Goal: Task Accomplishment & Management: Complete application form

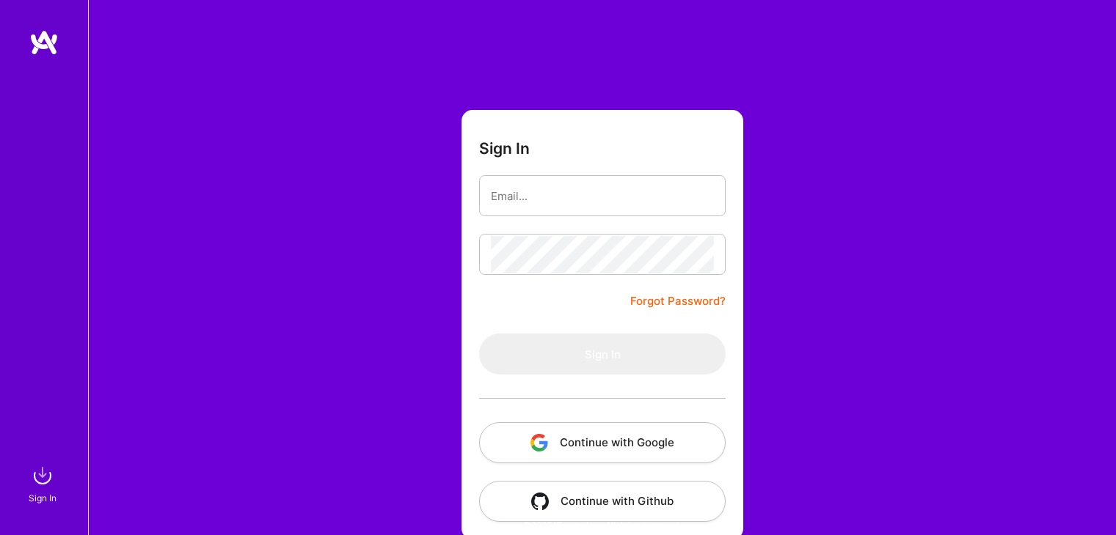
scroll to position [15, 0]
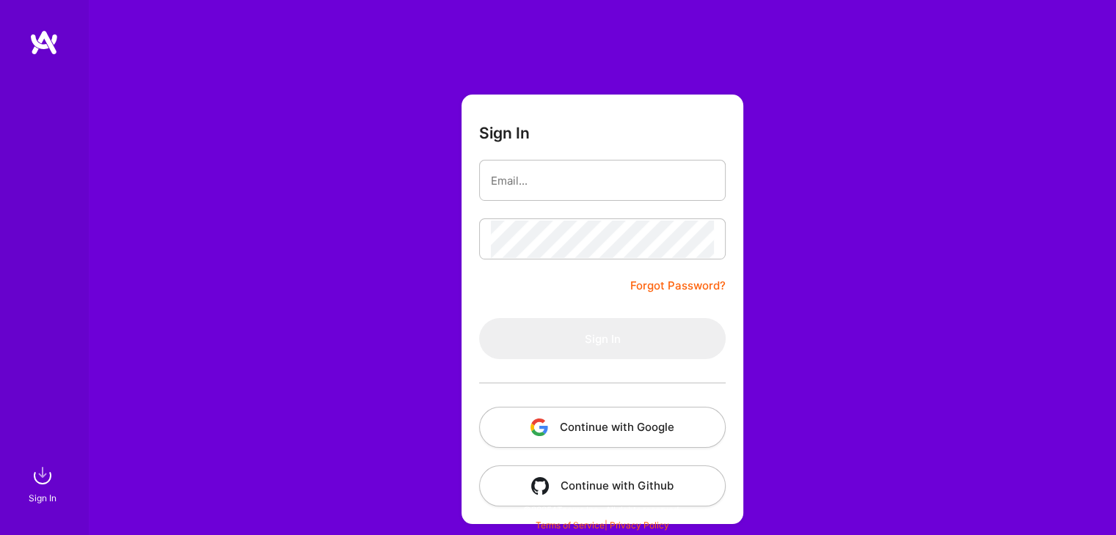
click at [534, 423] on img "button" at bounding box center [539, 428] width 18 height 18
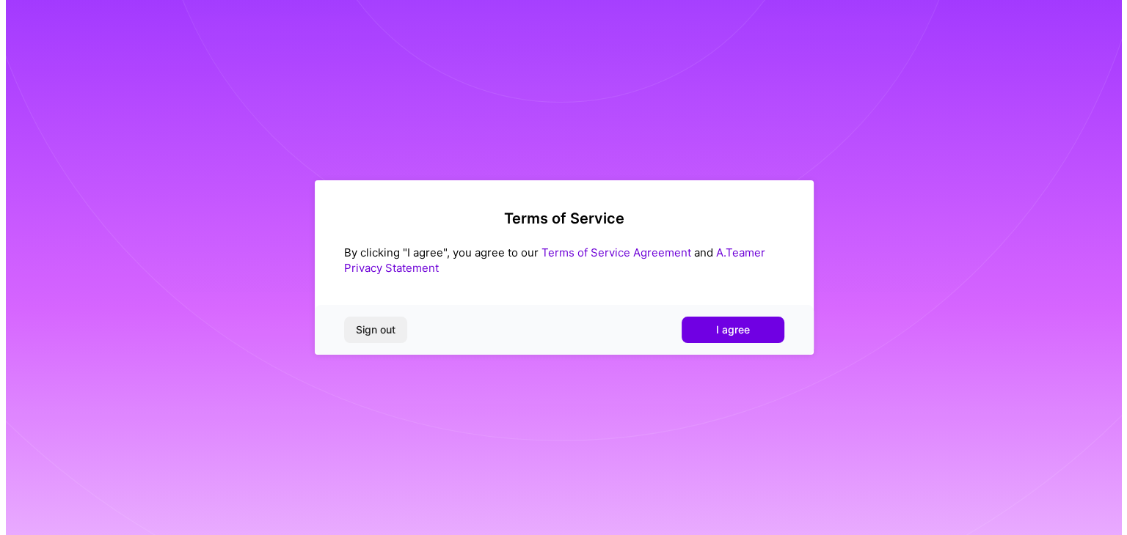
scroll to position [0, 0]
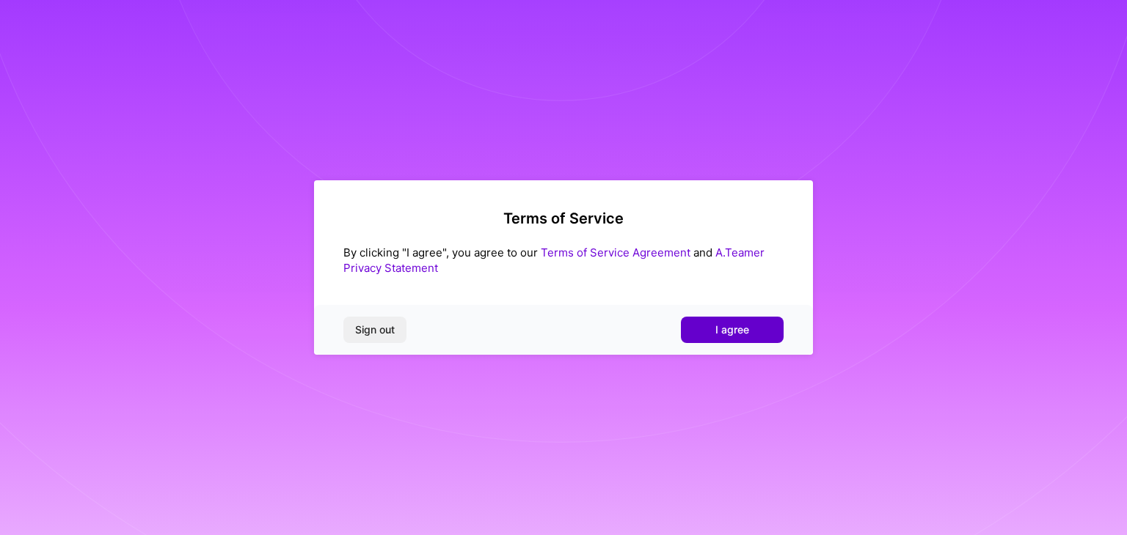
click at [753, 334] on button "I agree" at bounding box center [732, 330] width 103 height 26
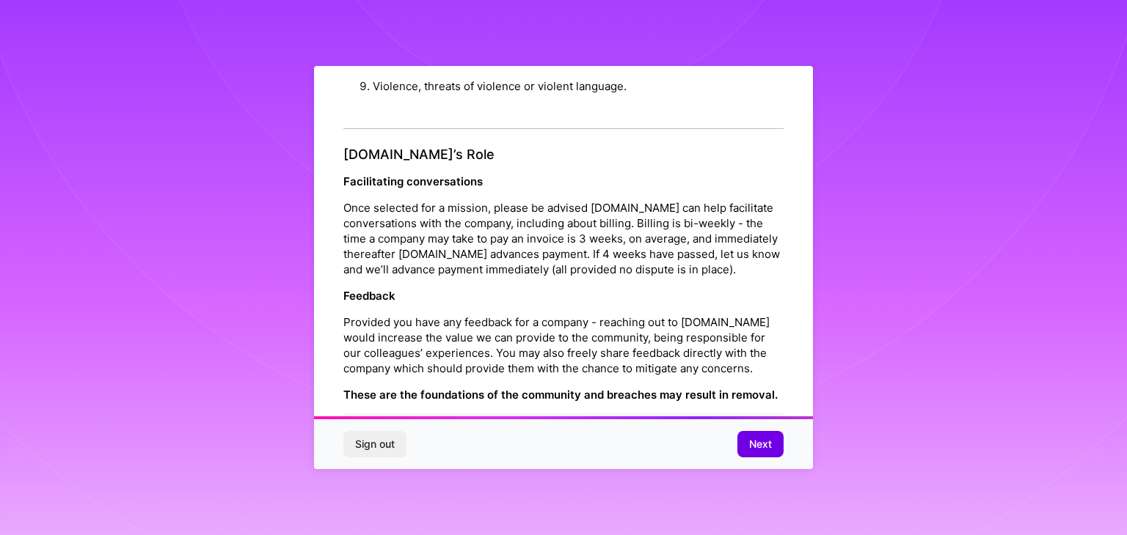
scroll to position [1675, 0]
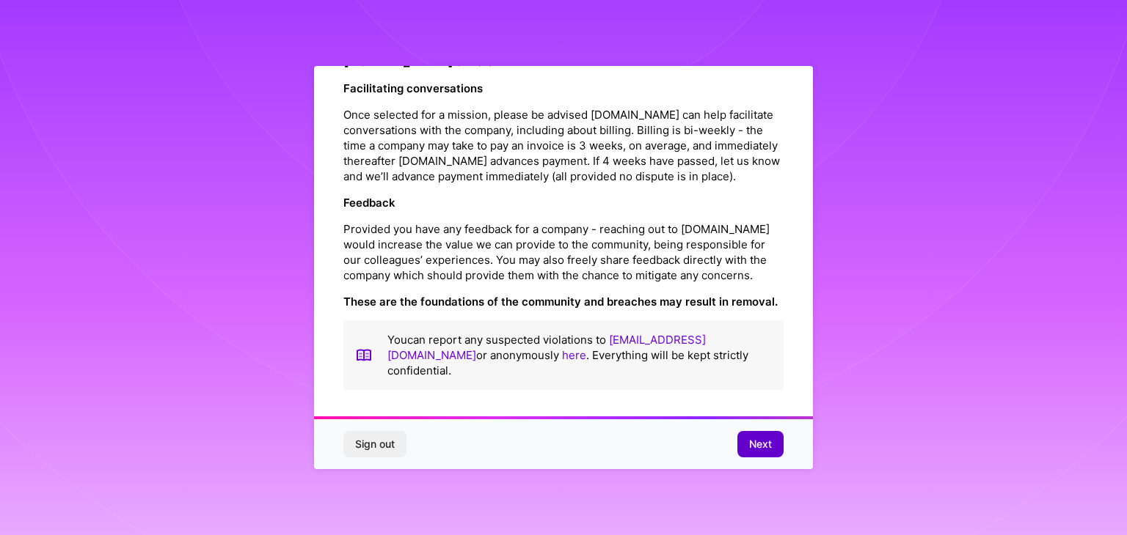
click at [752, 447] on span "Next" at bounding box center [760, 444] width 23 height 15
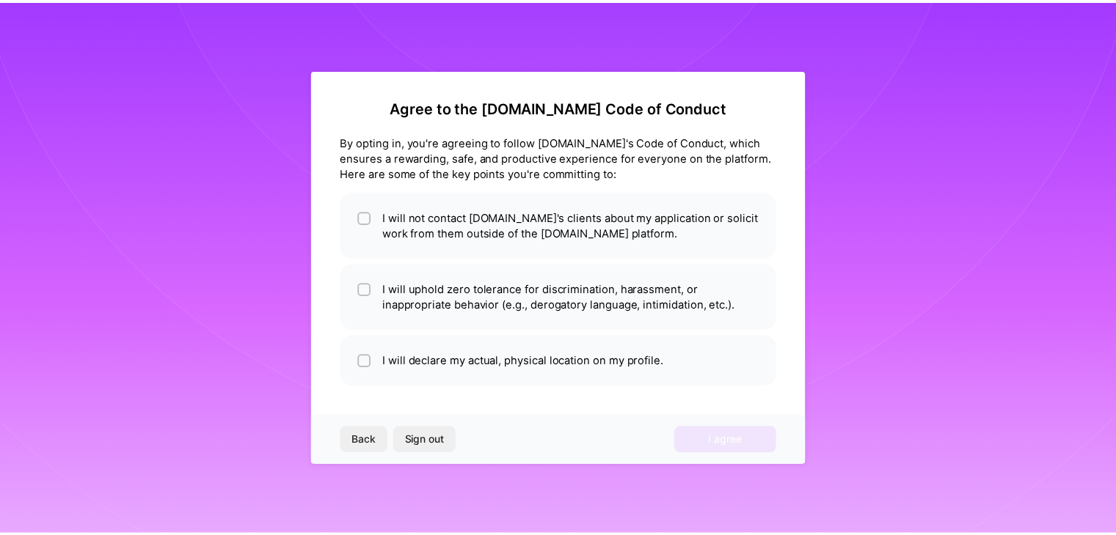
scroll to position [0, 0]
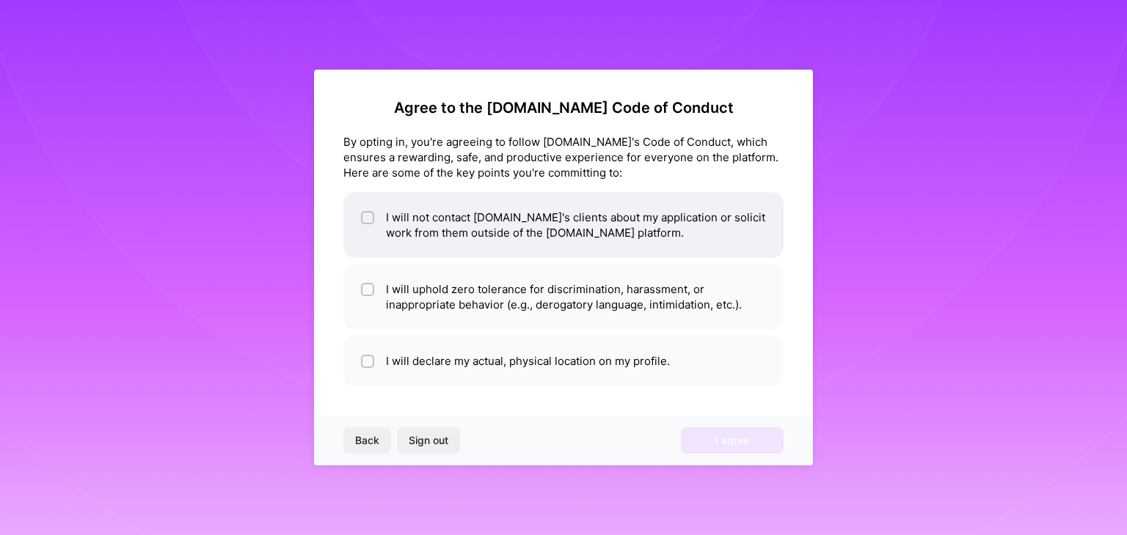
click at [480, 244] on li "I will not contact [DOMAIN_NAME]'s clients about my application or solicit work…" at bounding box center [563, 225] width 440 height 66
checkbox input "true"
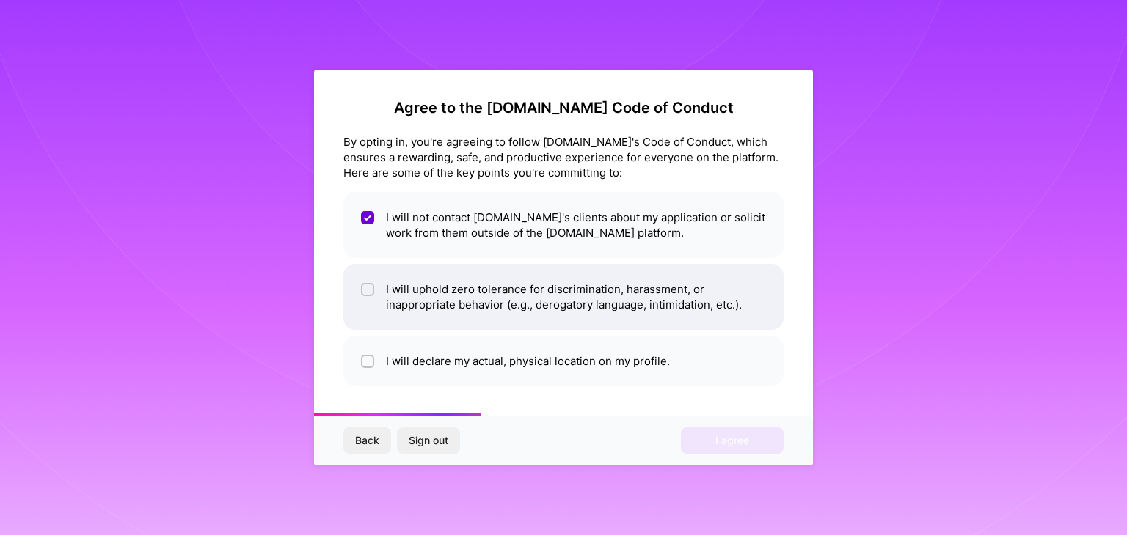
click at [508, 303] on li "I will uphold zero tolerance for discrimination, harassment, or inappropriate b…" at bounding box center [563, 297] width 440 height 66
checkbox input "true"
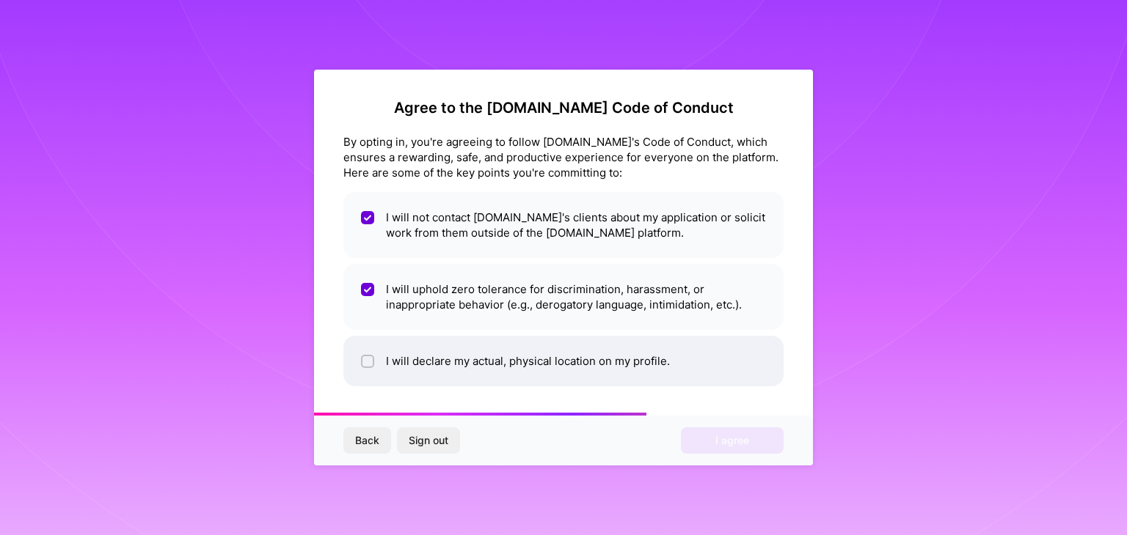
click at [533, 363] on li "I will declare my actual, physical location on my profile." at bounding box center [563, 361] width 440 height 51
checkbox input "true"
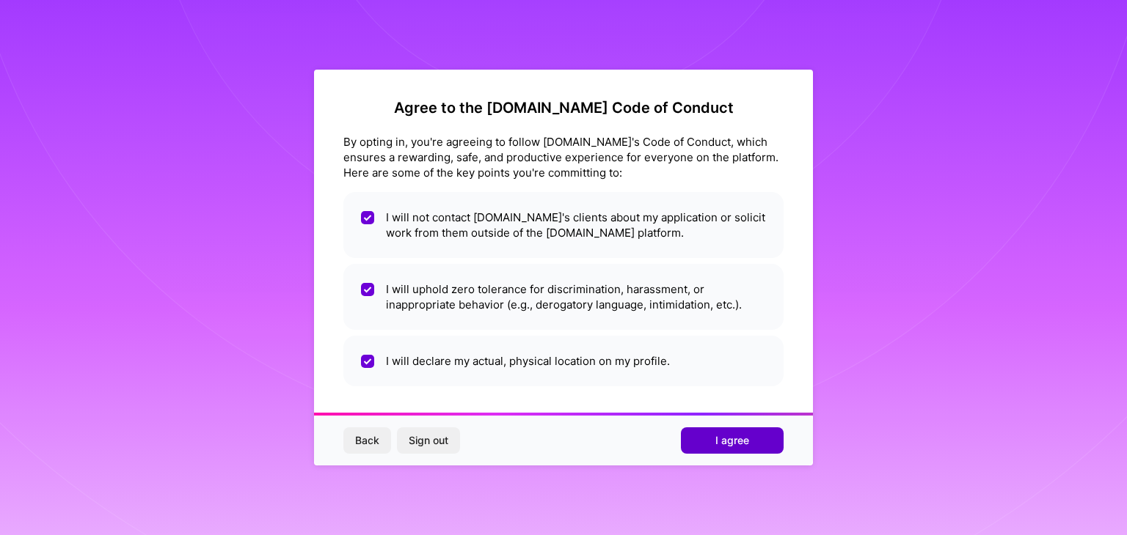
click at [742, 445] on span "I agree" at bounding box center [732, 440] width 34 height 15
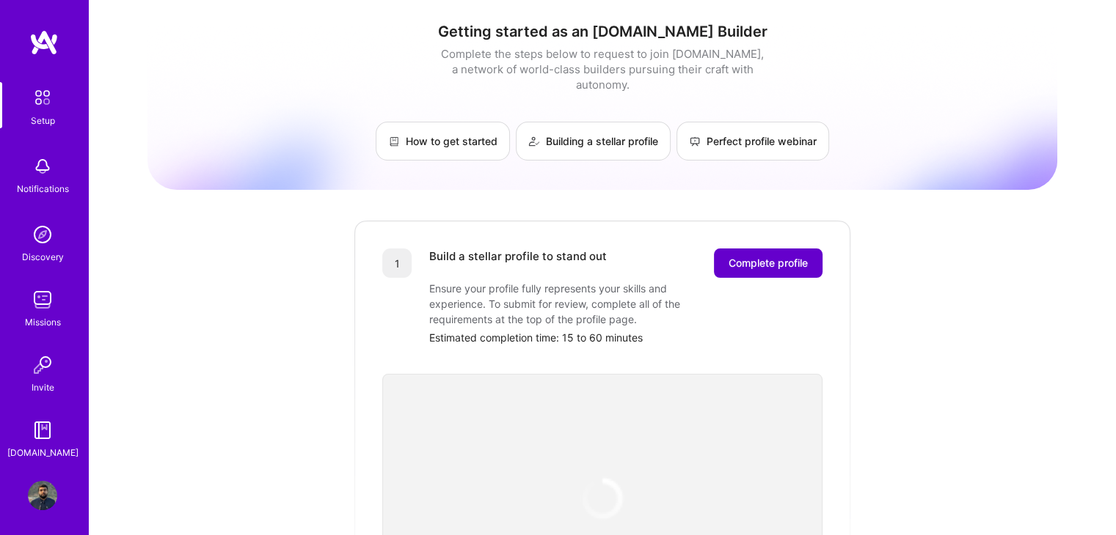
click at [780, 256] on span "Complete profile" at bounding box center [767, 263] width 79 height 15
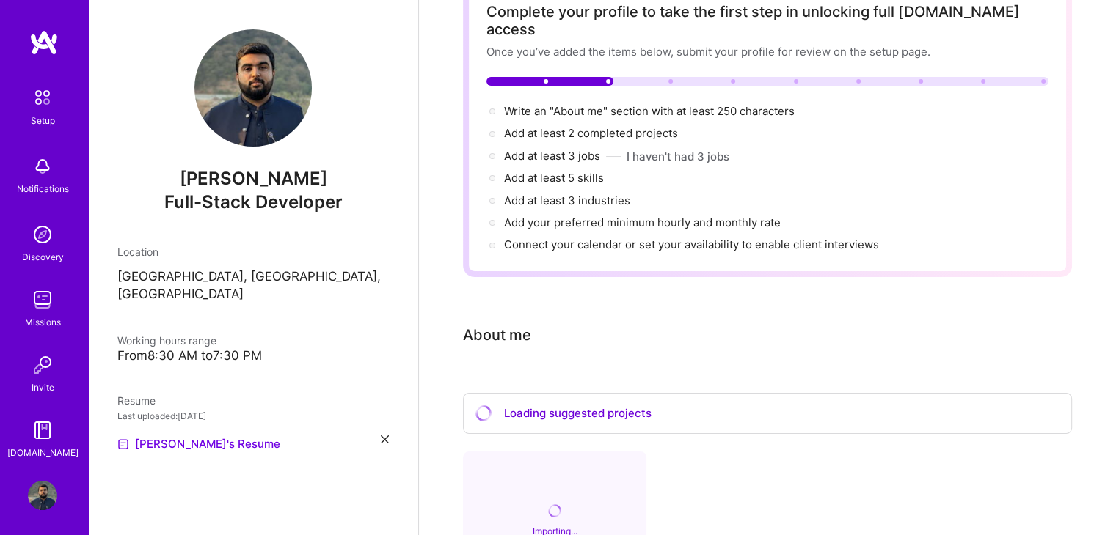
scroll to position [95, 0]
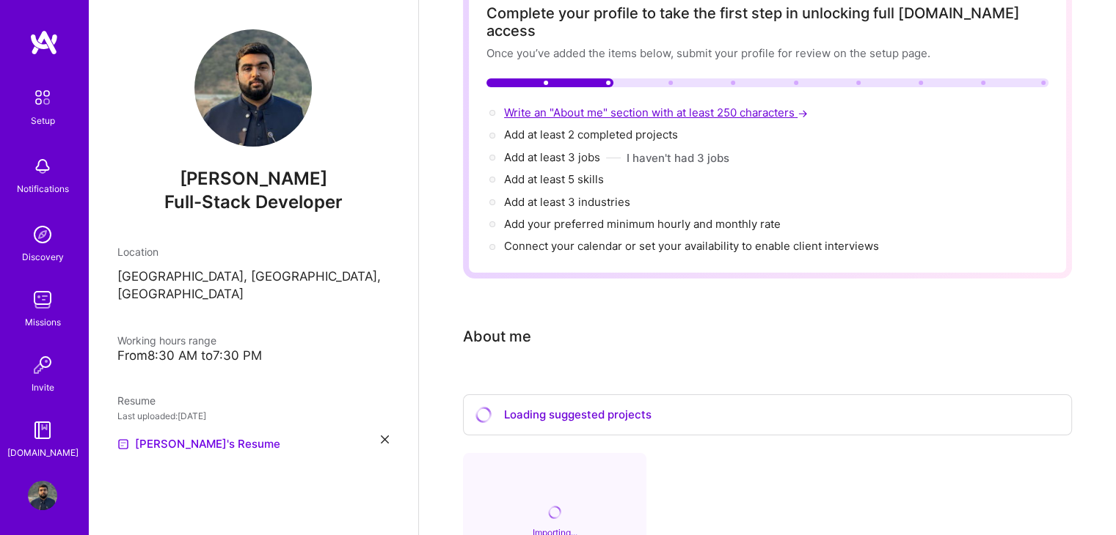
click at [560, 106] on span "Write an "About me" section with at least 250 characters →" at bounding box center [657, 113] width 307 height 14
select select "US"
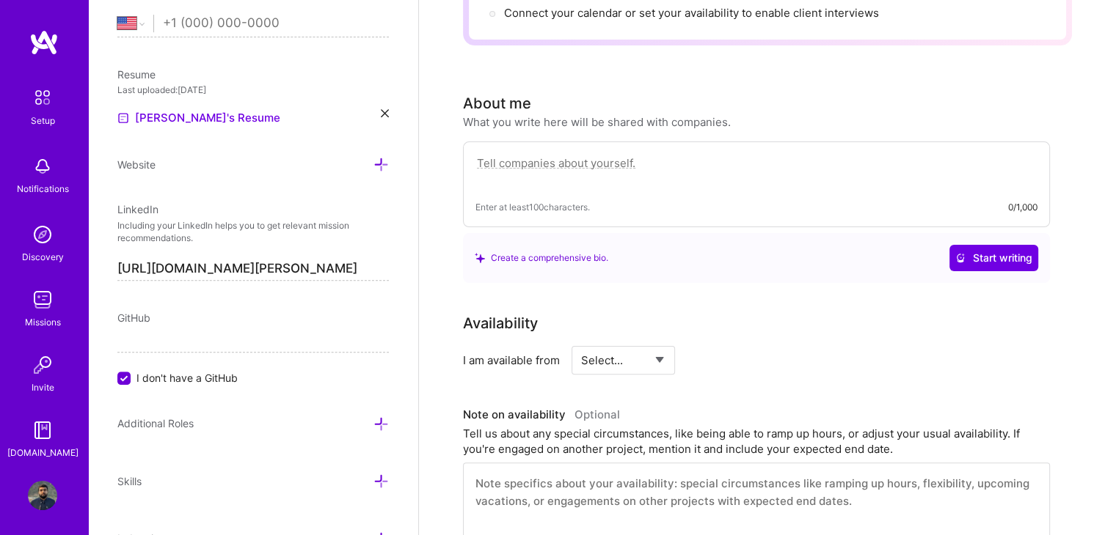
scroll to position [326, 0]
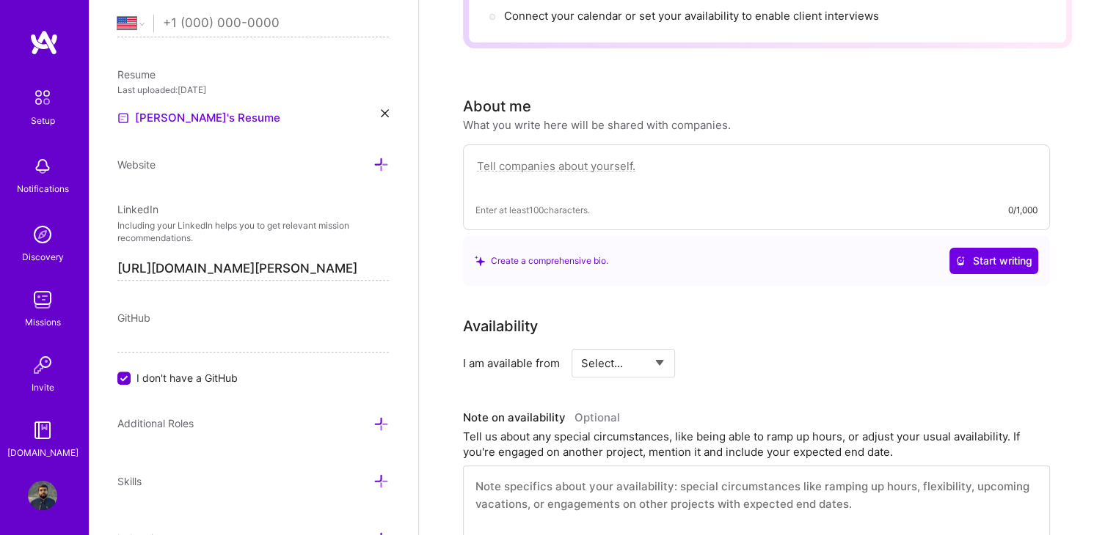
click at [604, 157] on textarea at bounding box center [756, 174] width 562 height 34
click at [992, 254] on span "Start writing" at bounding box center [993, 261] width 77 height 15
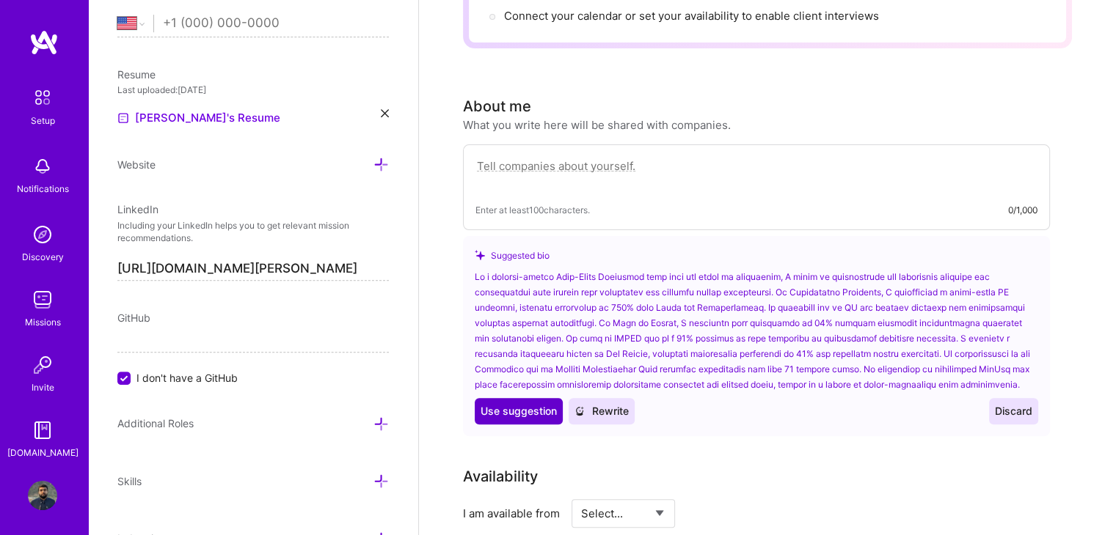
click at [523, 404] on span "Use suggestion" at bounding box center [518, 411] width 76 height 15
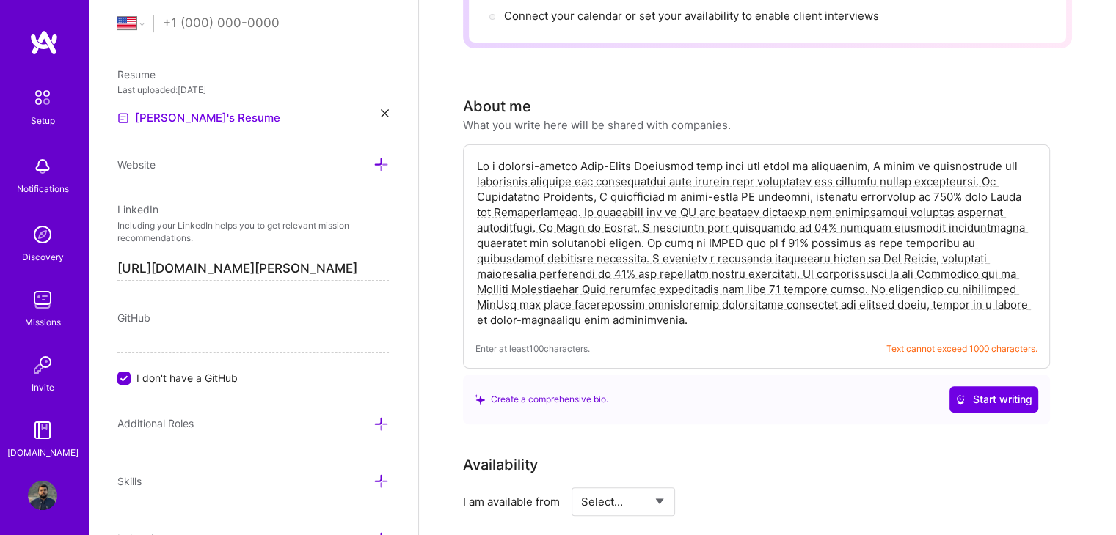
click at [608, 297] on textarea at bounding box center [756, 243] width 562 height 172
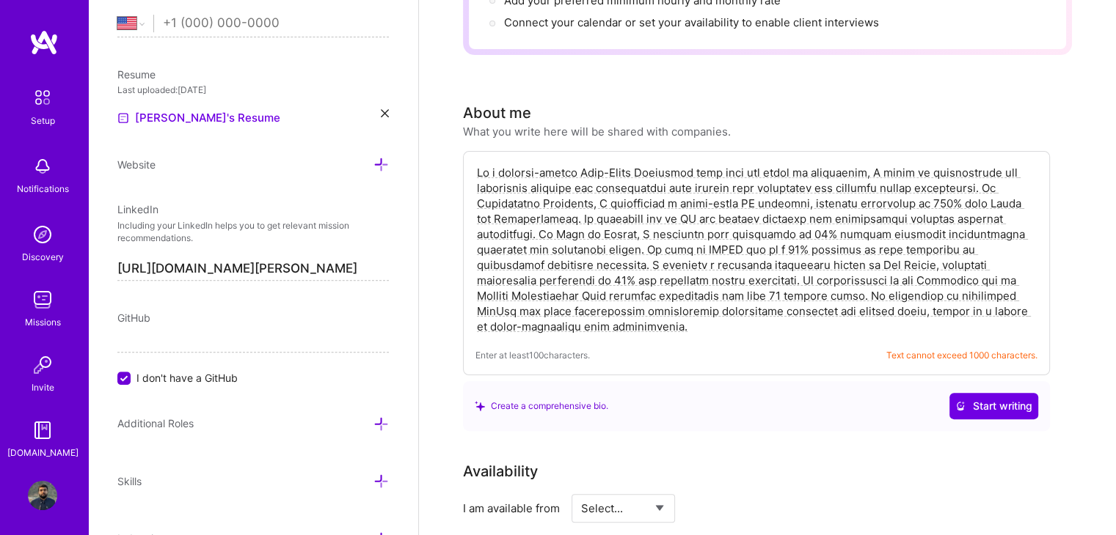
scroll to position [287, 0]
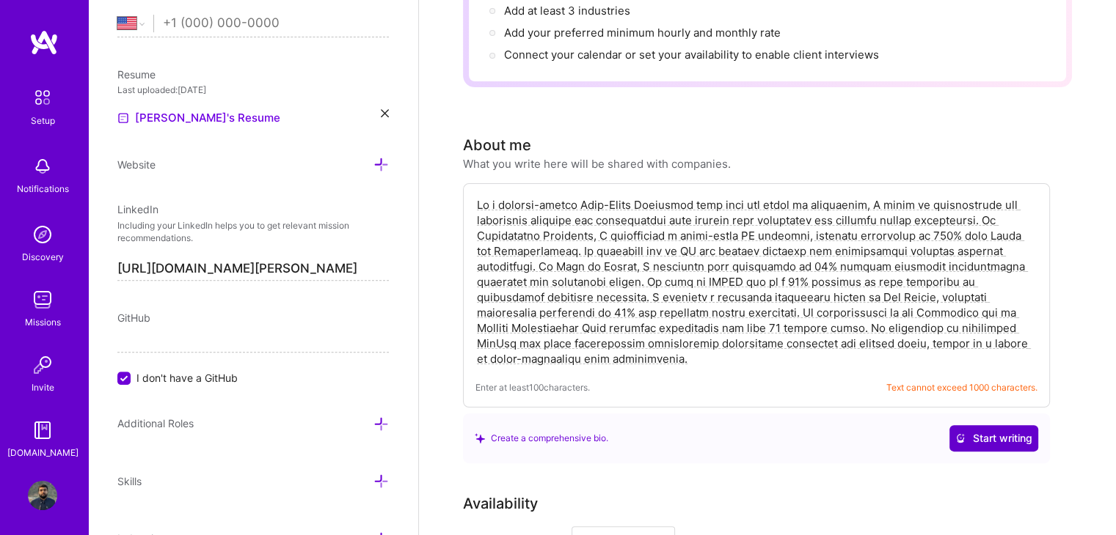
click at [984, 431] on span "Start writing" at bounding box center [993, 438] width 77 height 15
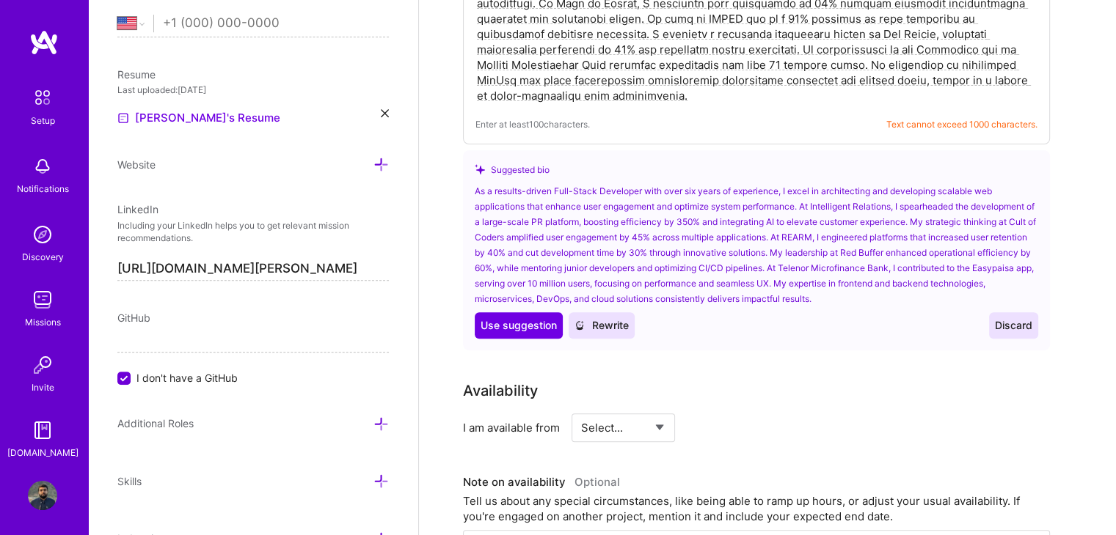
scroll to position [551, 0]
click at [532, 318] on span "Use suggestion" at bounding box center [518, 325] width 76 height 15
type textarea "As a results-driven Full-Stack Developer with over six years of experience, I e…"
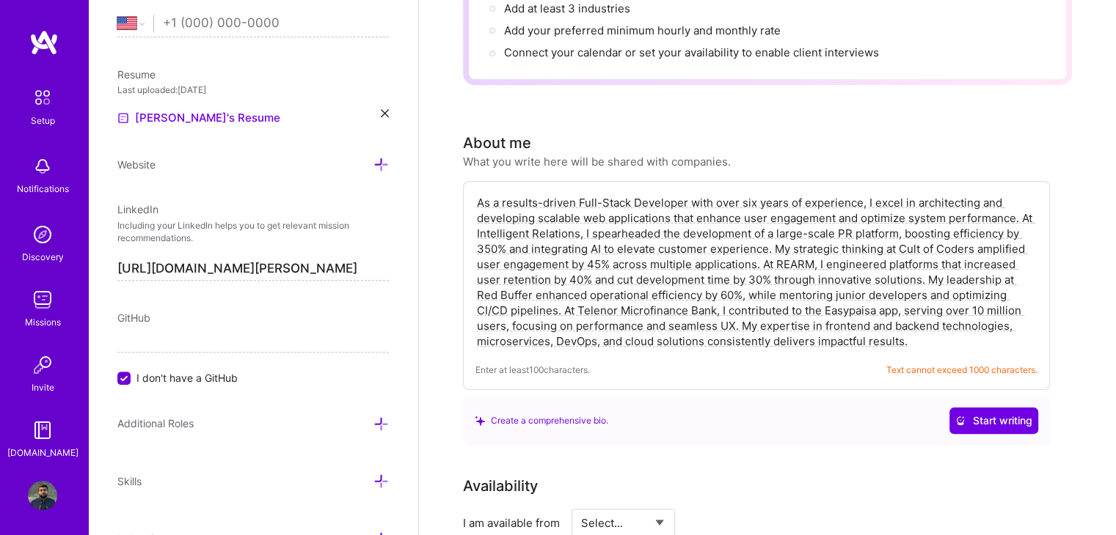
scroll to position [288, 0]
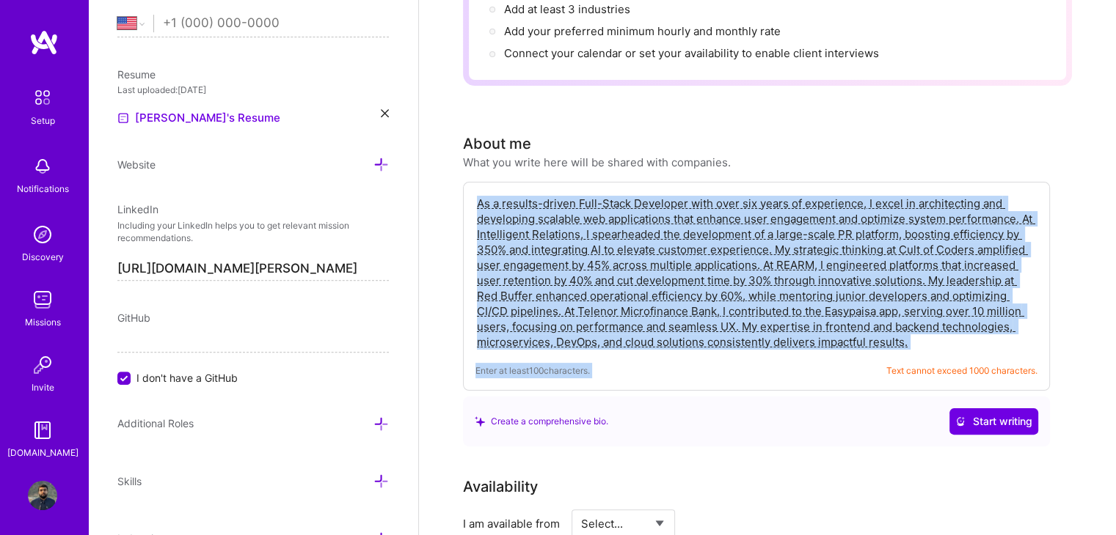
drag, startPoint x: 868, startPoint y: 346, endPoint x: 909, endPoint y: 320, distance: 48.8
click at [909, 320] on div "As a results-driven Full-Stack Developer with over six years of experience, I e…" at bounding box center [756, 286] width 587 height 209
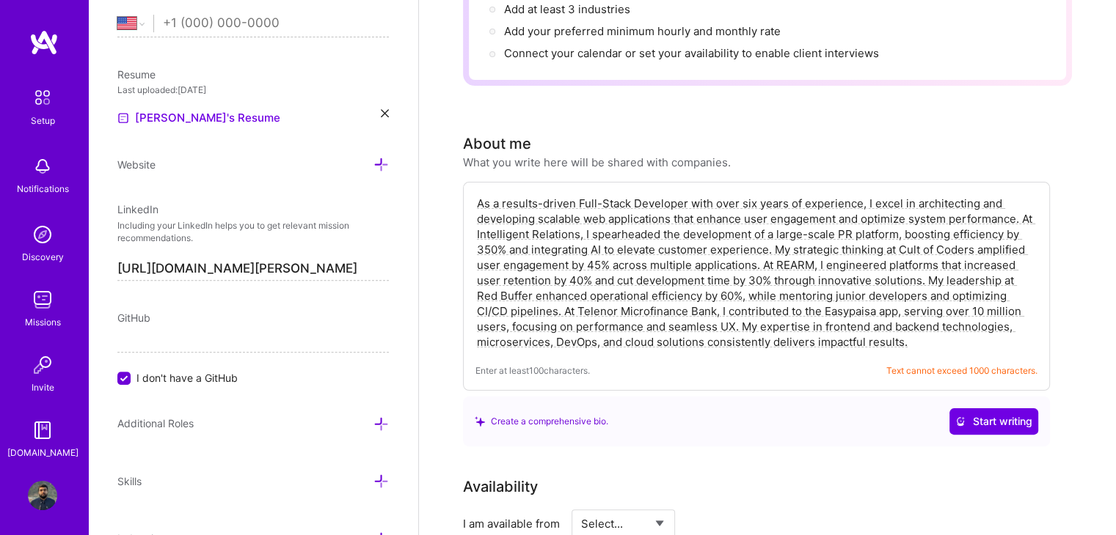
click at [909, 320] on textarea "As a results-driven Full-Stack Developer with over six years of experience, I e…" at bounding box center [756, 272] width 562 height 157
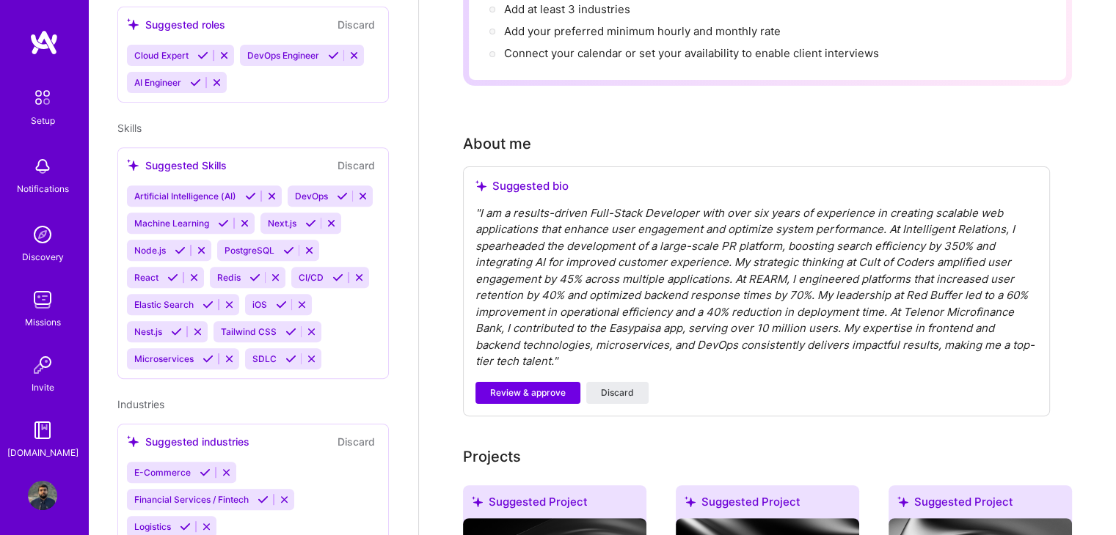
scroll to position [355, 0]
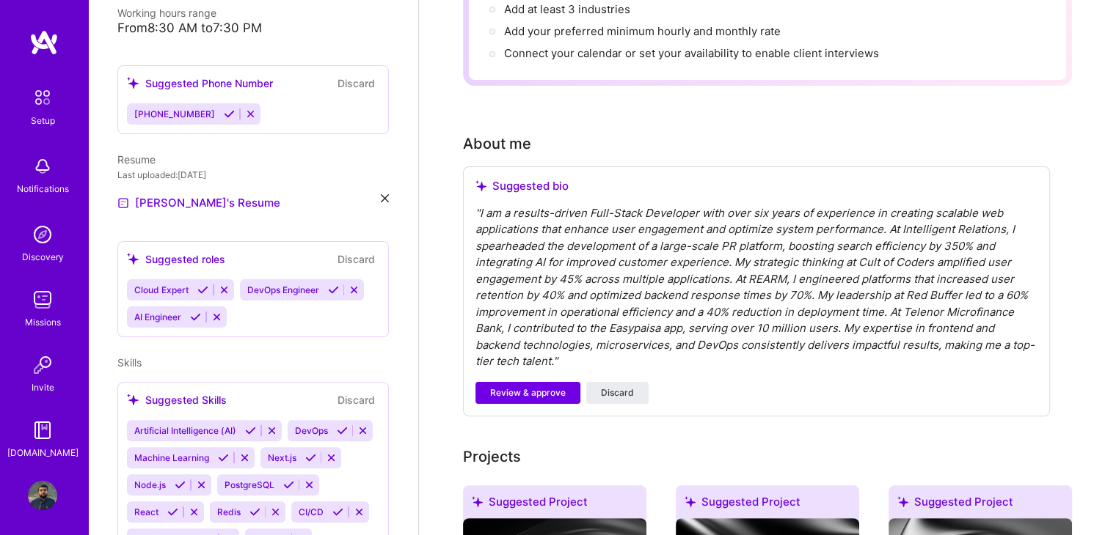
click at [703, 392] on div "Suggested bio " I am a results-driven Full-Stack Developer with over six years …" at bounding box center [756, 292] width 587 height 250
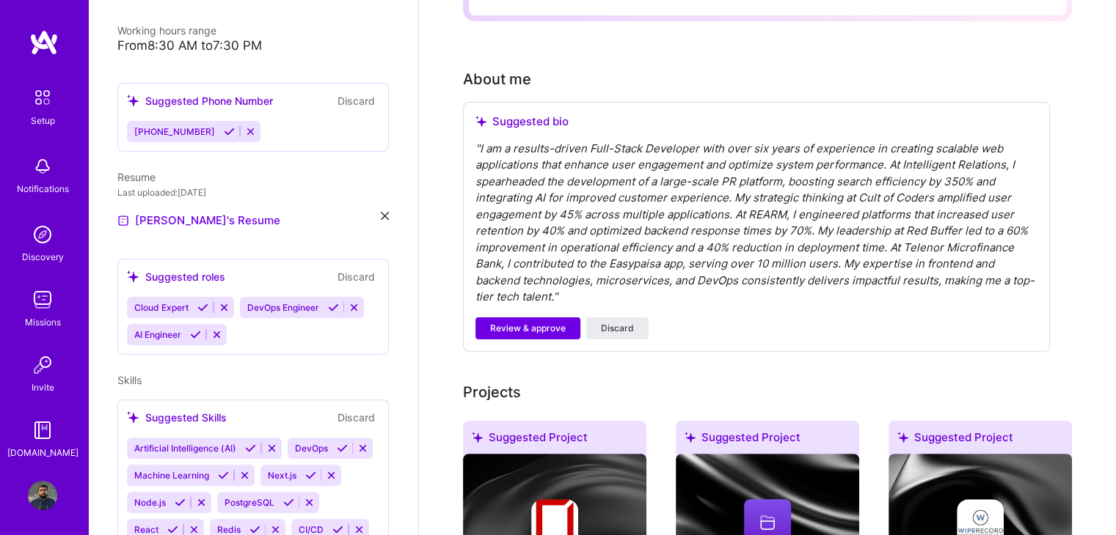
scroll to position [339, 0]
click at [343, 274] on button "Discard" at bounding box center [356, 275] width 46 height 17
click at [226, 305] on icon at bounding box center [224, 306] width 11 height 11
click at [219, 330] on icon at bounding box center [216, 333] width 11 height 11
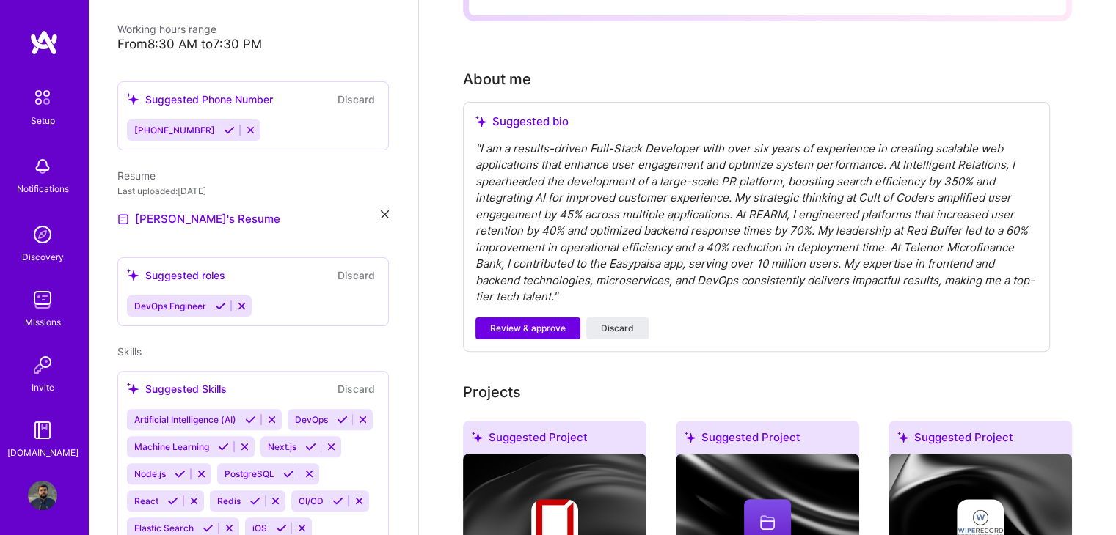
click at [244, 308] on icon at bounding box center [241, 306] width 11 height 11
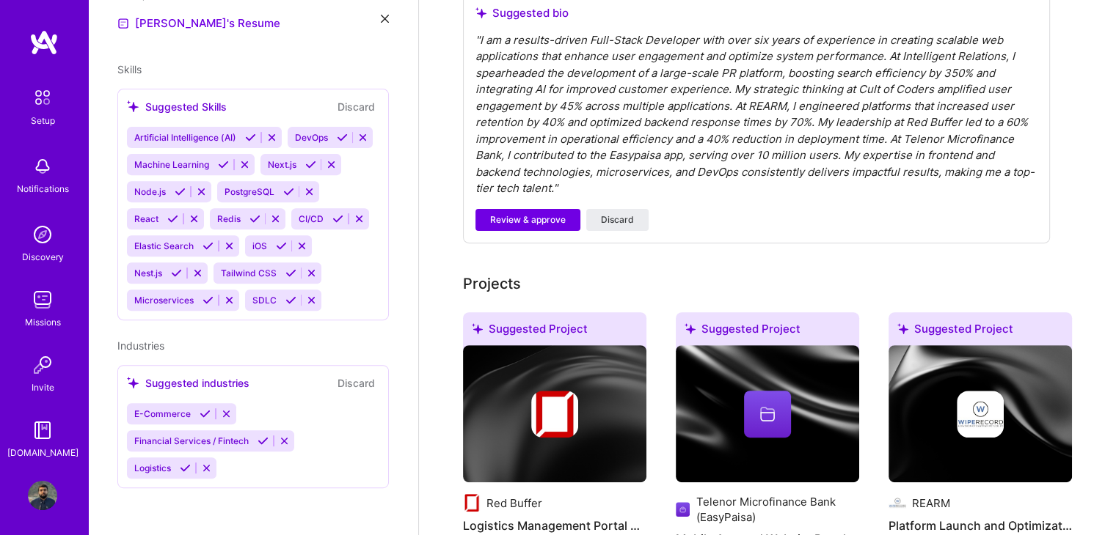
scroll to position [466, 0]
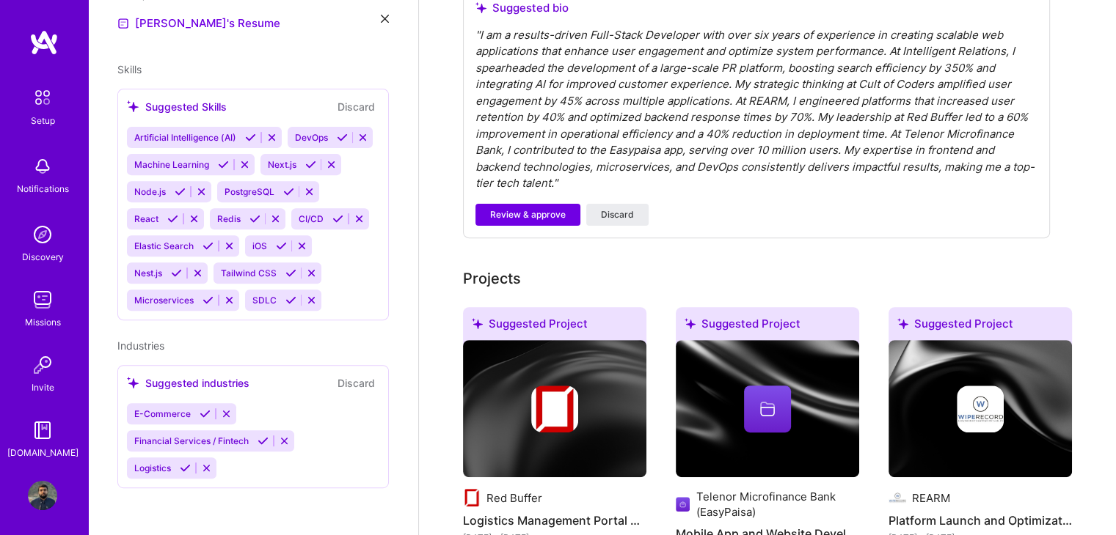
click at [340, 385] on button "Discard" at bounding box center [356, 383] width 46 height 17
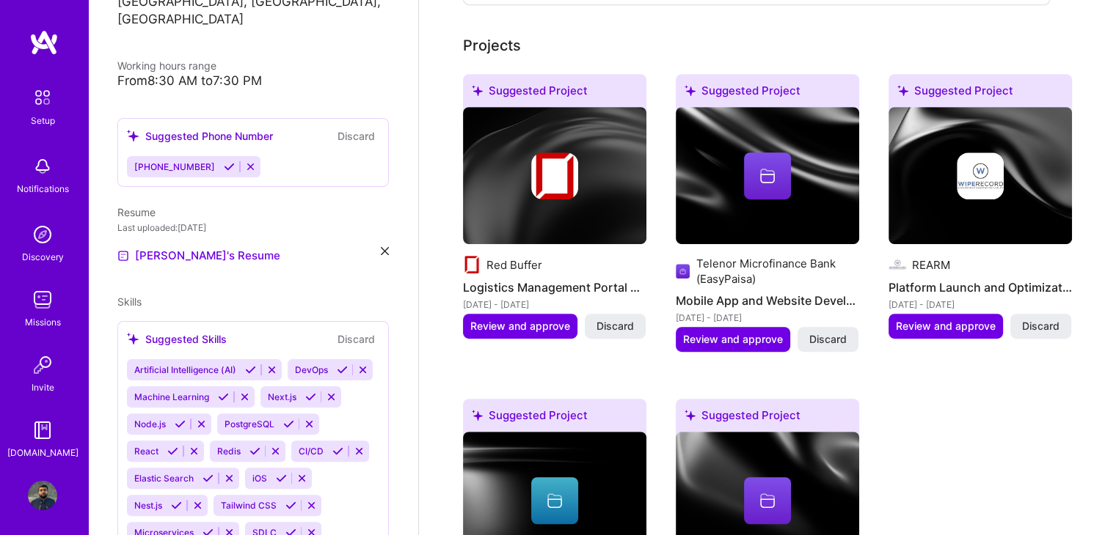
scroll to position [561, 0]
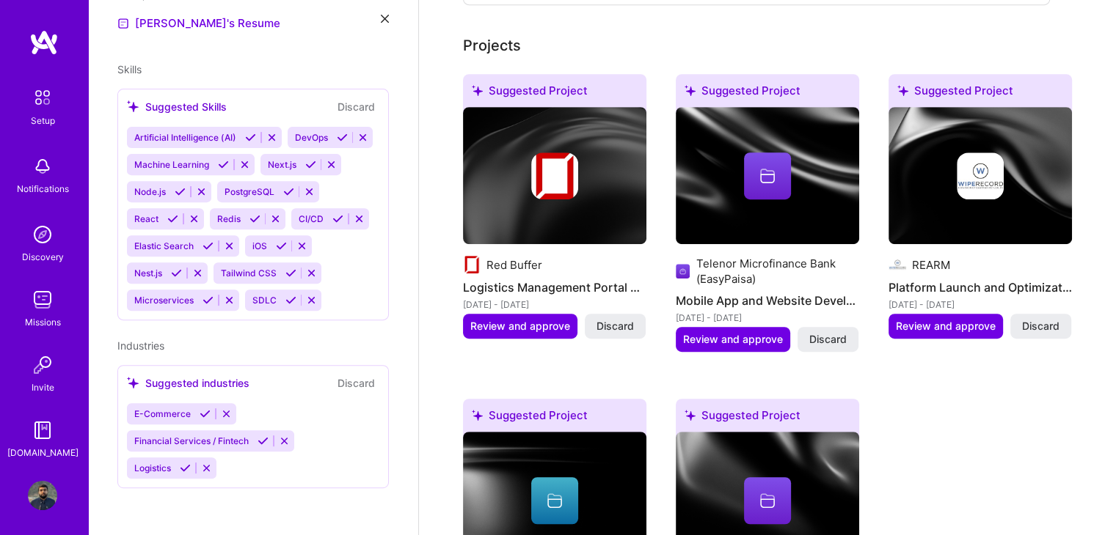
click at [348, 382] on button "Discard" at bounding box center [356, 383] width 46 height 17
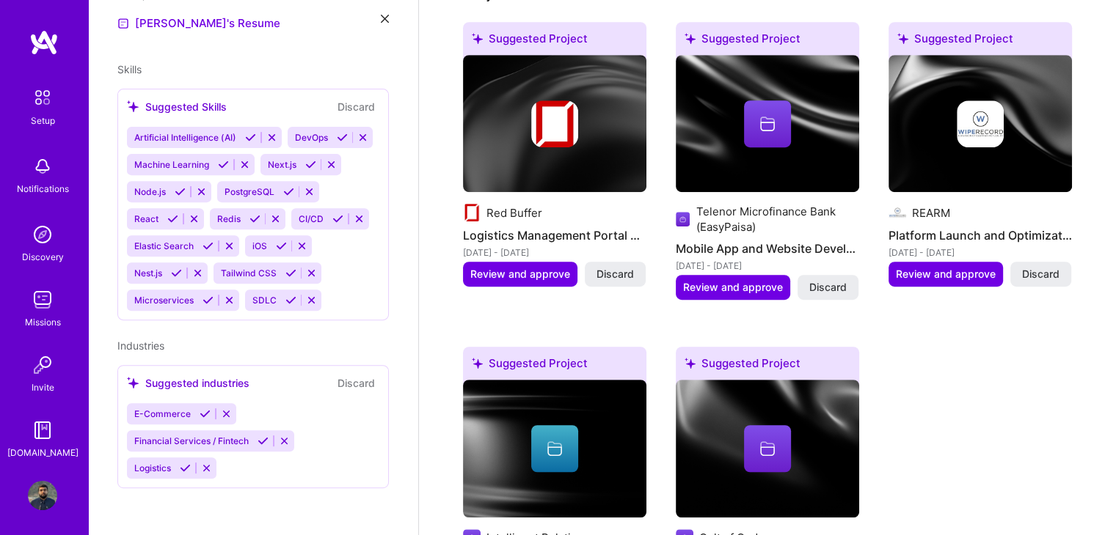
scroll to position [761, 0]
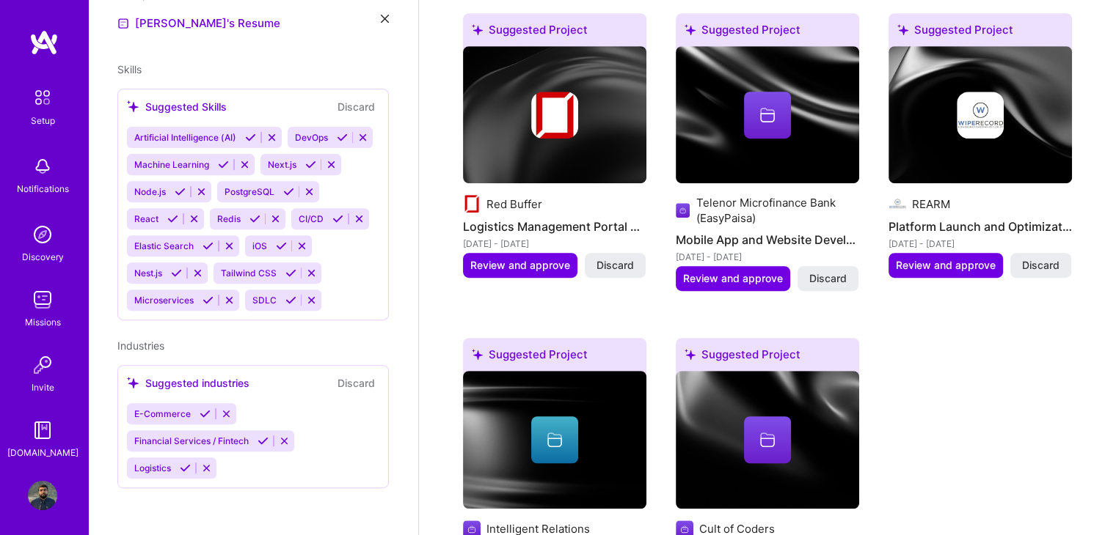
click at [229, 417] on icon at bounding box center [226, 414] width 11 height 11
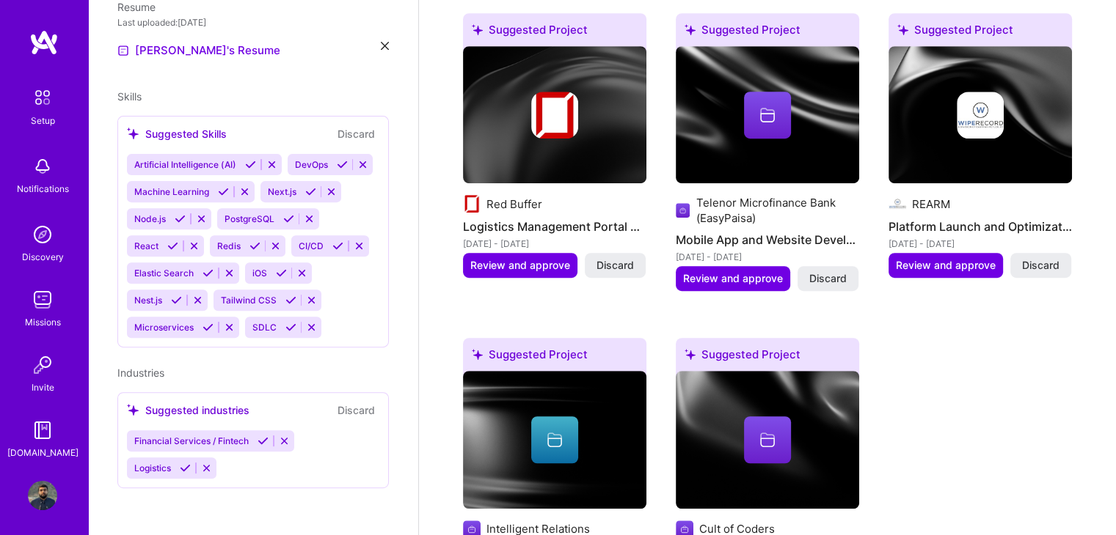
scroll to position [534, 0]
click at [250, 159] on icon at bounding box center [250, 164] width 11 height 11
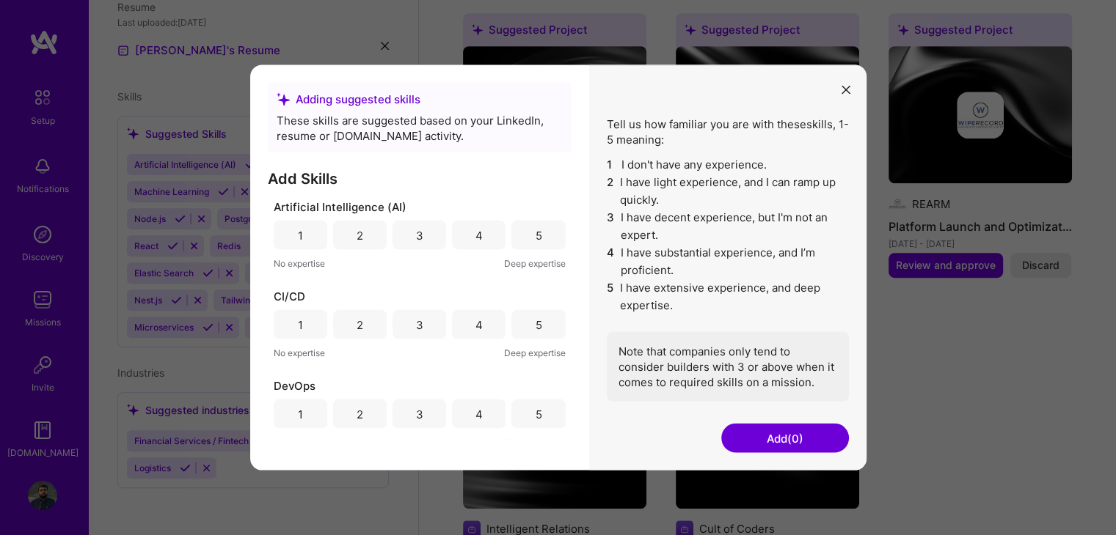
click at [517, 235] on div "5" at bounding box center [538, 235] width 54 height 29
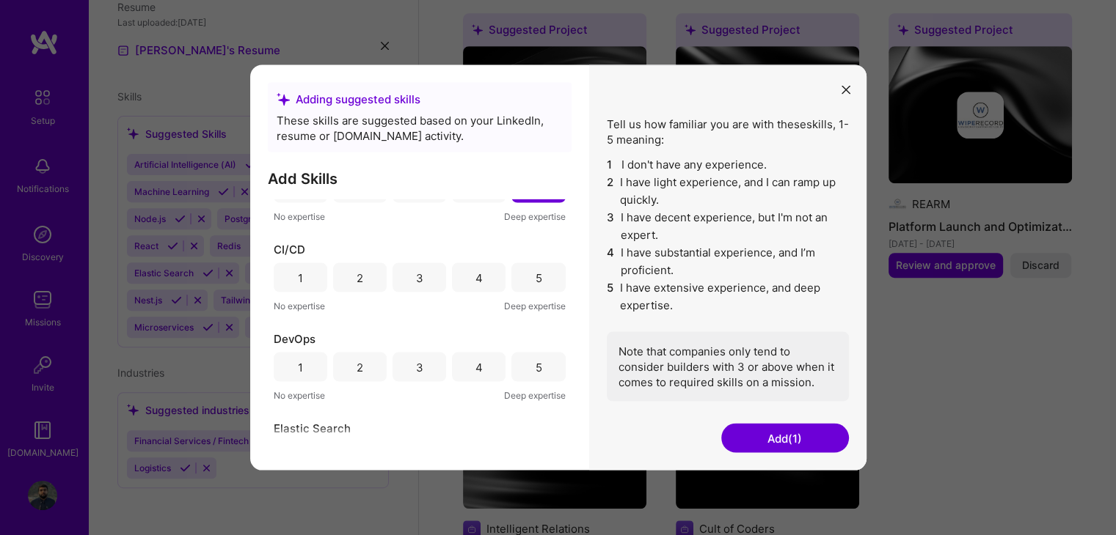
scroll to position [38, 0]
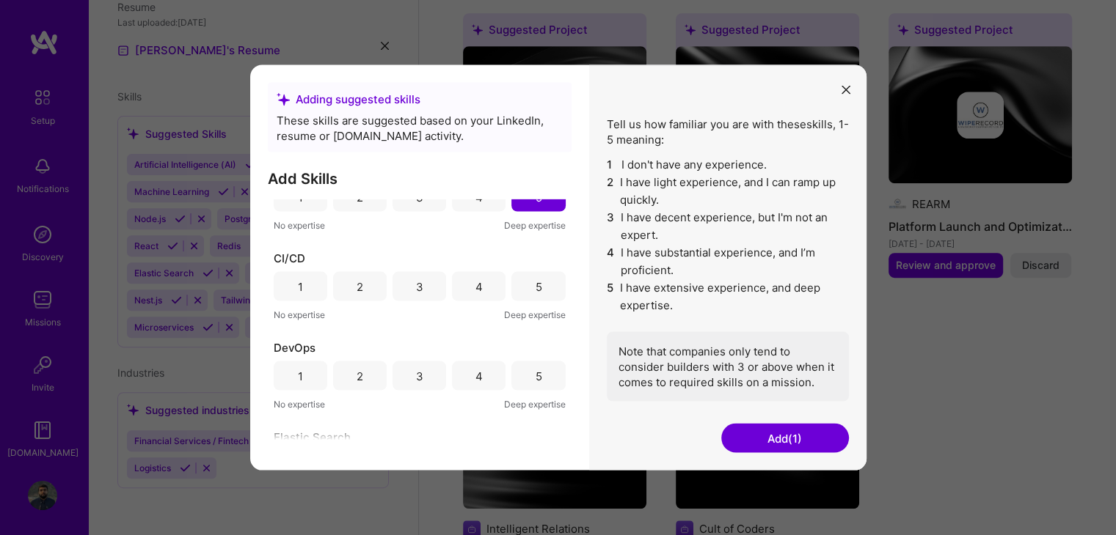
click at [475, 288] on div "4" at bounding box center [478, 286] width 7 height 15
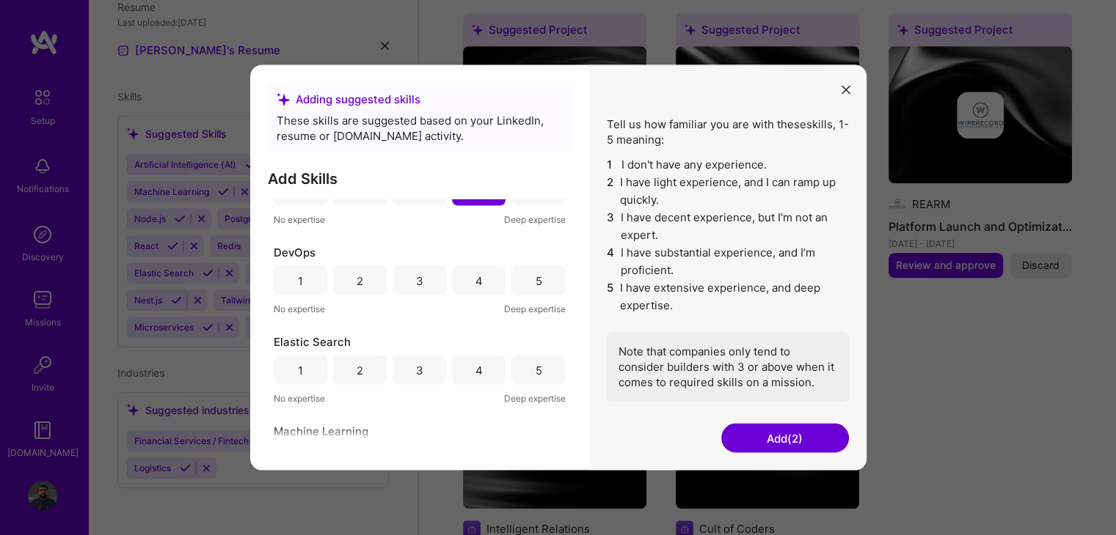
click at [461, 279] on div "4" at bounding box center [479, 280] width 54 height 29
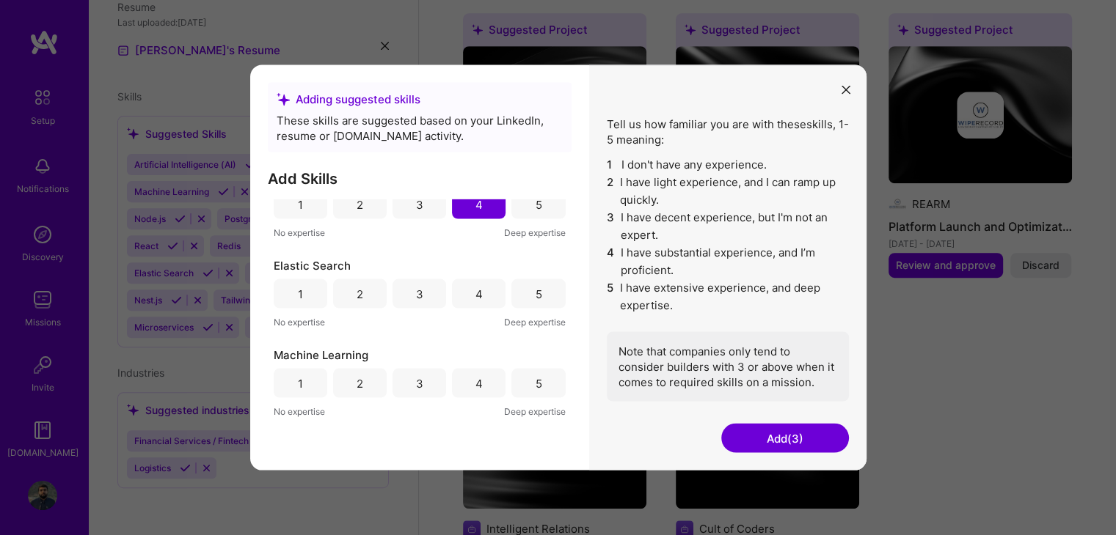
scroll to position [213, 0]
click at [511, 296] on div "5" at bounding box center [538, 291] width 54 height 29
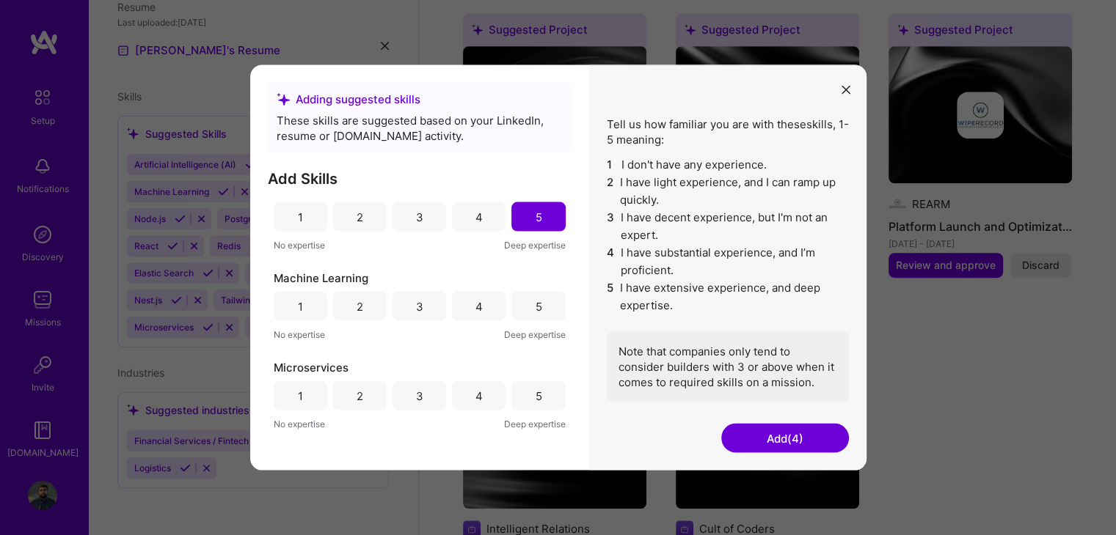
scroll to position [286, 0]
click at [475, 309] on div "4" at bounding box center [478, 306] width 7 height 15
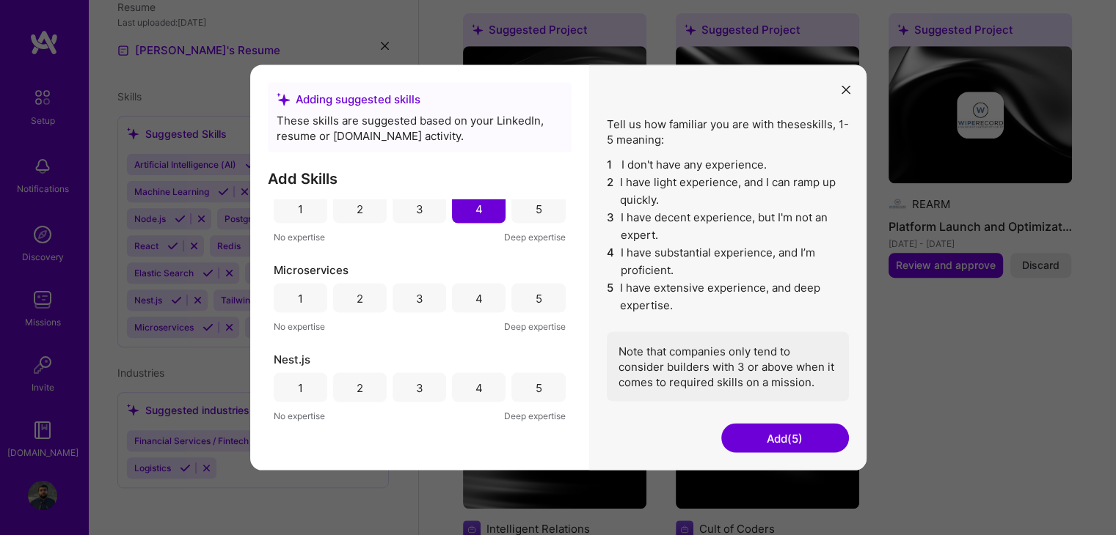
click at [519, 303] on div "5" at bounding box center [538, 298] width 54 height 29
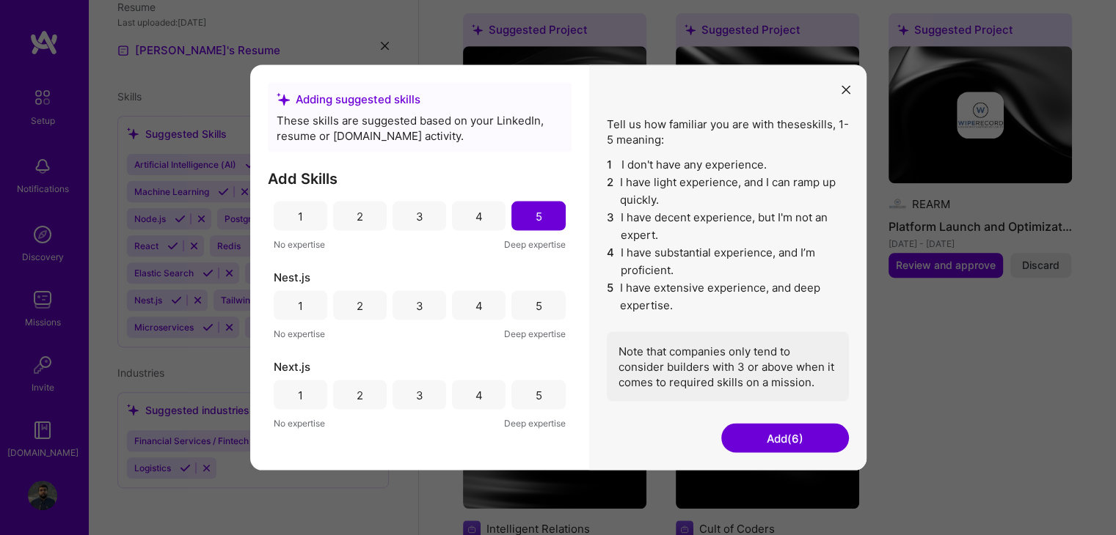
click at [526, 302] on div "5" at bounding box center [538, 305] width 54 height 29
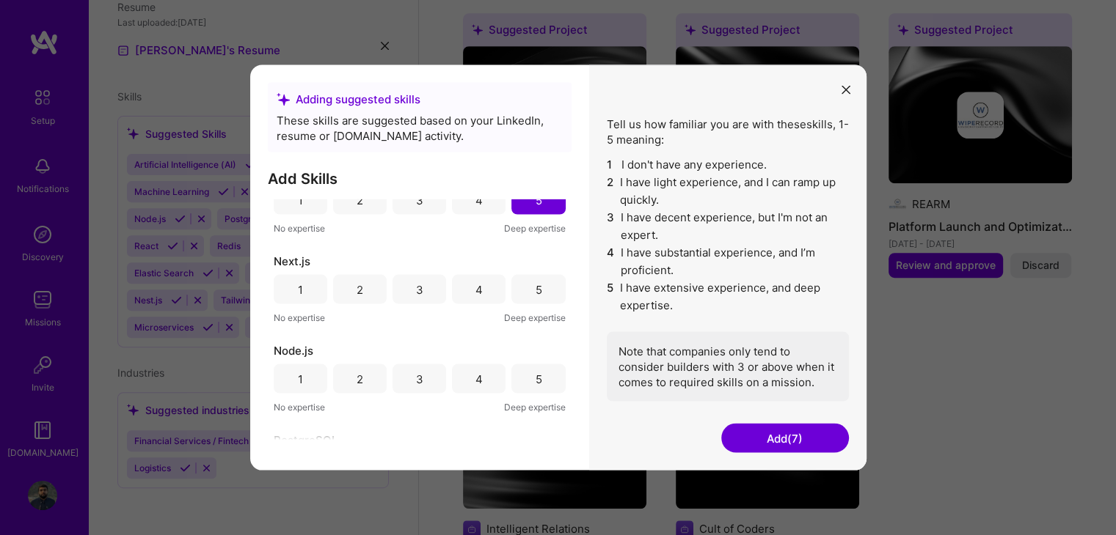
scroll to position [574, 0]
click at [535, 285] on div "5" at bounding box center [538, 286] width 7 height 15
click at [536, 379] on div "5" at bounding box center [538, 376] width 54 height 29
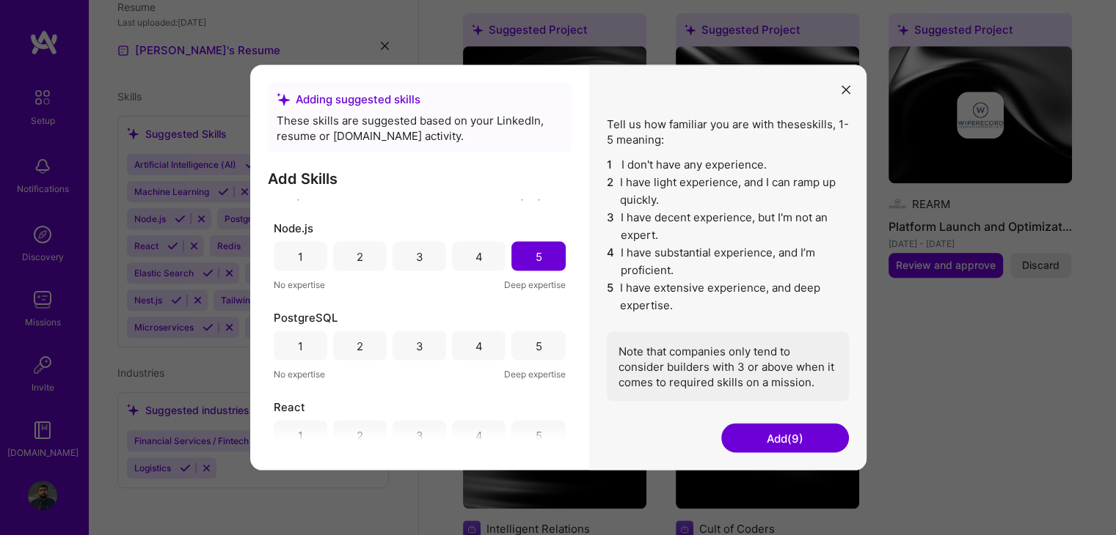
click at [535, 348] on div "5" at bounding box center [538, 345] width 7 height 15
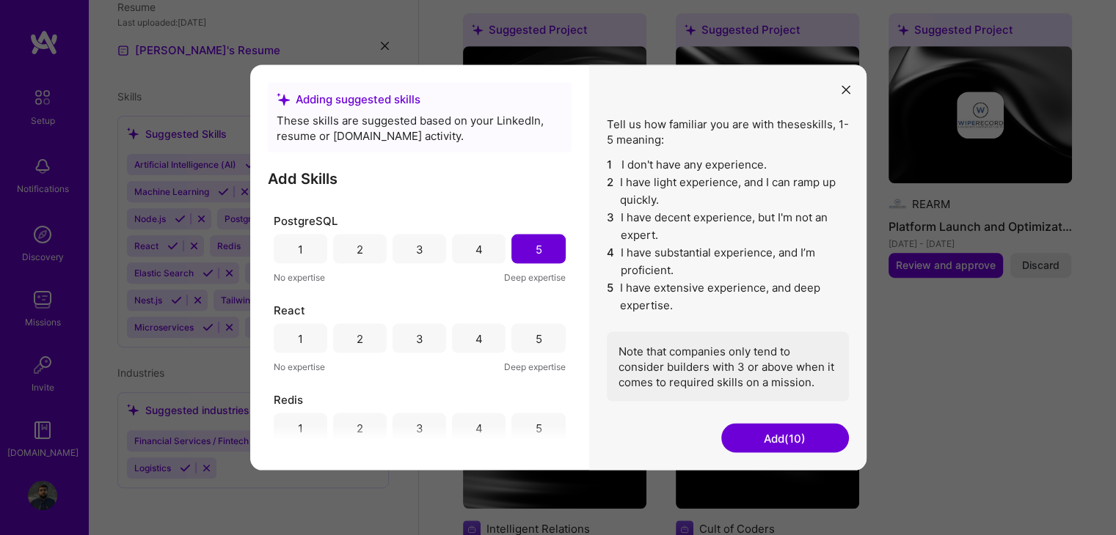
click at [535, 331] on div "5" at bounding box center [538, 338] width 7 height 15
click at [531, 330] on div "5" at bounding box center [538, 339] width 54 height 29
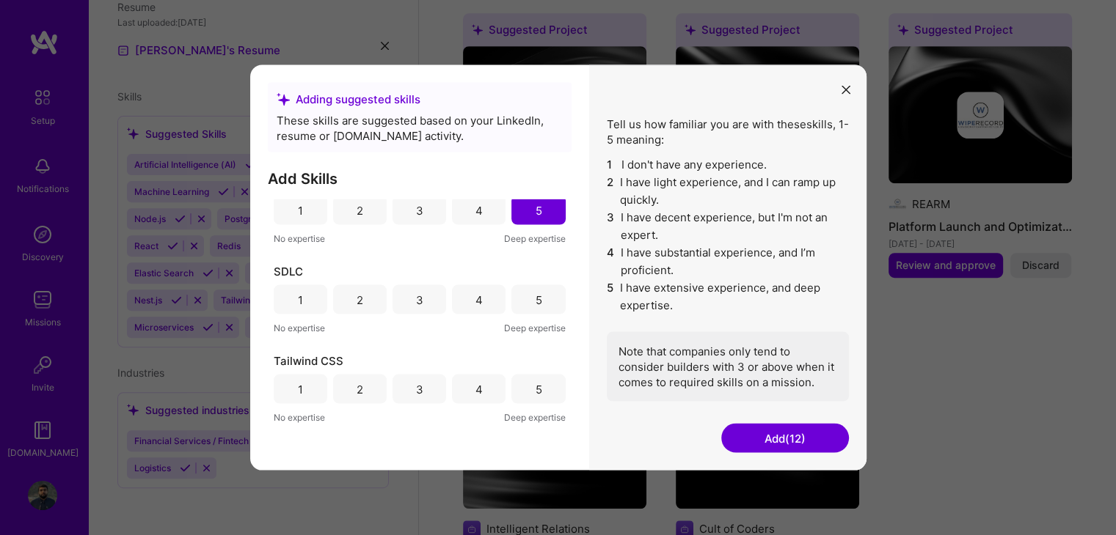
scroll to position [1009, 0]
click at [535, 292] on div "5" at bounding box center [538, 299] width 7 height 15
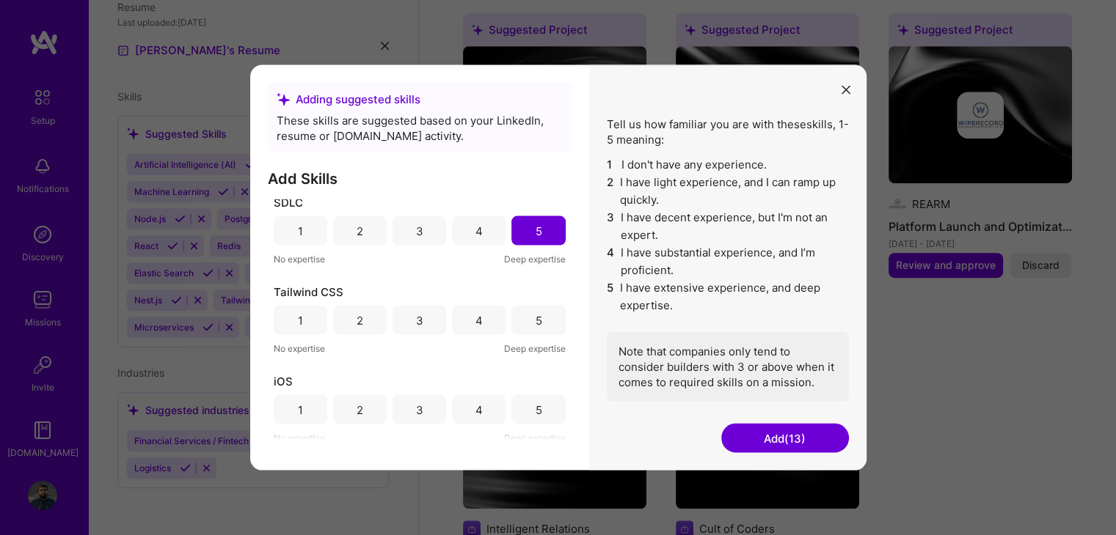
click at [528, 316] on div "5" at bounding box center [538, 320] width 54 height 29
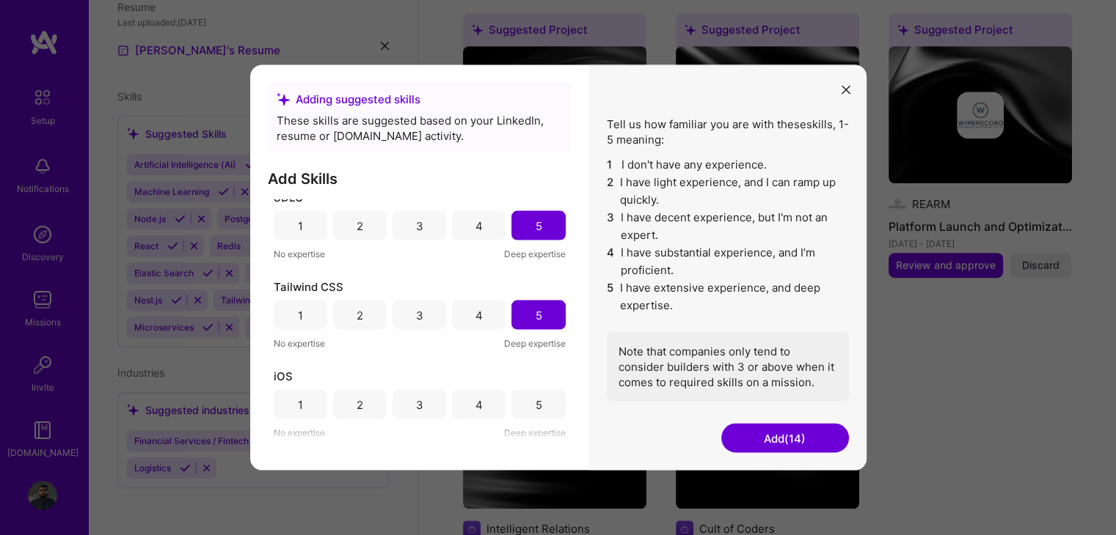
click at [422, 400] on div "3" at bounding box center [419, 404] width 54 height 29
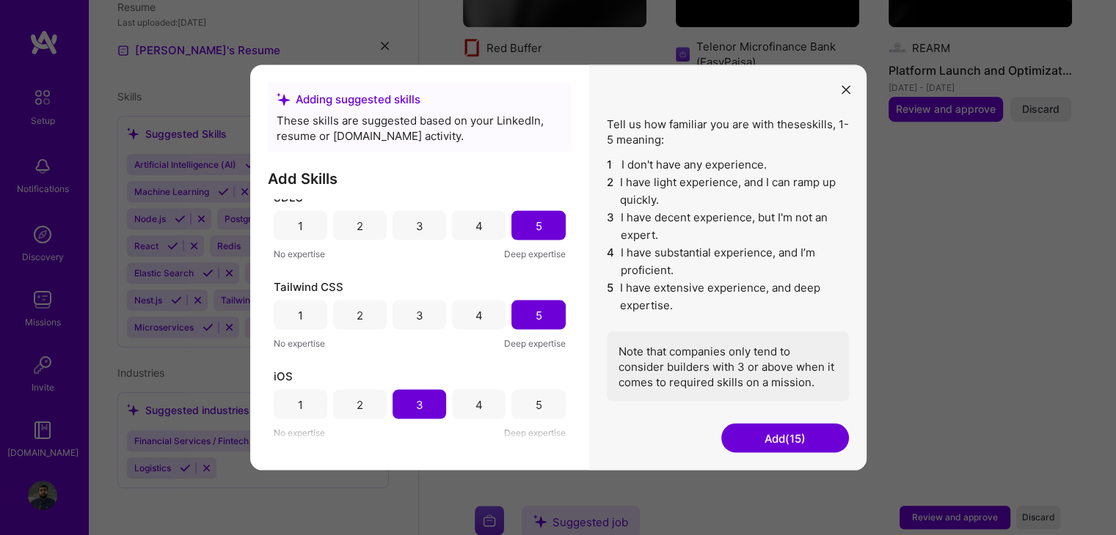
scroll to position [918, 0]
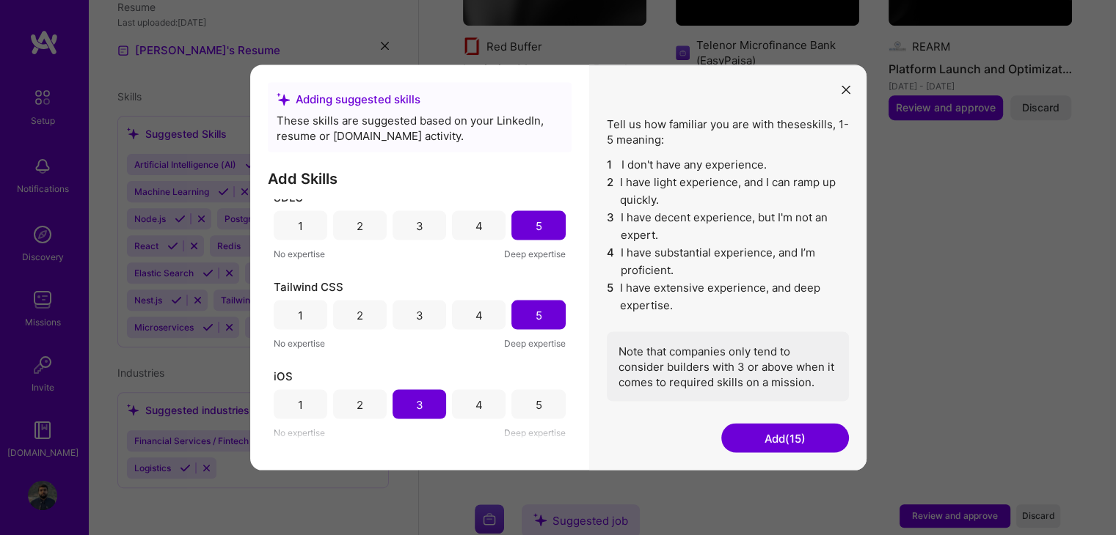
click at [748, 436] on button "Add (15)" at bounding box center [785, 438] width 128 height 29
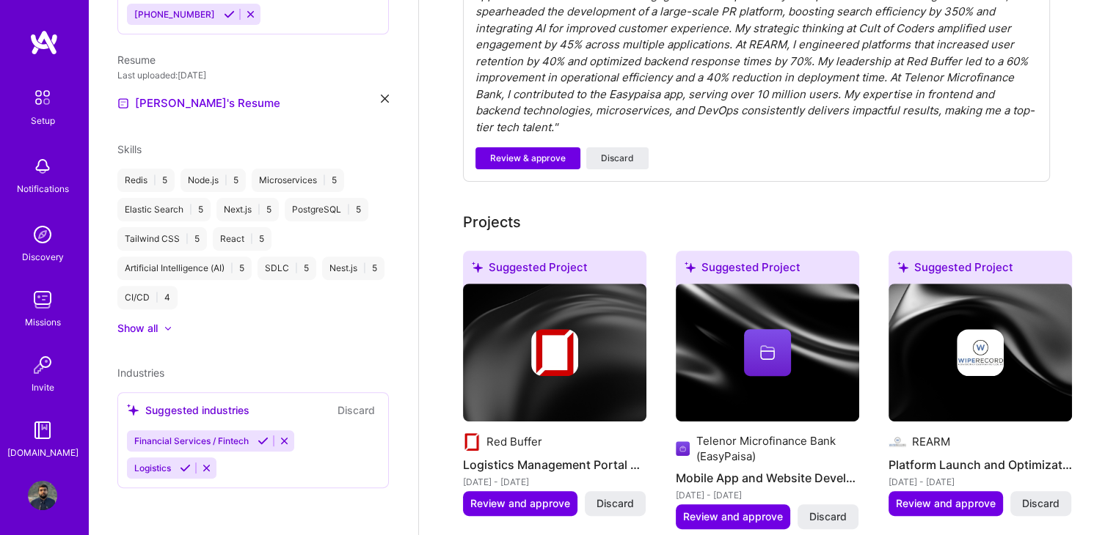
scroll to position [503, 0]
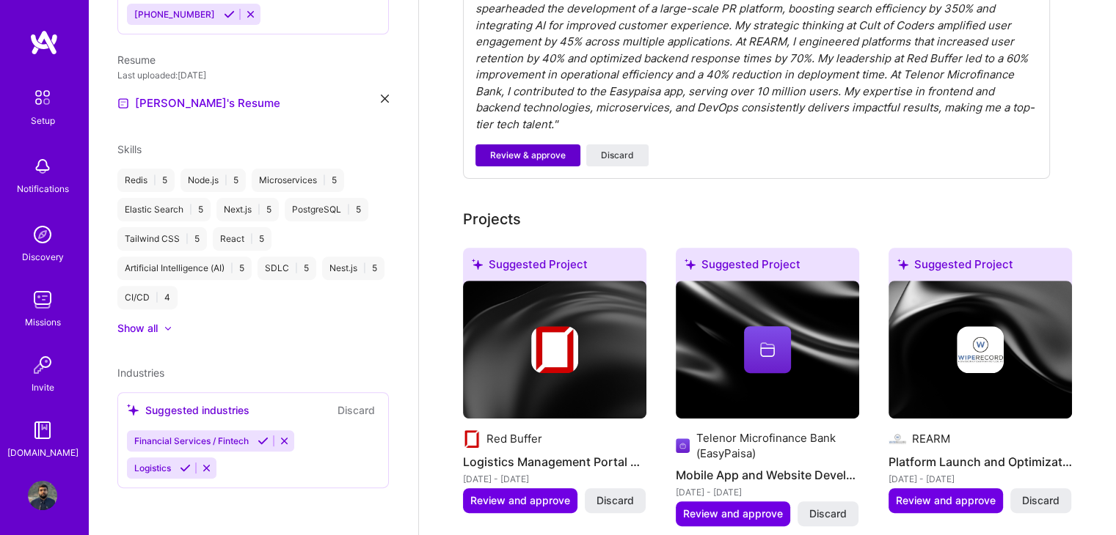
click at [542, 149] on span "Review & approve" at bounding box center [528, 155] width 76 height 13
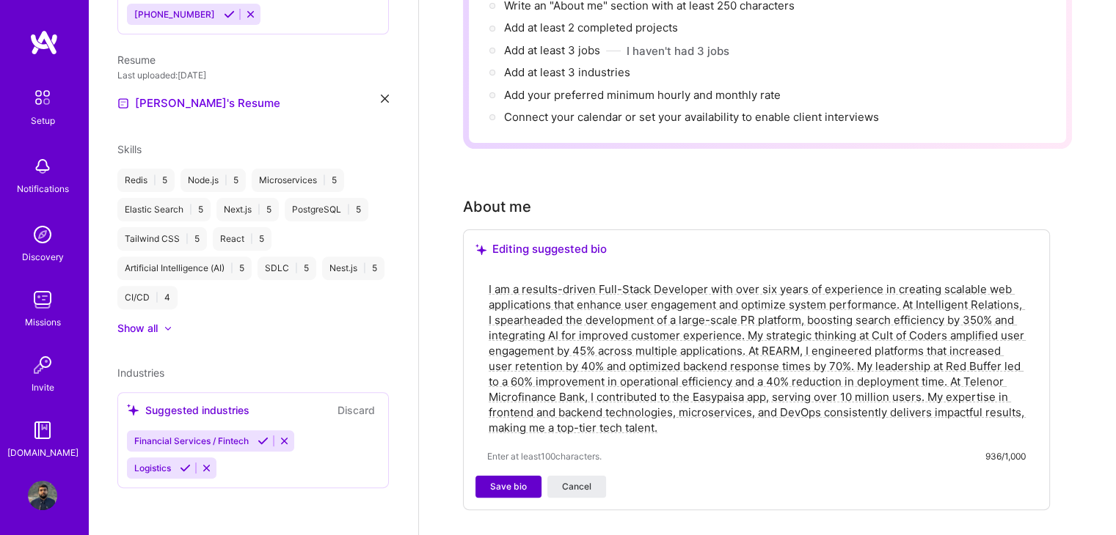
click at [519, 480] on span "Save bio" at bounding box center [508, 486] width 37 height 13
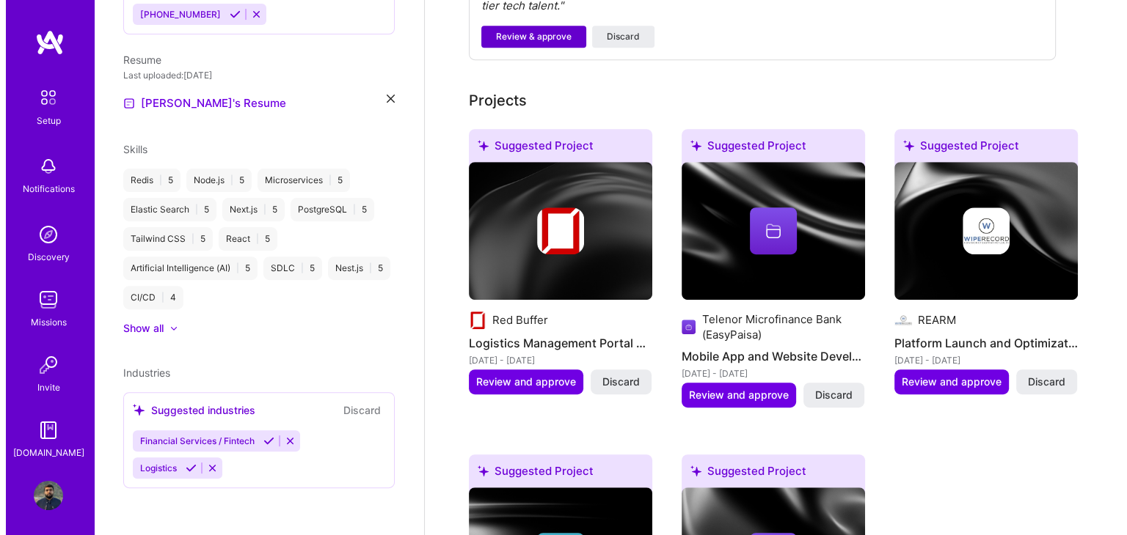
scroll to position [770, 0]
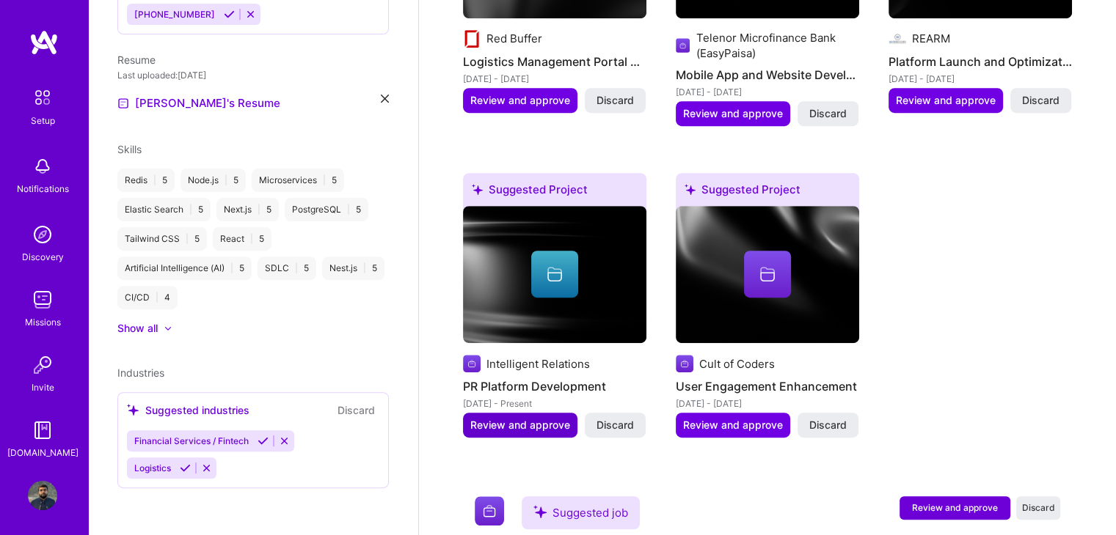
click at [509, 418] on span "Review and approve" at bounding box center [520, 425] width 100 height 15
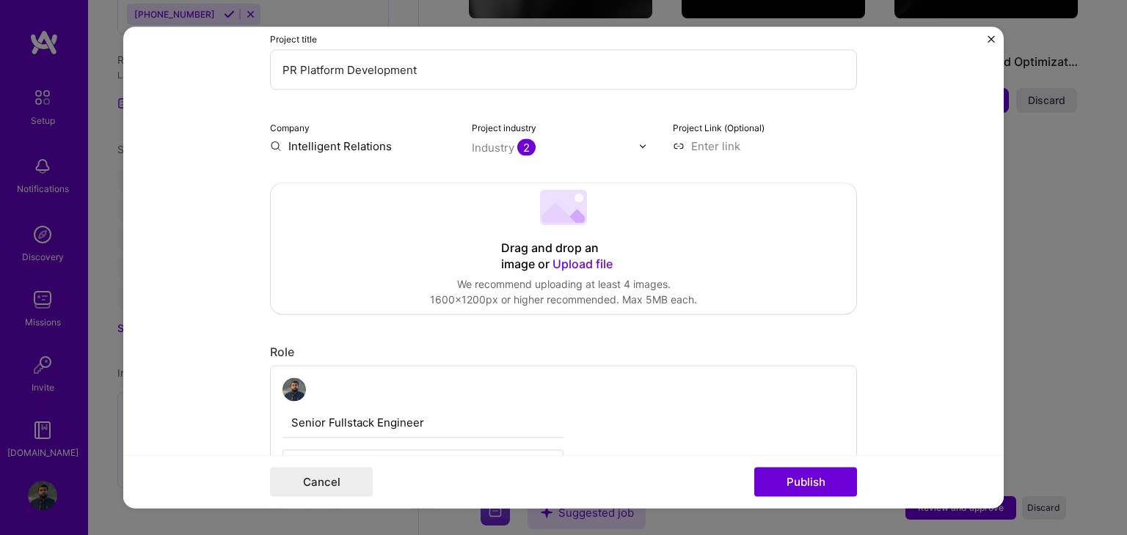
scroll to position [178, 0]
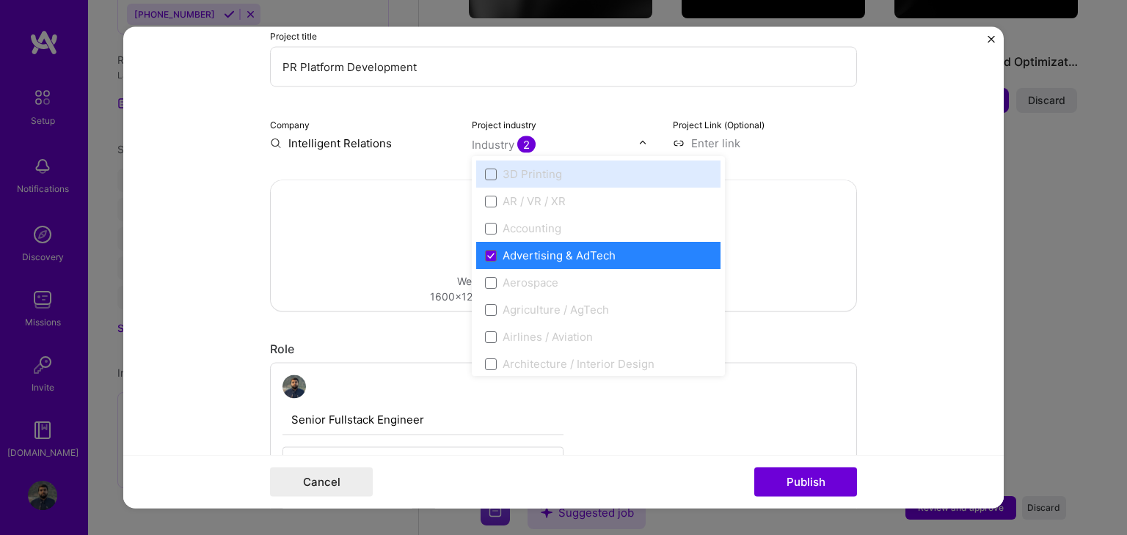
click at [644, 147] on div at bounding box center [646, 143] width 17 height 15
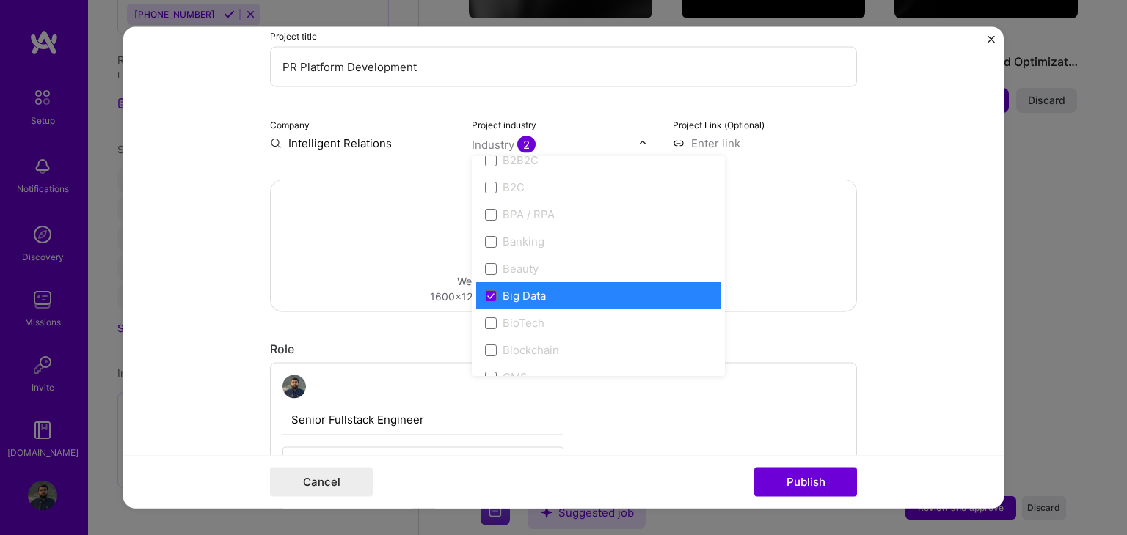
scroll to position [0, 0]
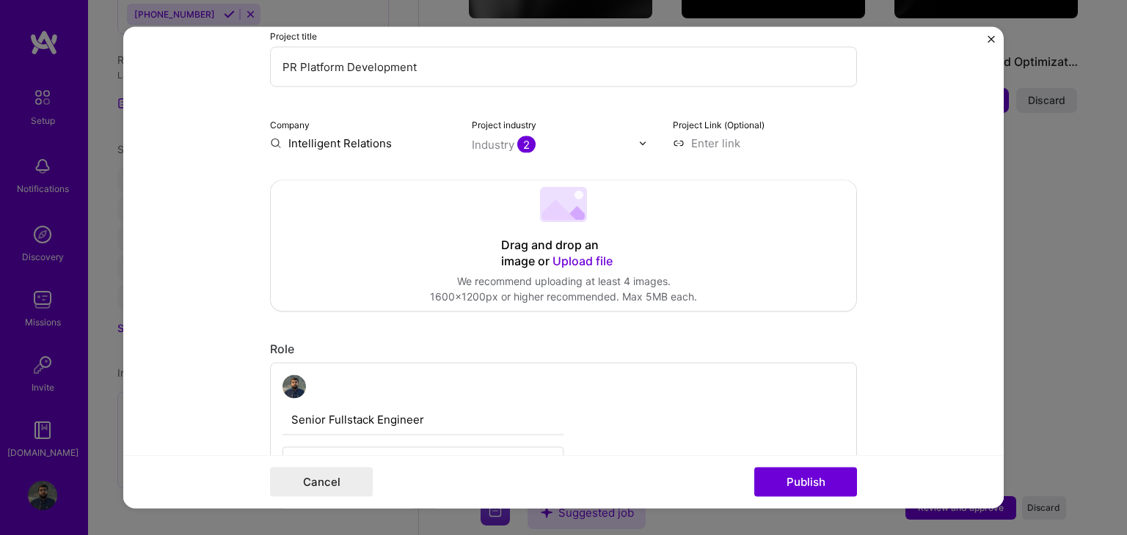
click at [855, 289] on form "Editing suggested project This project is suggested based on your LinkedIn, res…" at bounding box center [563, 268] width 880 height 482
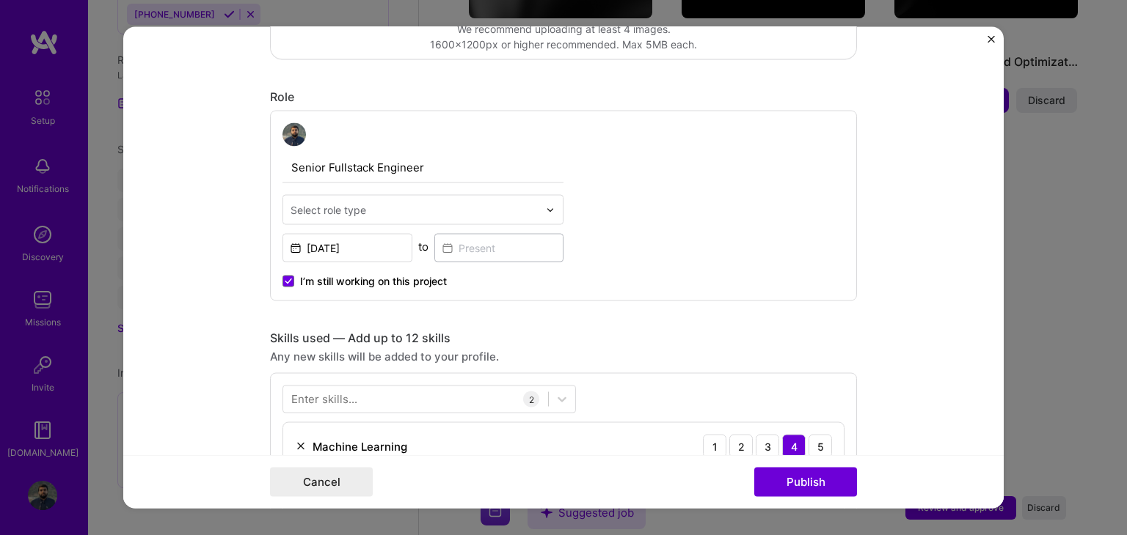
scroll to position [431, 0]
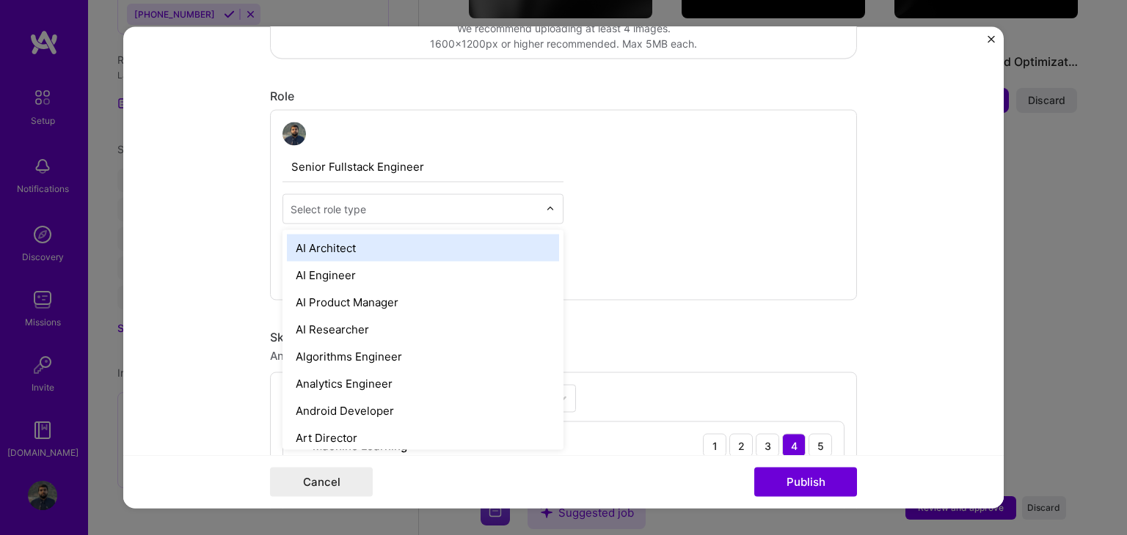
click at [412, 216] on div at bounding box center [414, 209] width 248 height 18
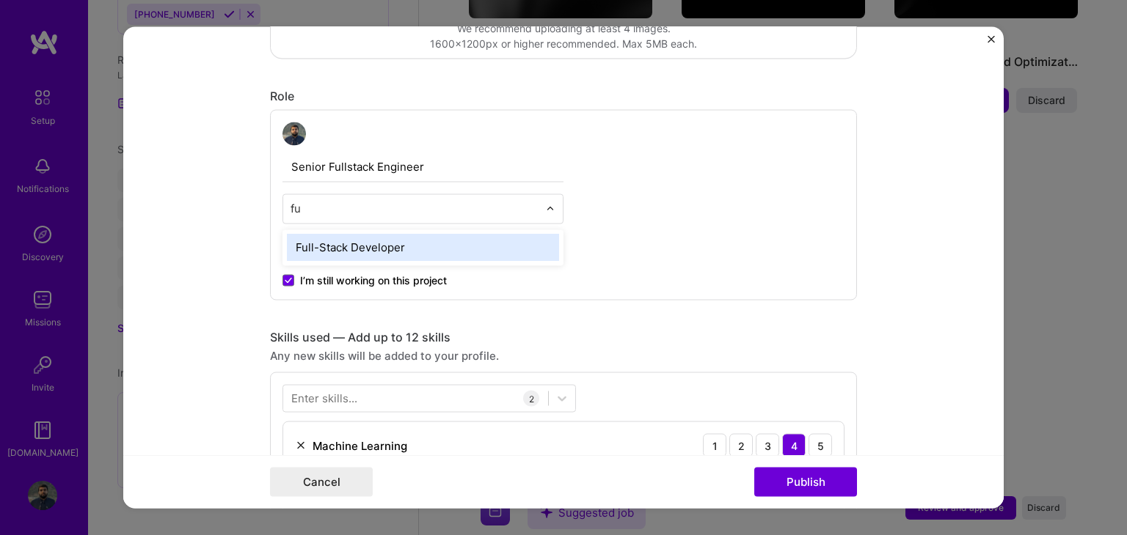
type input "ful"
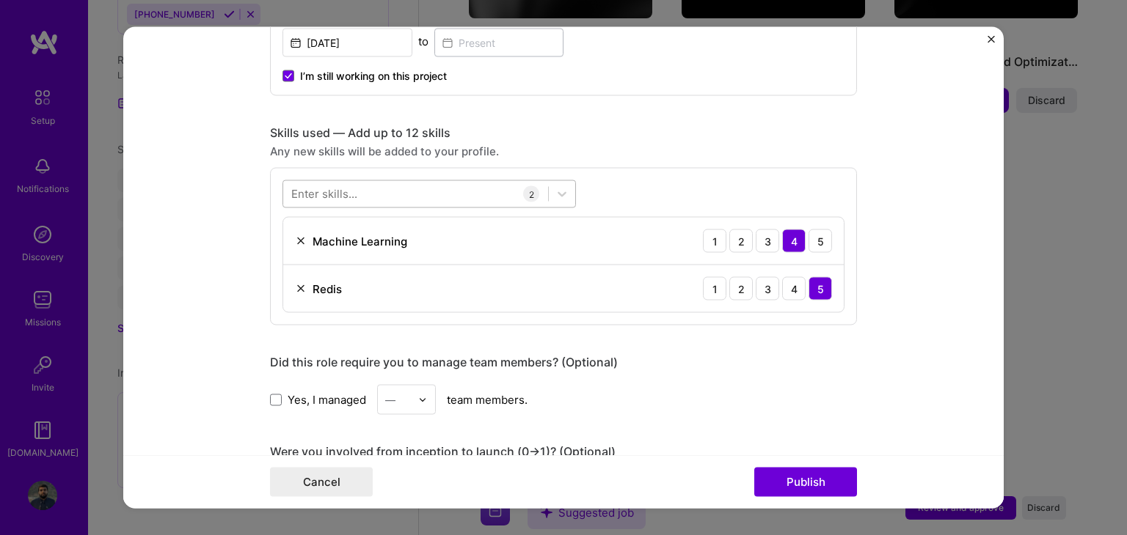
scroll to position [637, 0]
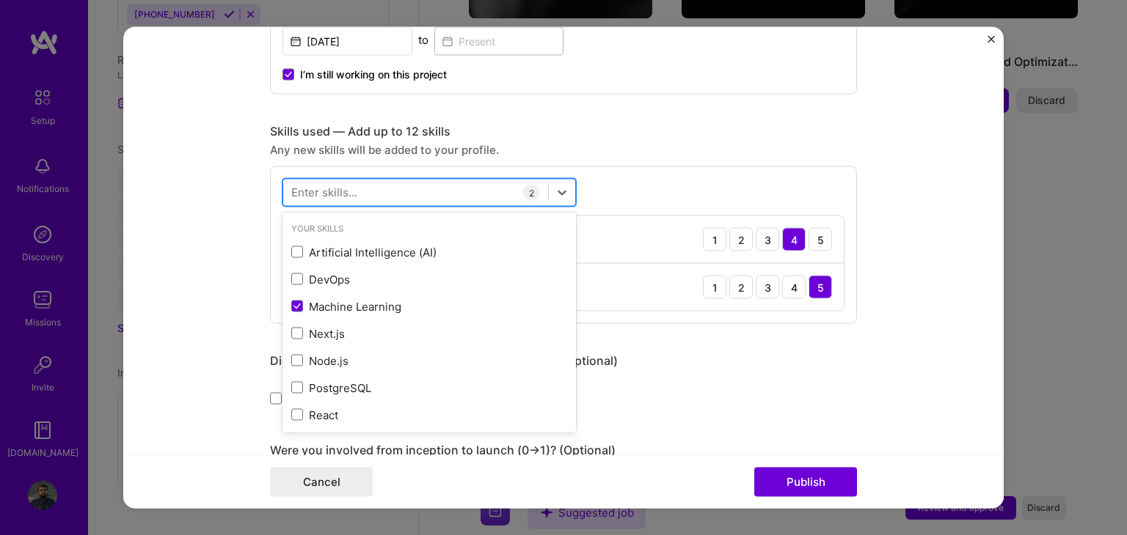
click at [406, 197] on div at bounding box center [415, 192] width 265 height 24
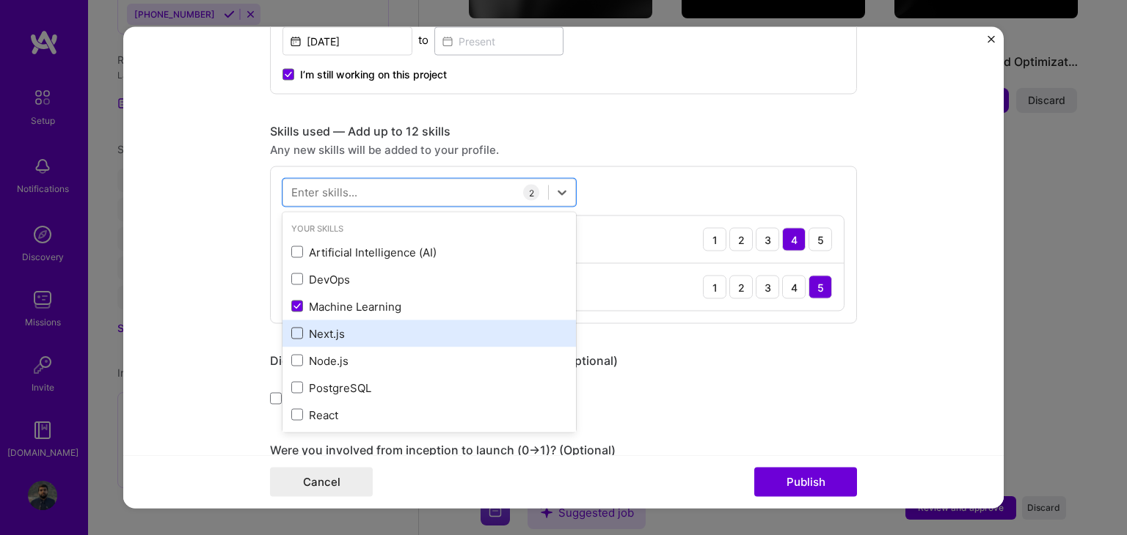
click at [296, 332] on span at bounding box center [297, 334] width 12 height 12
click at [0, 0] on input "checkbox" at bounding box center [0, 0] width 0 height 0
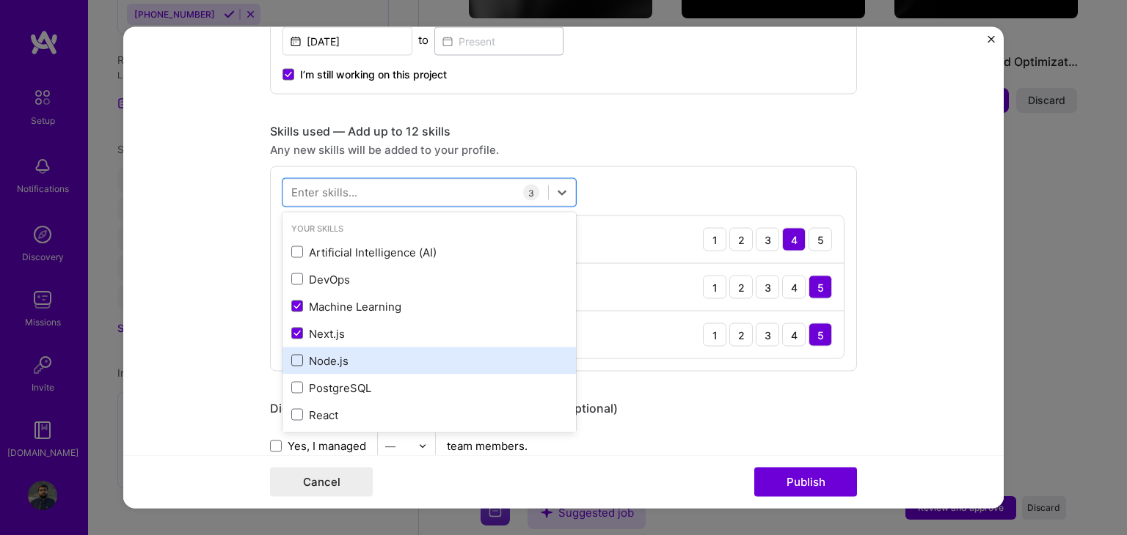
click at [293, 356] on span at bounding box center [297, 361] width 12 height 12
click at [0, 0] on input "checkbox" at bounding box center [0, 0] width 0 height 0
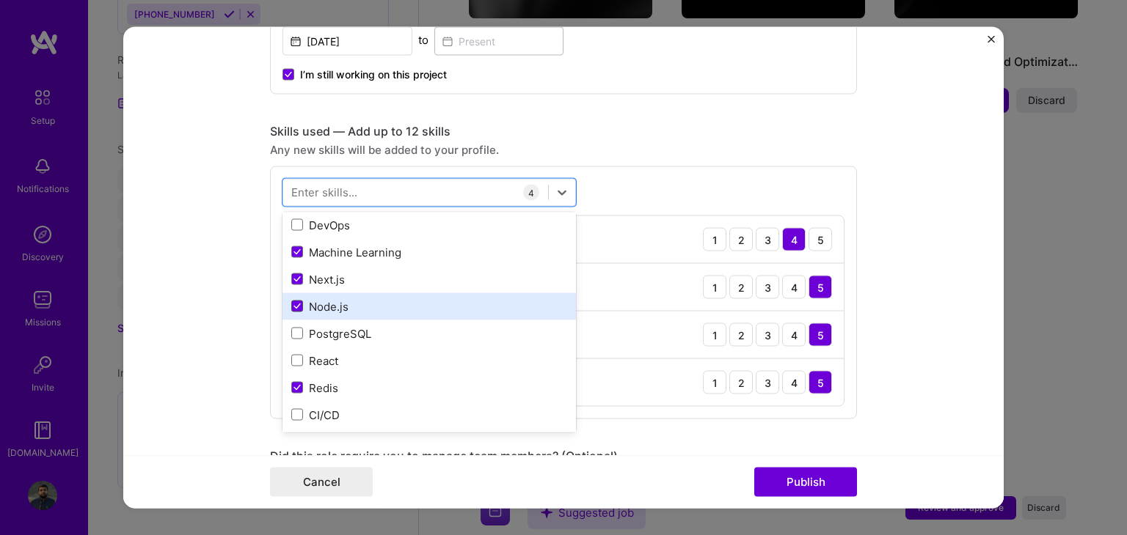
scroll to position [58, 0]
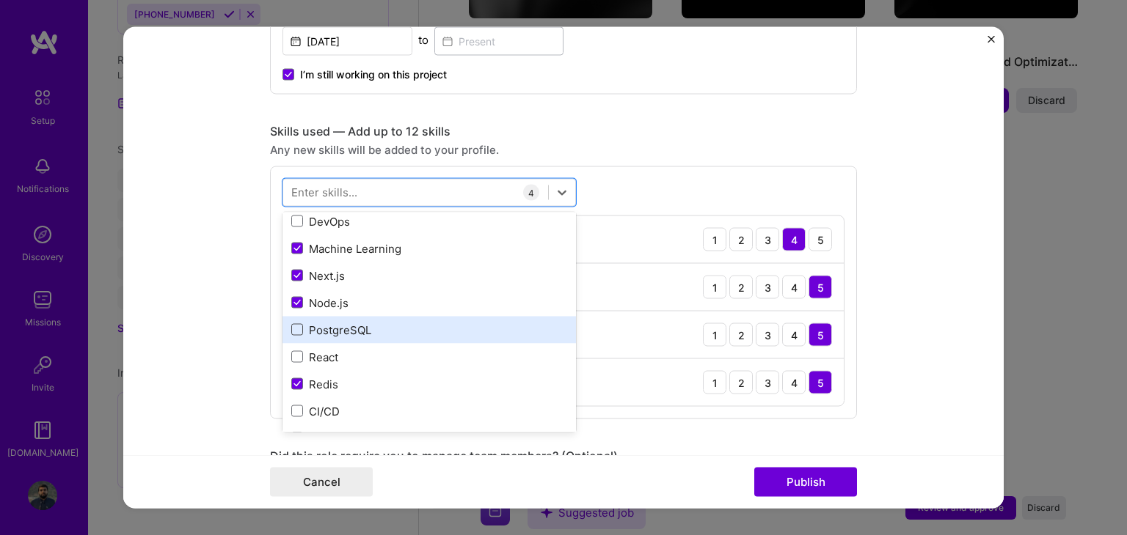
click at [291, 326] on span at bounding box center [297, 330] width 12 height 12
click at [0, 0] on input "checkbox" at bounding box center [0, 0] width 0 height 0
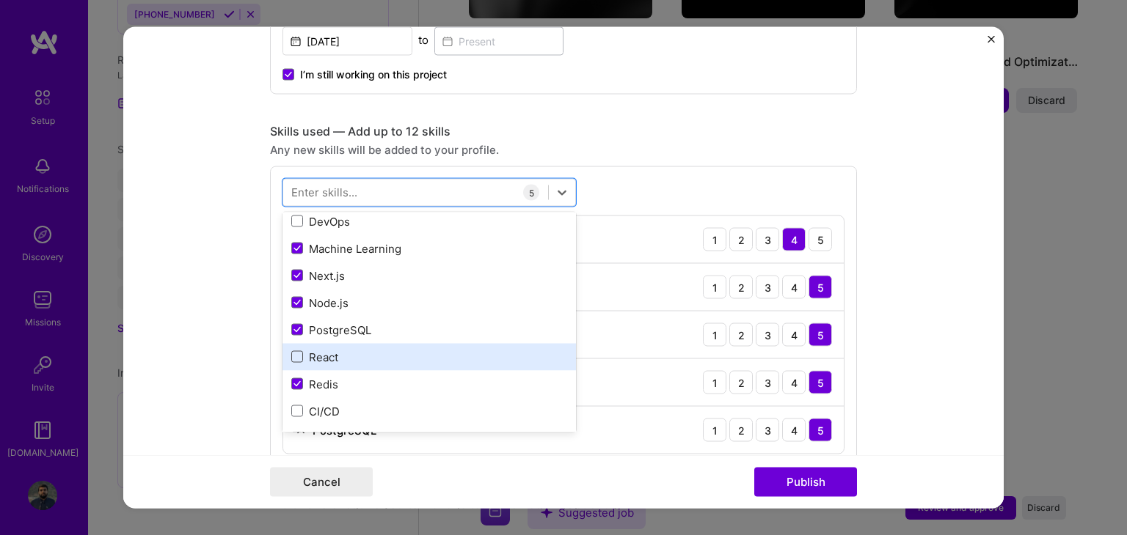
click at [291, 360] on span at bounding box center [297, 357] width 12 height 12
click at [0, 0] on input "checkbox" at bounding box center [0, 0] width 0 height 0
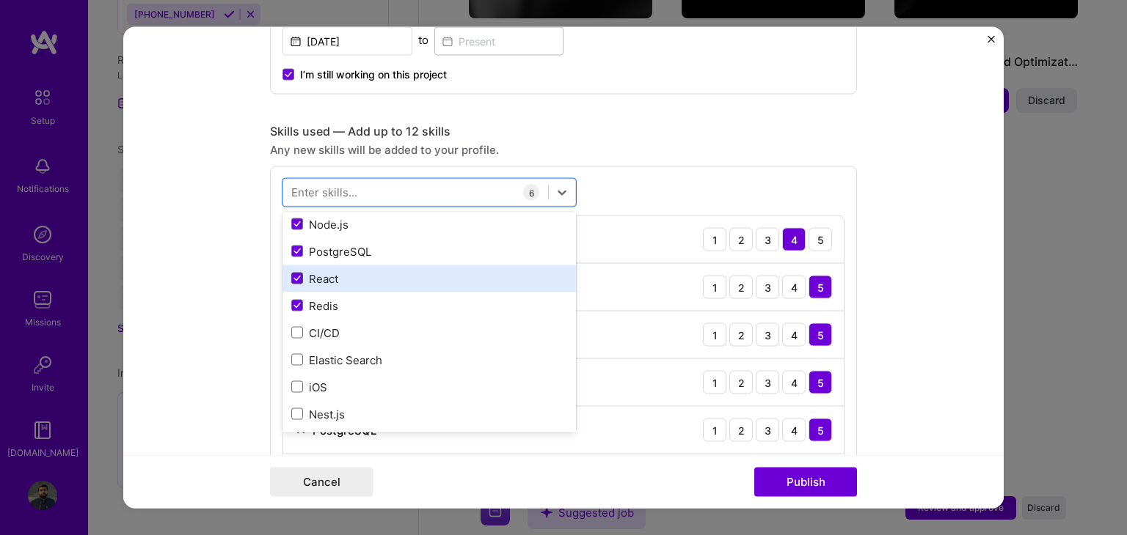
scroll to position [140, 0]
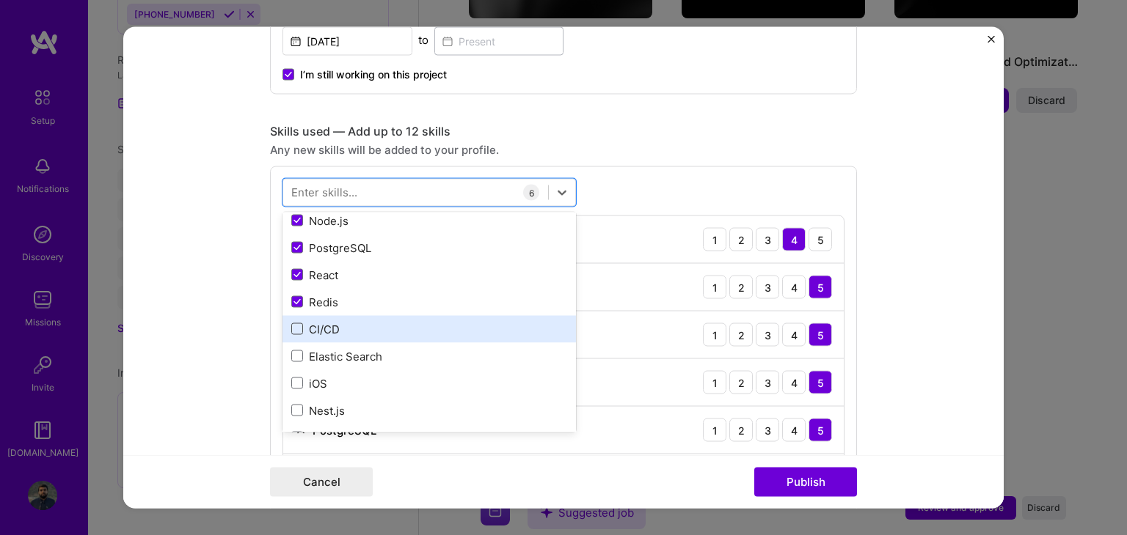
click at [291, 328] on span at bounding box center [297, 329] width 12 height 12
click at [0, 0] on input "checkbox" at bounding box center [0, 0] width 0 height 0
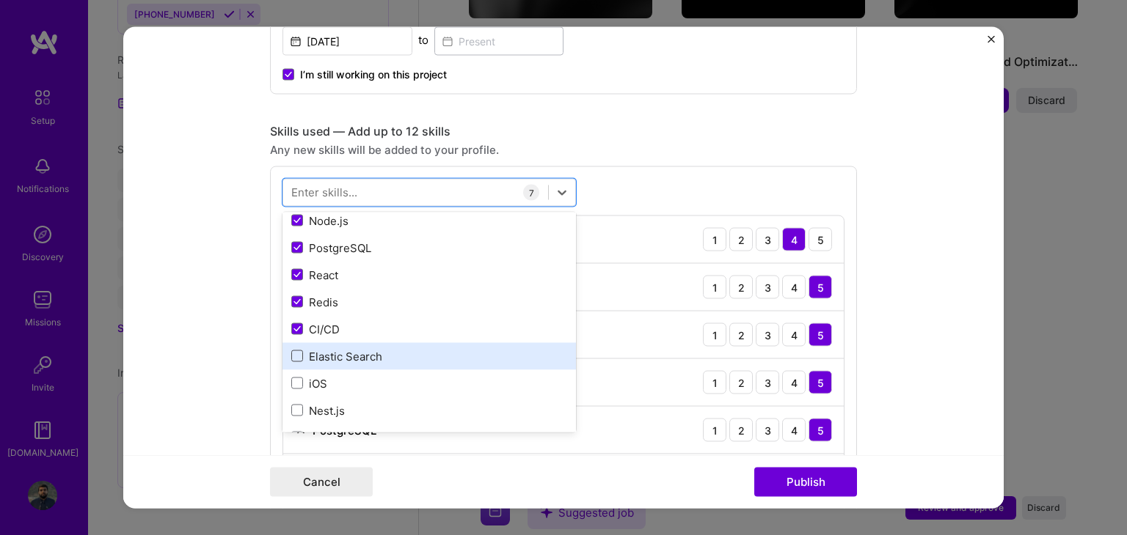
click at [291, 354] on span at bounding box center [297, 357] width 12 height 12
click at [0, 0] on input "checkbox" at bounding box center [0, 0] width 0 height 0
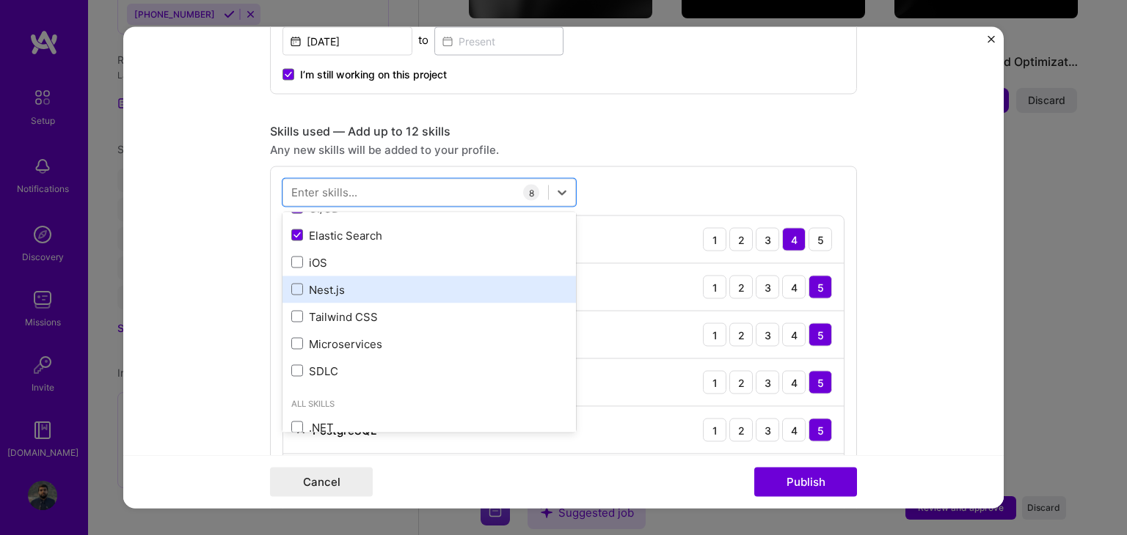
scroll to position [263, 0]
click at [291, 285] on span at bounding box center [297, 288] width 12 height 12
click at [0, 0] on input "checkbox" at bounding box center [0, 0] width 0 height 0
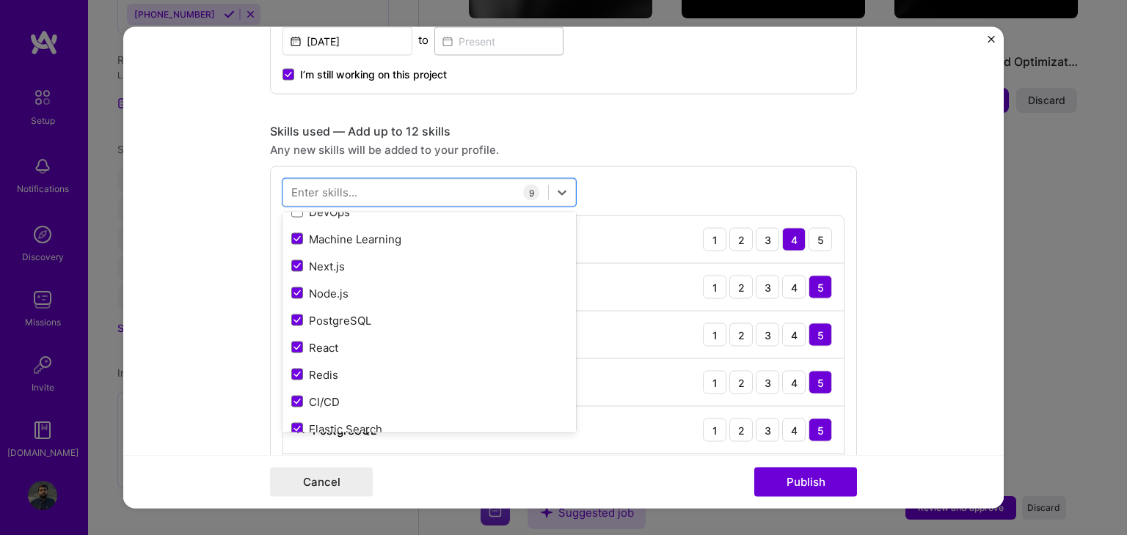
scroll to position [67, 0]
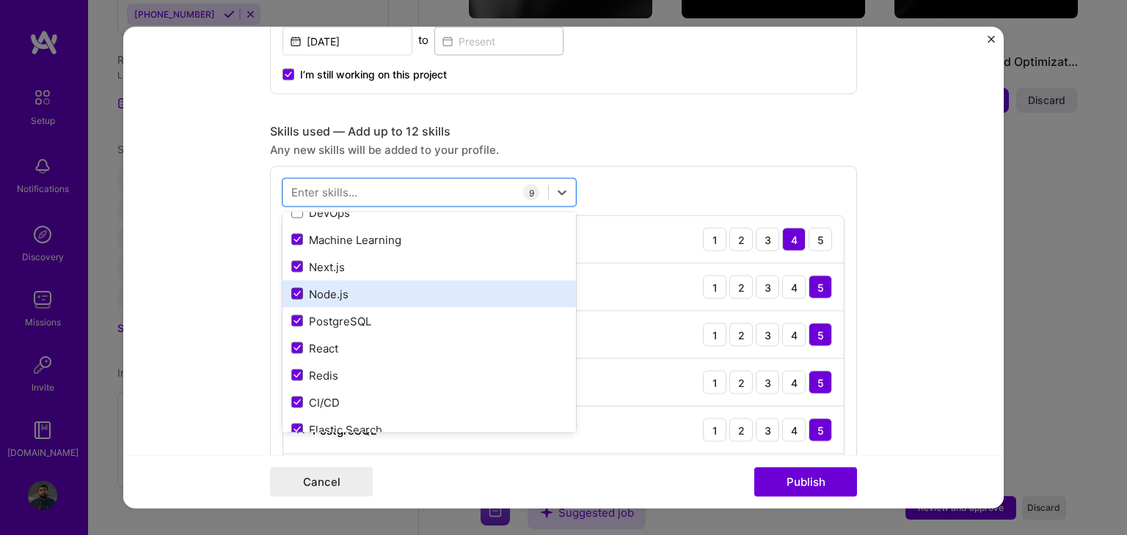
click at [291, 288] on span at bounding box center [297, 294] width 12 height 12
click at [0, 0] on input "checkbox" at bounding box center [0, 0] width 0 height 0
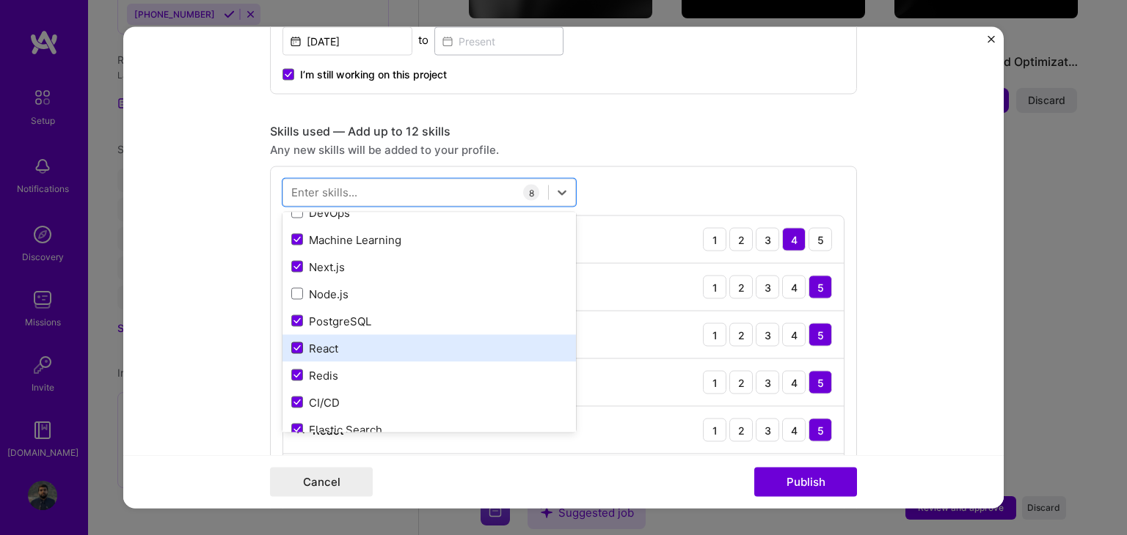
click at [293, 345] on icon at bounding box center [296, 348] width 7 height 6
click at [0, 0] on input "checkbox" at bounding box center [0, 0] width 0 height 0
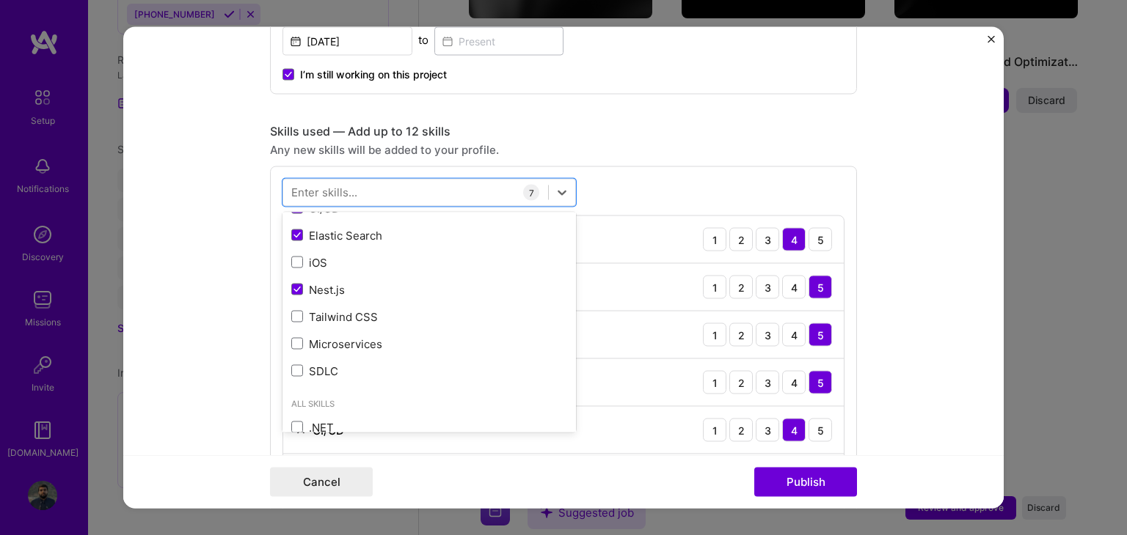
scroll to position [0, 0]
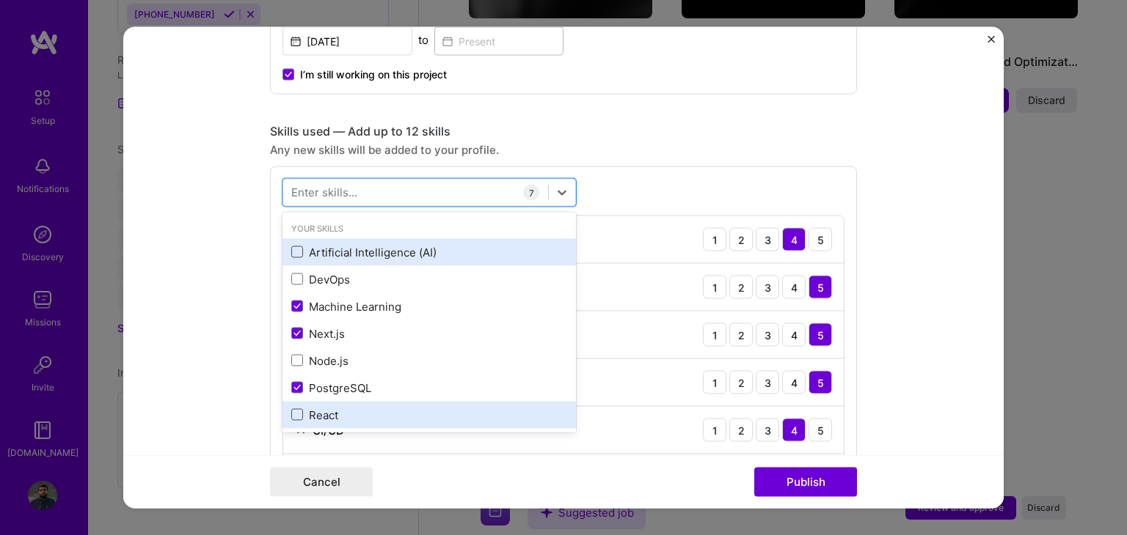
click at [291, 251] on span at bounding box center [297, 252] width 12 height 12
click at [0, 0] on input "checkbox" at bounding box center [0, 0] width 0 height 0
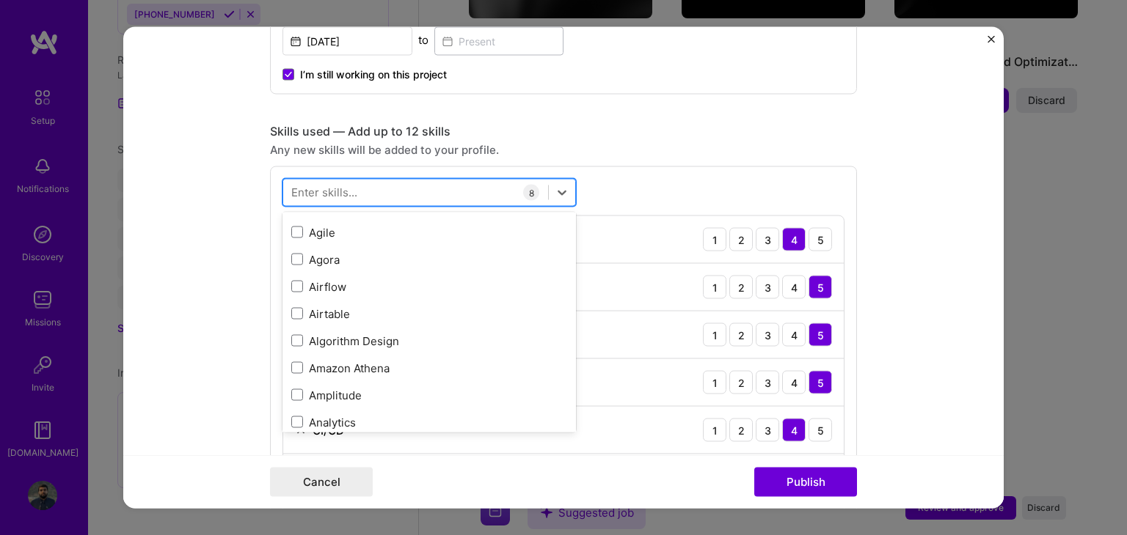
scroll to position [1000, 0]
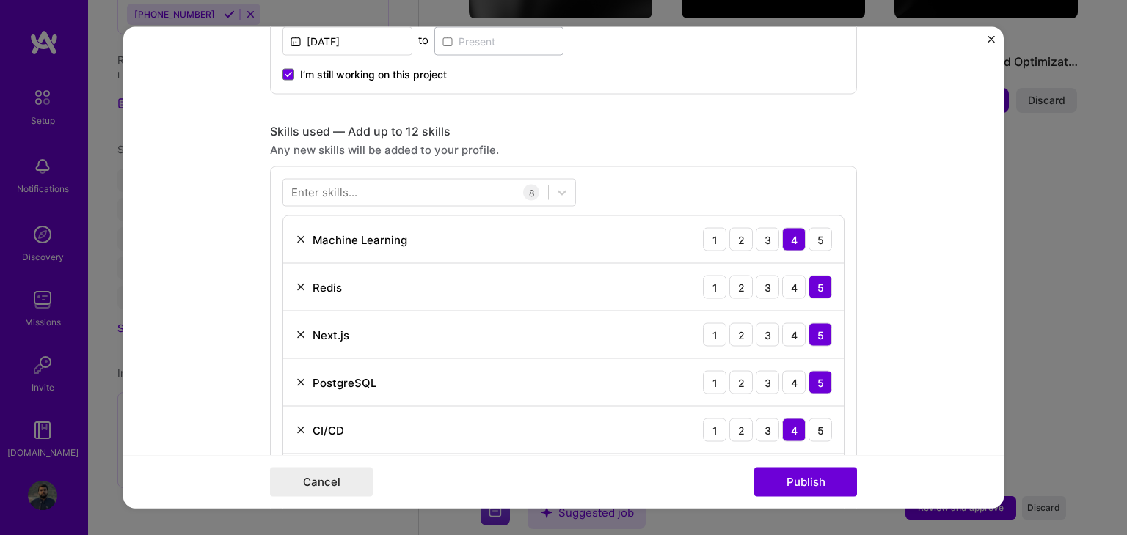
click at [341, 194] on div "Enter skills..." at bounding box center [324, 192] width 66 height 15
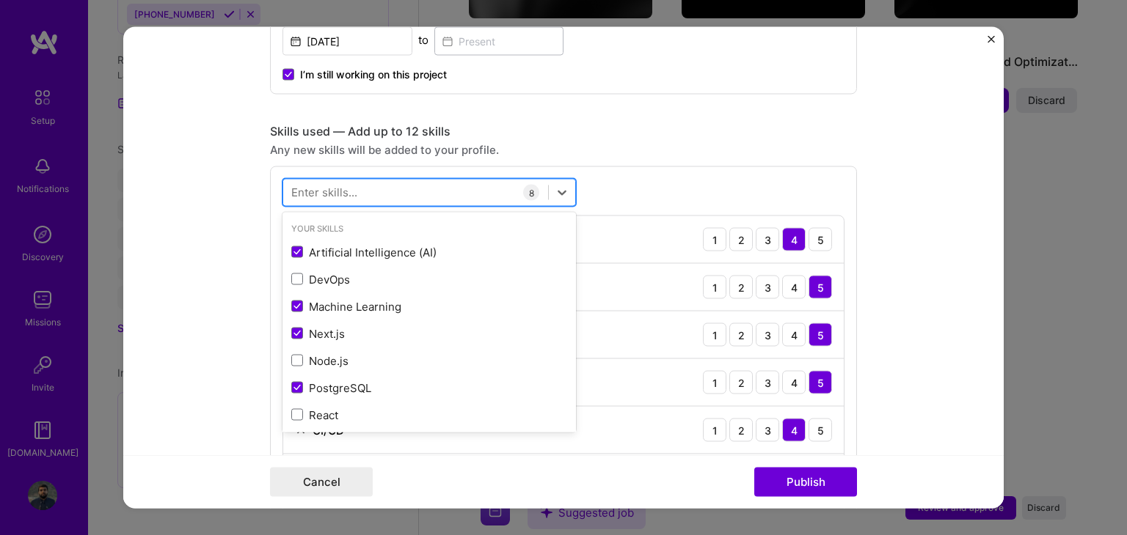
click at [438, 194] on div at bounding box center [415, 192] width 265 height 24
type input "p"
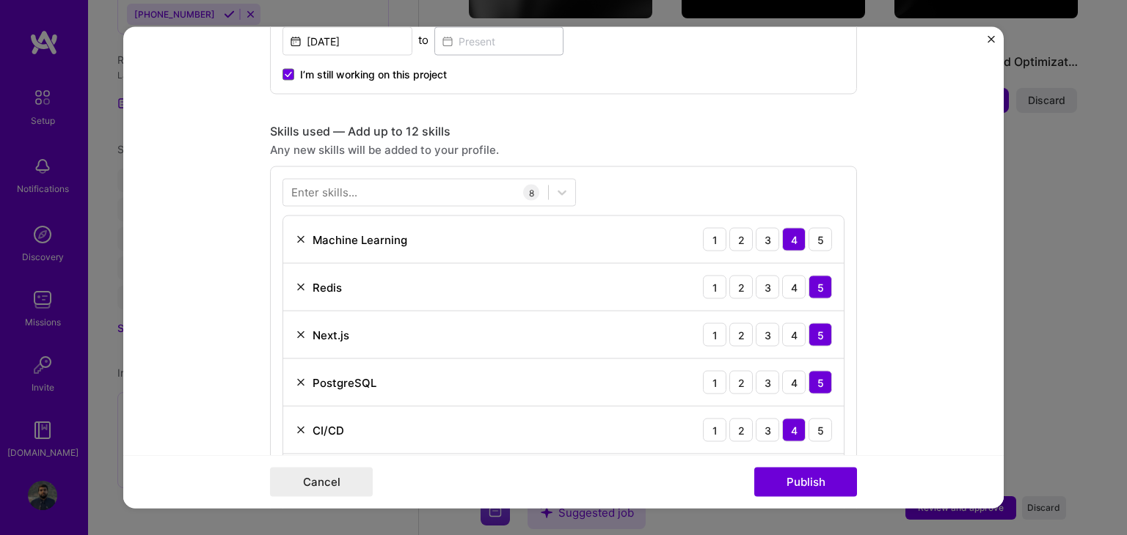
click at [631, 185] on div "Enter skills... 8 Machine Learning 1 2 3 4 5 Redis 1 2 3 4 5 Next.js 1 2 3 4 5 …" at bounding box center [563, 389] width 587 height 444
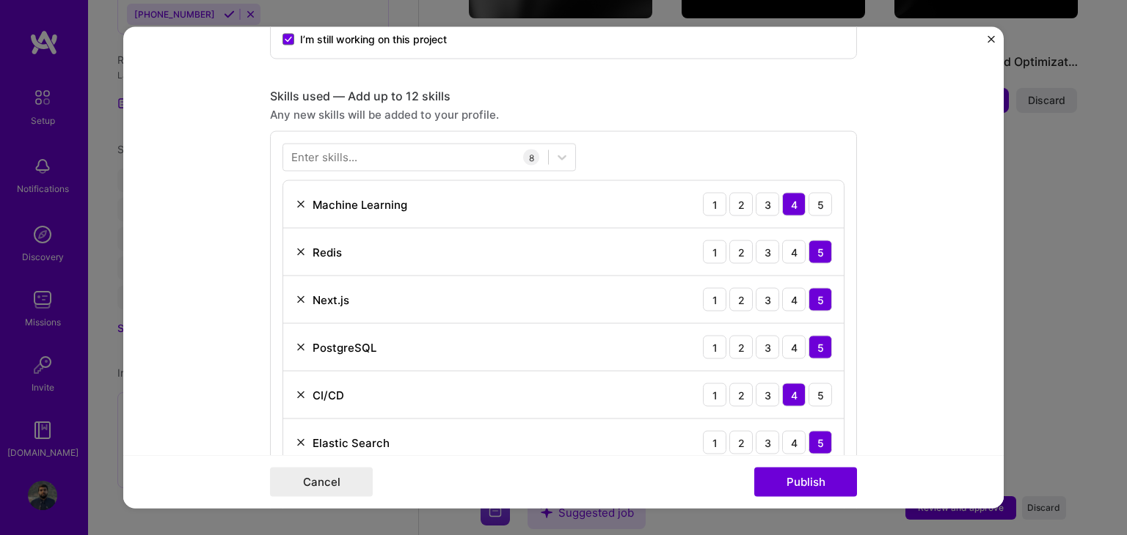
scroll to position [673, 0]
click at [405, 157] on div at bounding box center [415, 156] width 265 height 24
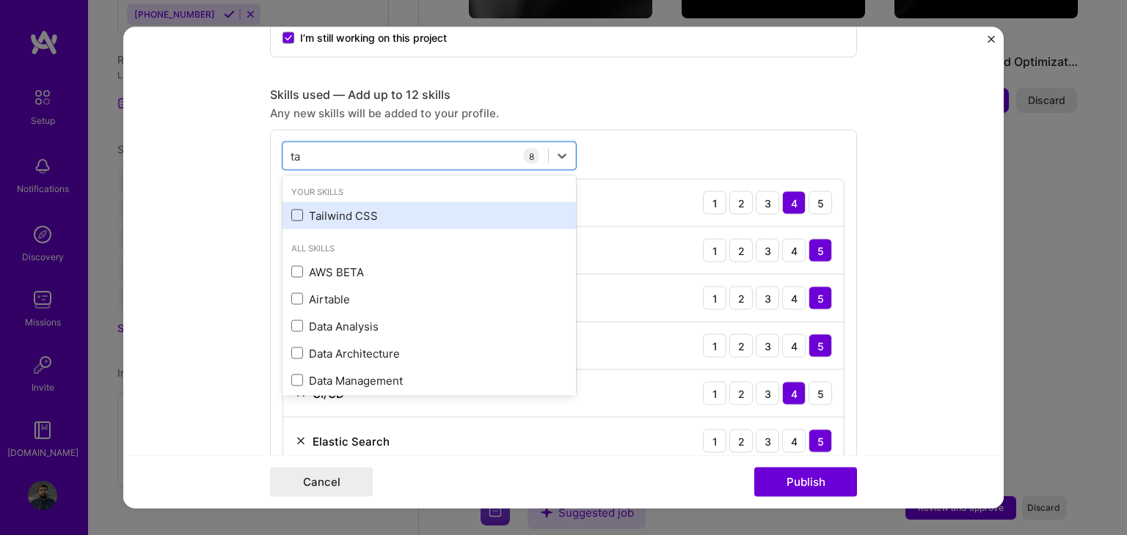
click at [293, 213] on span at bounding box center [297, 216] width 12 height 12
click at [0, 0] on input "checkbox" at bounding box center [0, 0] width 0 height 0
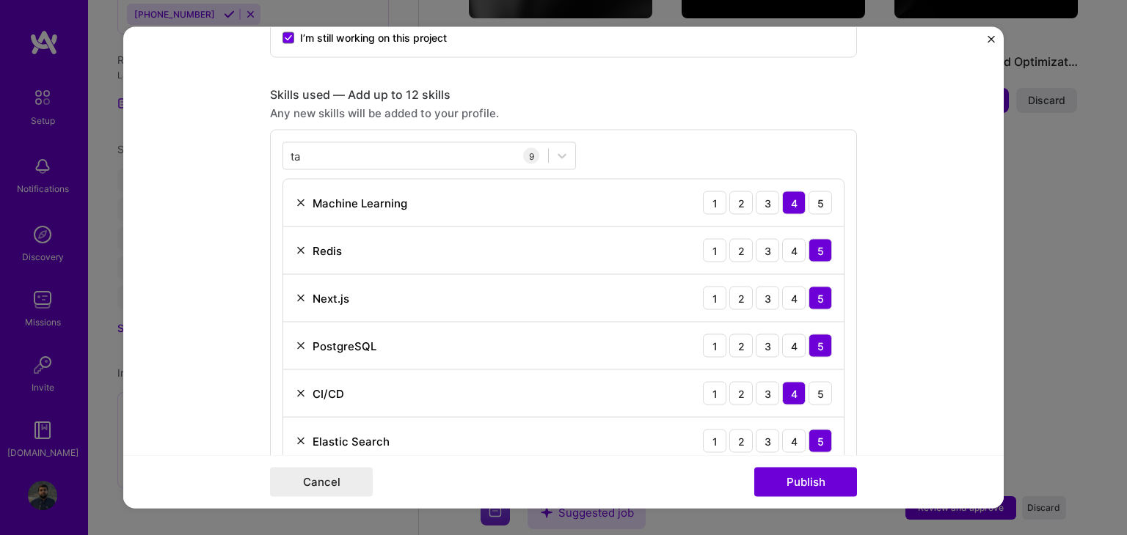
click at [623, 145] on div "ta ta 9 Machine Learning 1 2 3 4 5 Redis 1 2 3 4 5 Next.js 1 2 3 4 5 PostgreSQL…" at bounding box center [563, 375] width 587 height 491
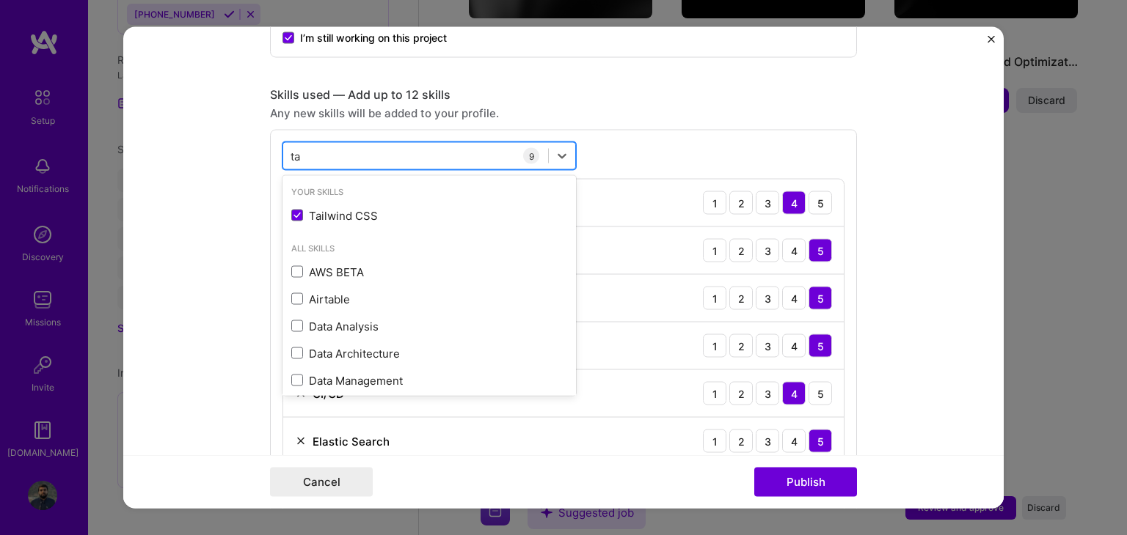
click at [373, 149] on div "ta ta" at bounding box center [415, 156] width 265 height 24
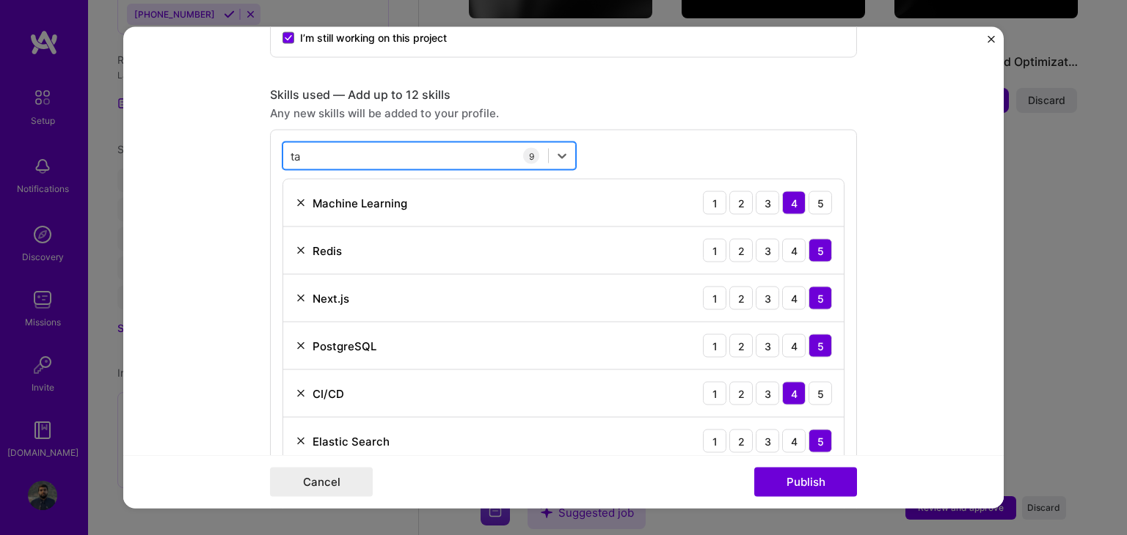
click at [373, 149] on div "ta ta" at bounding box center [415, 156] width 265 height 24
type input "t"
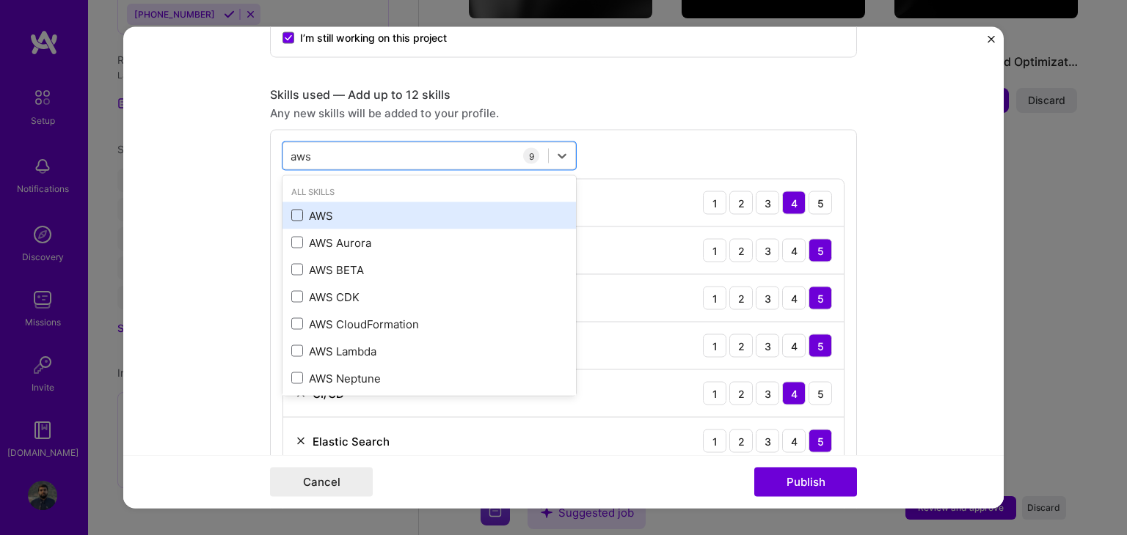
click at [291, 212] on span at bounding box center [297, 216] width 12 height 12
click at [0, 0] on input "checkbox" at bounding box center [0, 0] width 0 height 0
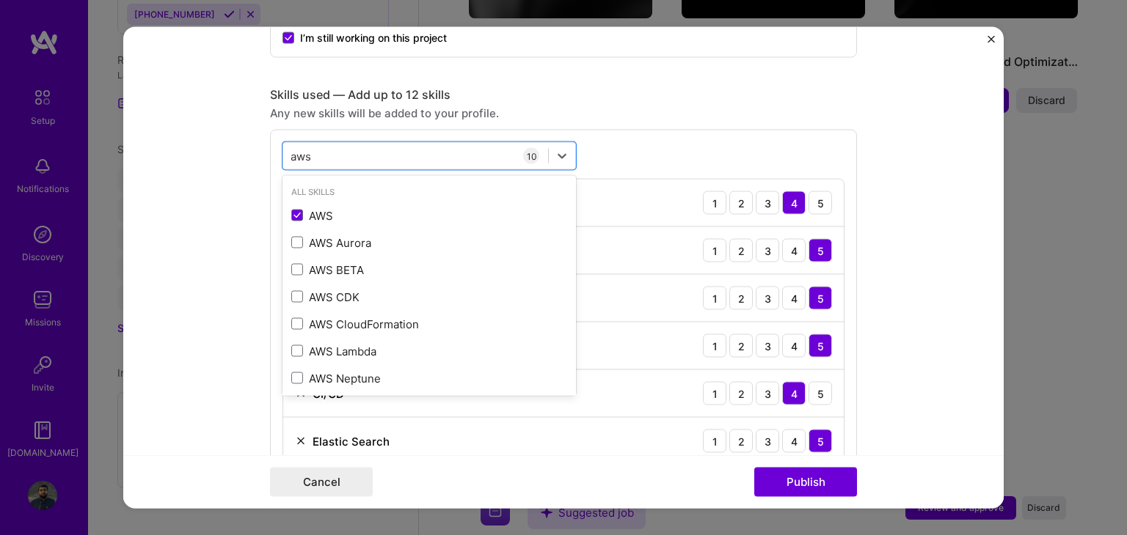
type input "aws"
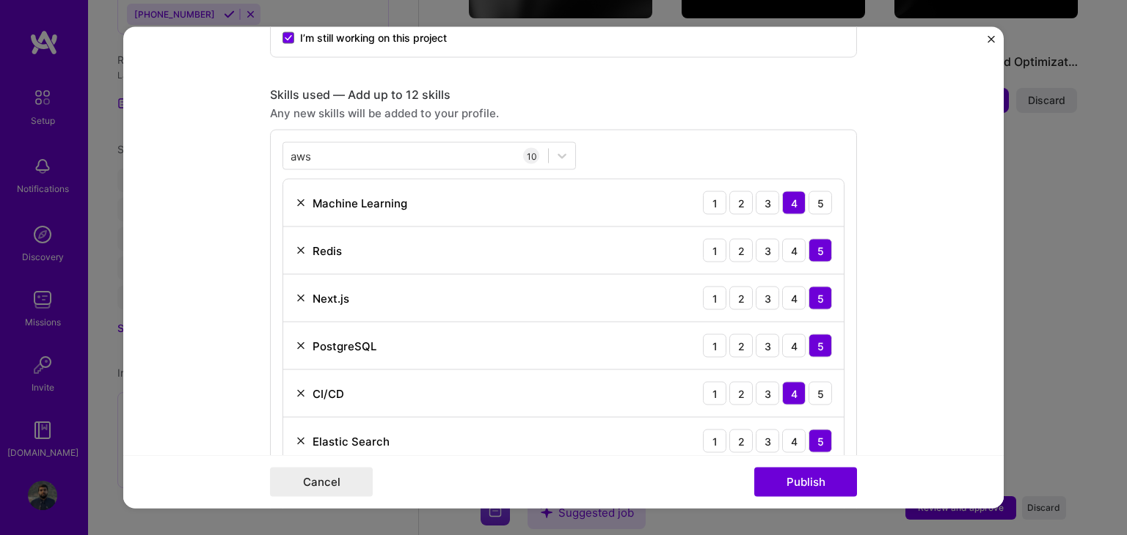
click at [666, 167] on div "aws aws 10 Machine Learning 1 2 3 4 5 Redis 1 2 3 4 5 Next.js 1 2 3 4 5 Postgre…" at bounding box center [563, 399] width 587 height 539
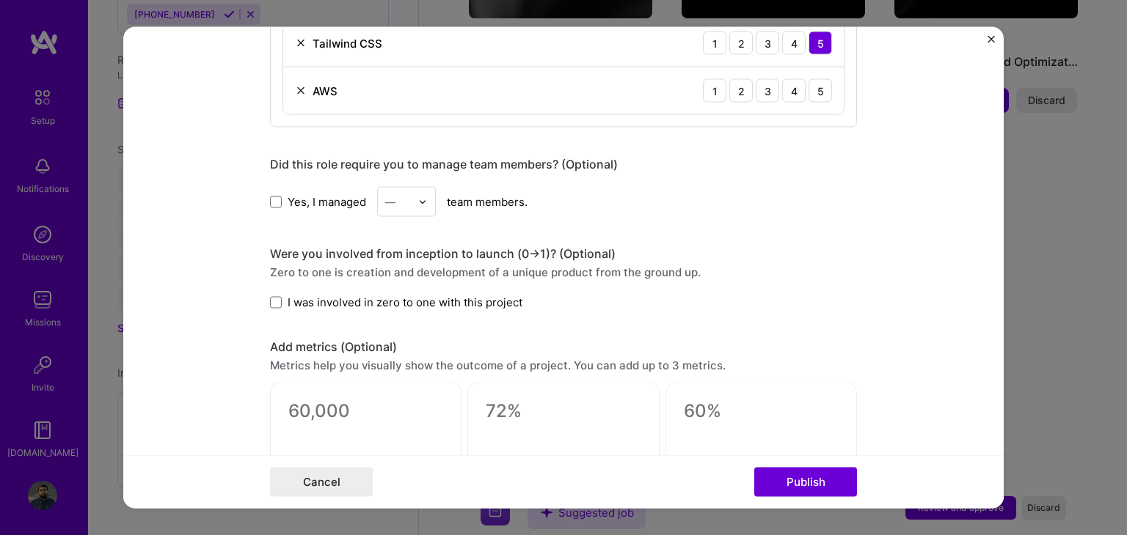
scroll to position [1223, 0]
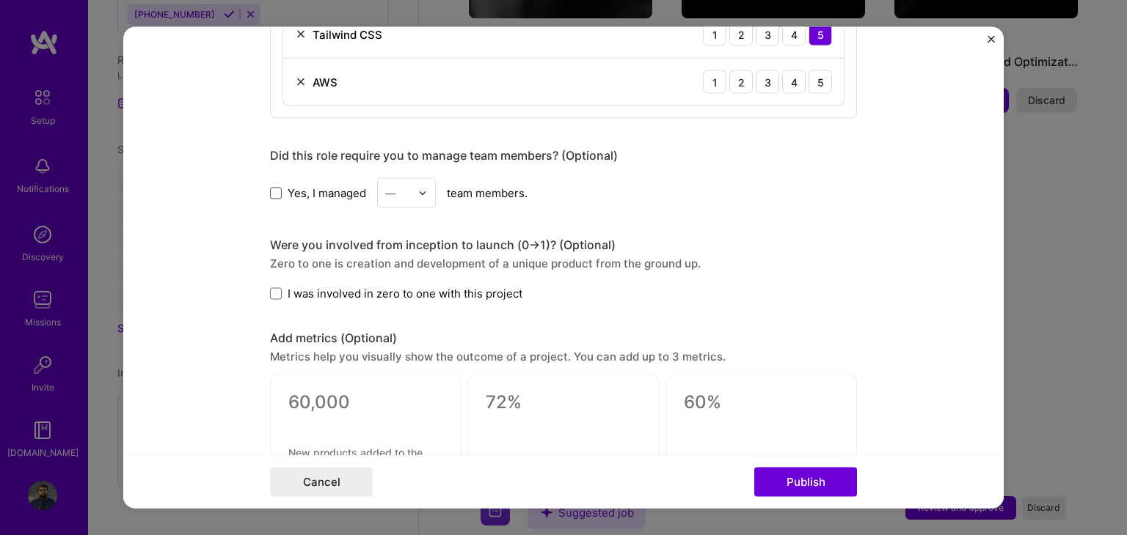
click at [270, 191] on span at bounding box center [276, 193] width 12 height 12
click at [0, 0] on input "Yes, I managed" at bounding box center [0, 0] width 0 height 0
click at [422, 199] on div at bounding box center [426, 193] width 17 height 29
click at [403, 256] on div "2" at bounding box center [406, 259] width 50 height 27
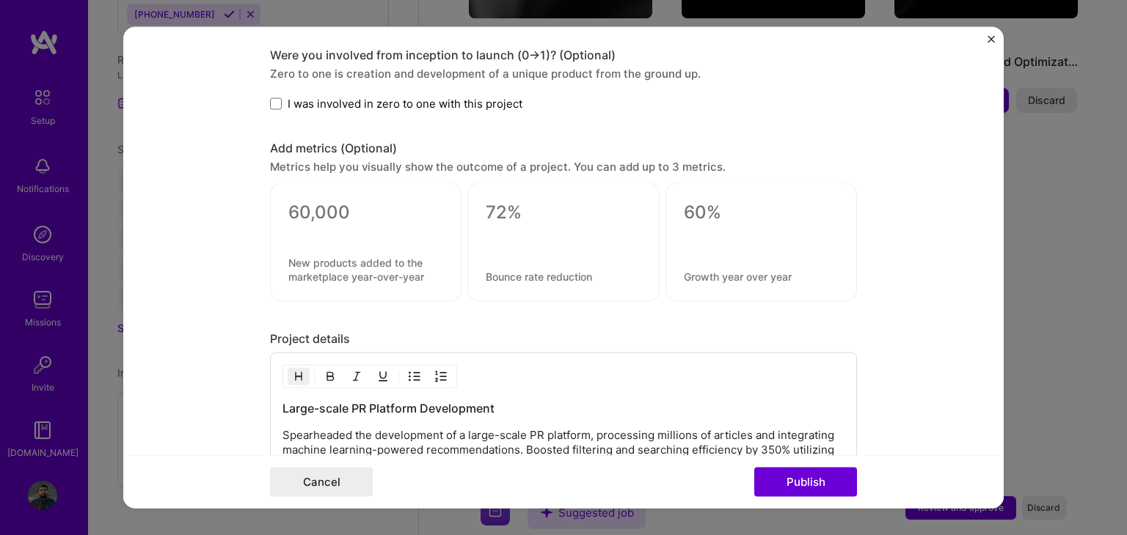
scroll to position [1414, 0]
click at [343, 193] on div at bounding box center [365, 242] width 191 height 119
click at [588, 192] on div at bounding box center [562, 242] width 191 height 119
click at [703, 216] on textarea at bounding box center [761, 212] width 155 height 22
click at [322, 212] on textarea at bounding box center [365, 212] width 155 height 22
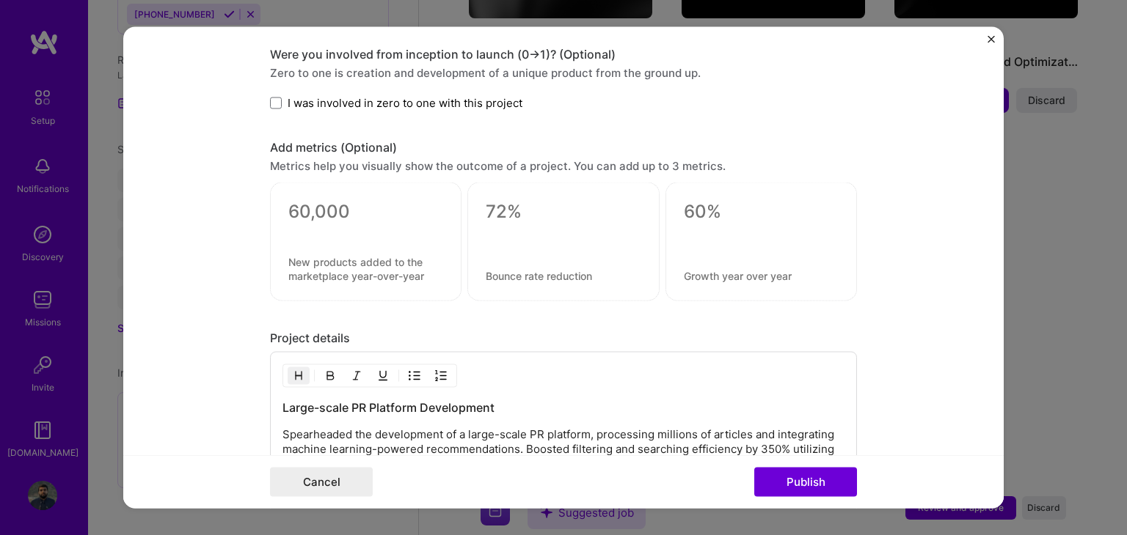
drag, startPoint x: 349, startPoint y: 281, endPoint x: 337, endPoint y: 259, distance: 24.9
click at [337, 259] on div at bounding box center [365, 242] width 191 height 119
click at [337, 259] on textarea at bounding box center [365, 269] width 155 height 28
click at [302, 206] on textarea at bounding box center [365, 212] width 155 height 22
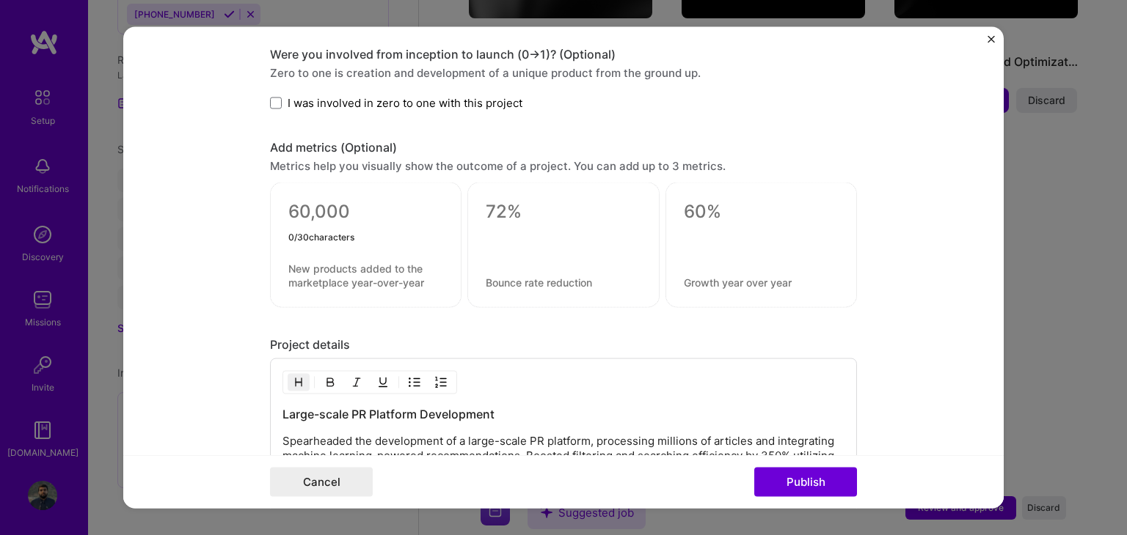
type textarea "0"
type textarea "20 million"
click at [343, 268] on textarea at bounding box center [365, 276] width 155 height 28
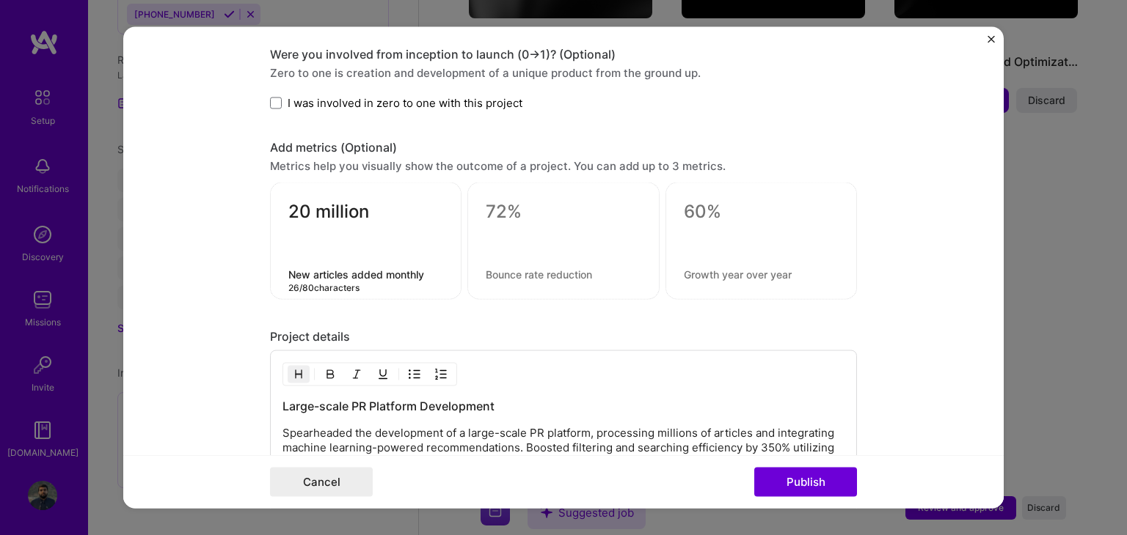
type textarea "New articles added monthly"
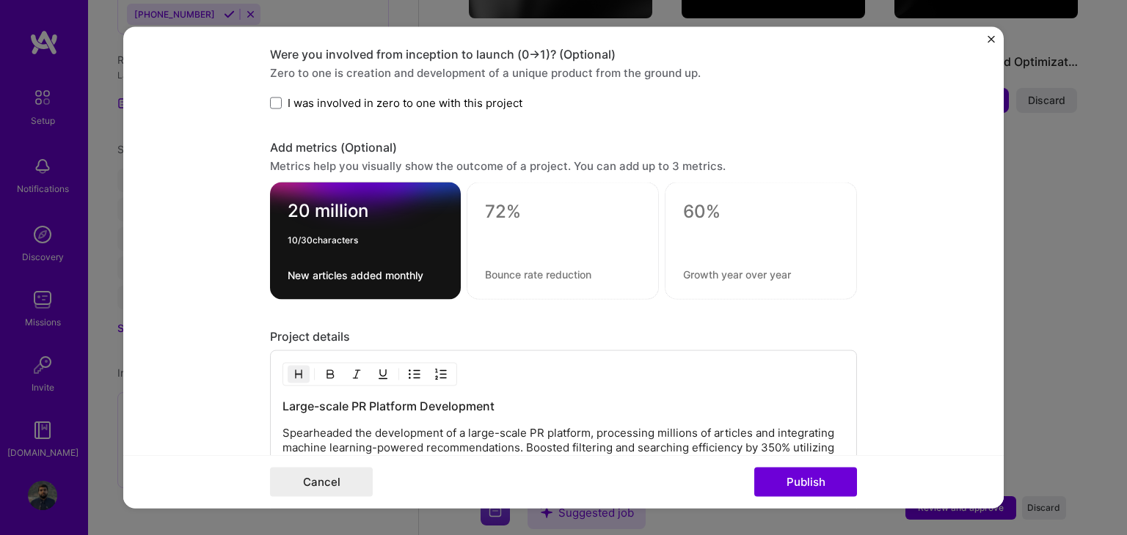
click at [298, 208] on textarea "20 million" at bounding box center [365, 214] width 155 height 29
type textarea "4 million"
click at [519, 207] on textarea at bounding box center [562, 212] width 155 height 22
type textarea "60%"
click at [522, 270] on textarea at bounding box center [562, 275] width 155 height 14
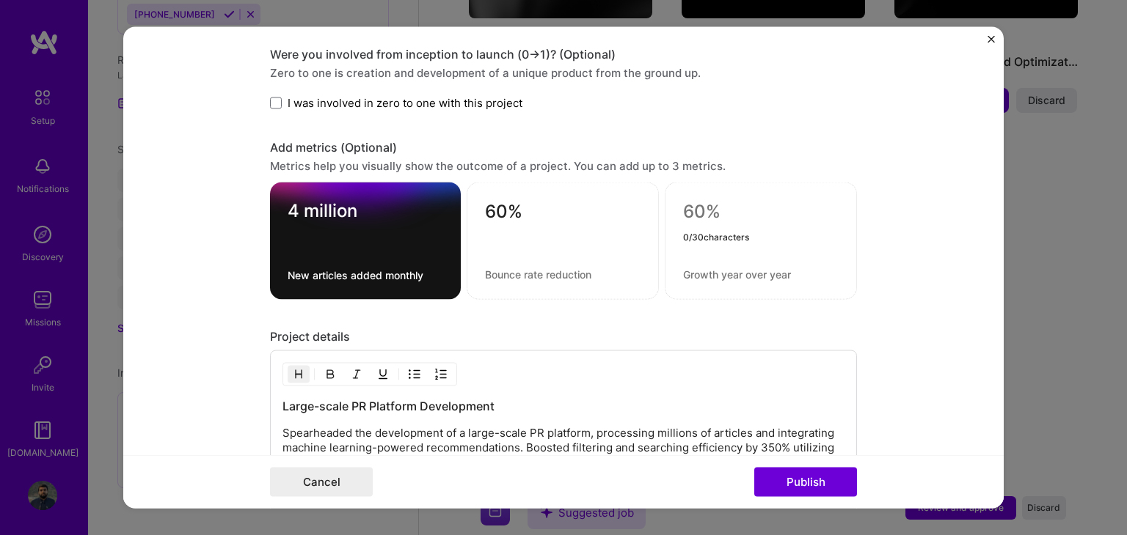
click at [530, 277] on div "60%" at bounding box center [562, 241] width 192 height 117
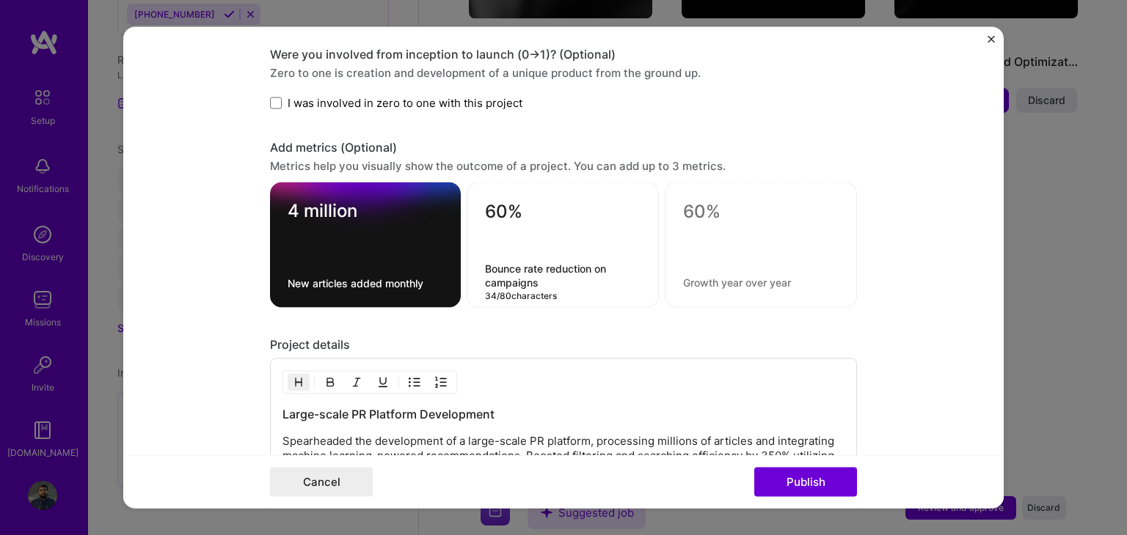
type textarea "Bounce rate reduction on campaigns"
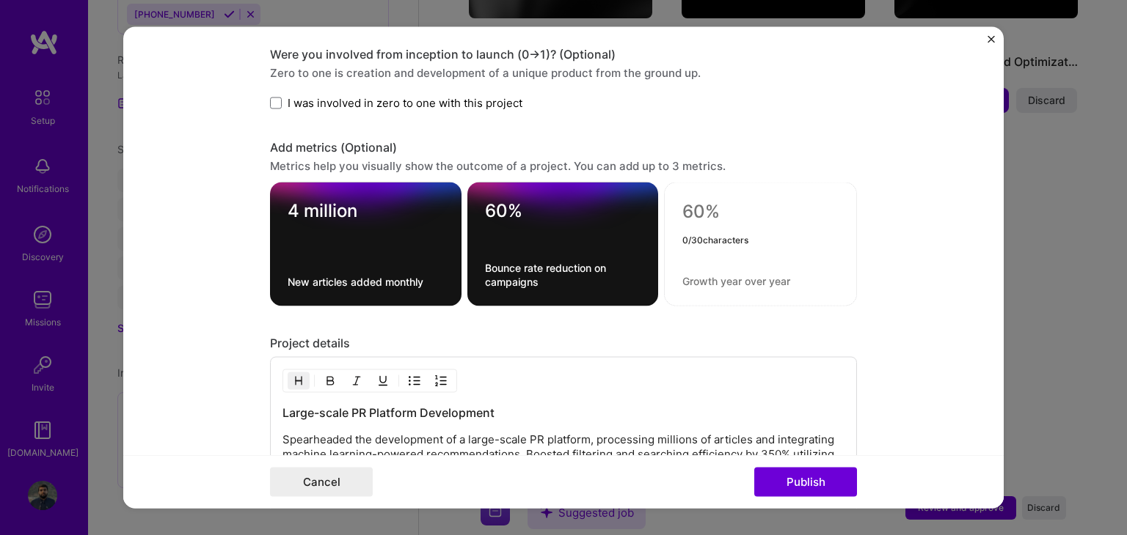
click at [704, 209] on textarea at bounding box center [760, 212] width 156 height 22
type textarea "140%"
click at [721, 278] on textarea at bounding box center [760, 281] width 156 height 14
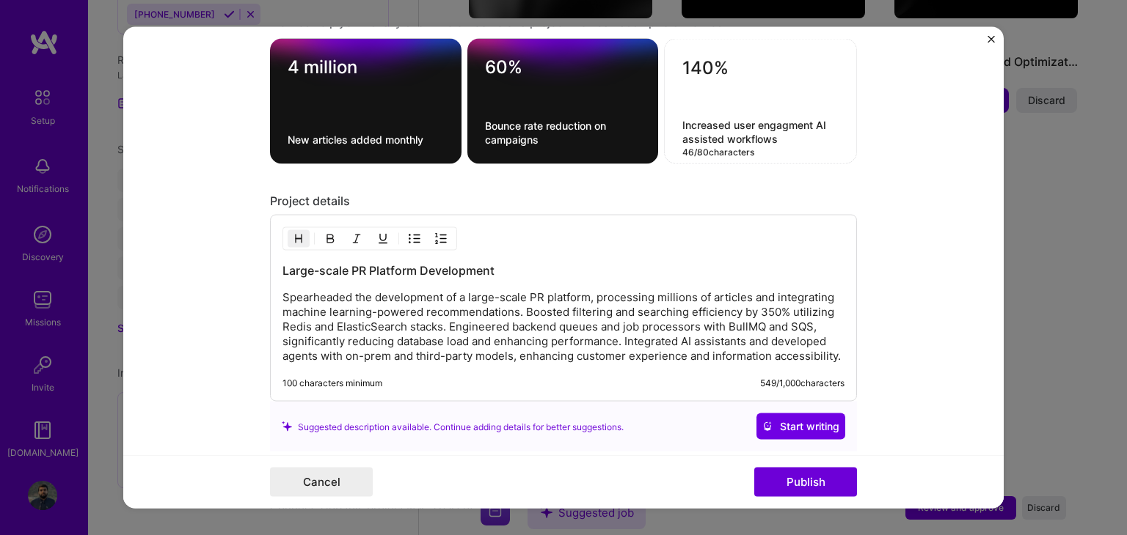
scroll to position [1558, 0]
click at [770, 126] on textarea "Increased user engagment AI assisted workflows" at bounding box center [760, 132] width 156 height 28
click at [783, 122] on textarea "Increased user engagment AI assisted workflows" at bounding box center [760, 132] width 156 height 28
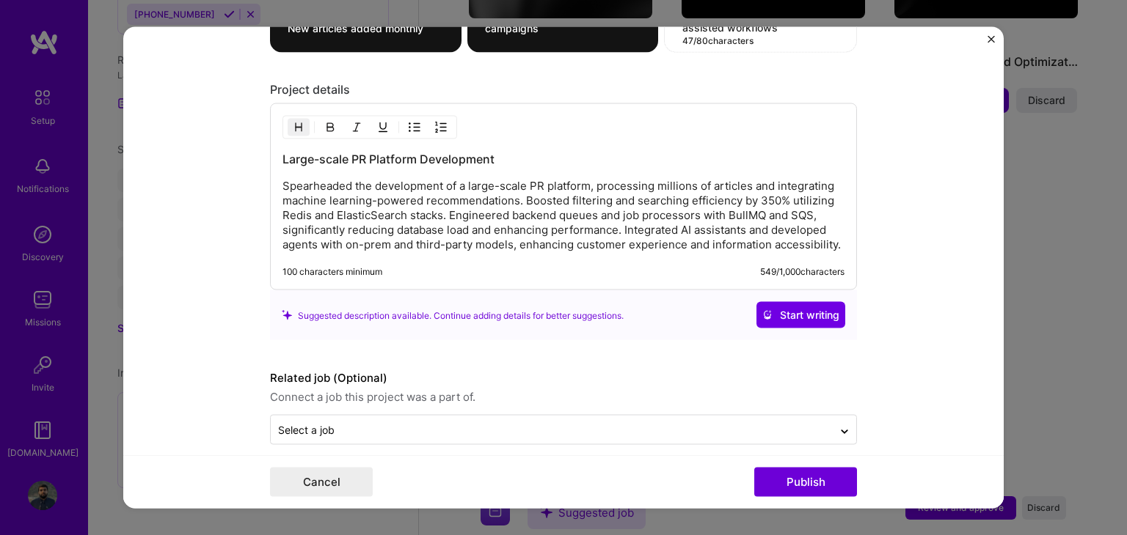
type textarea "Increased user engagement AI assisted workflows"
click at [601, 219] on p "Spearheaded the development of a large-scale PR platform, processing millions o…" at bounding box center [563, 215] width 562 height 73
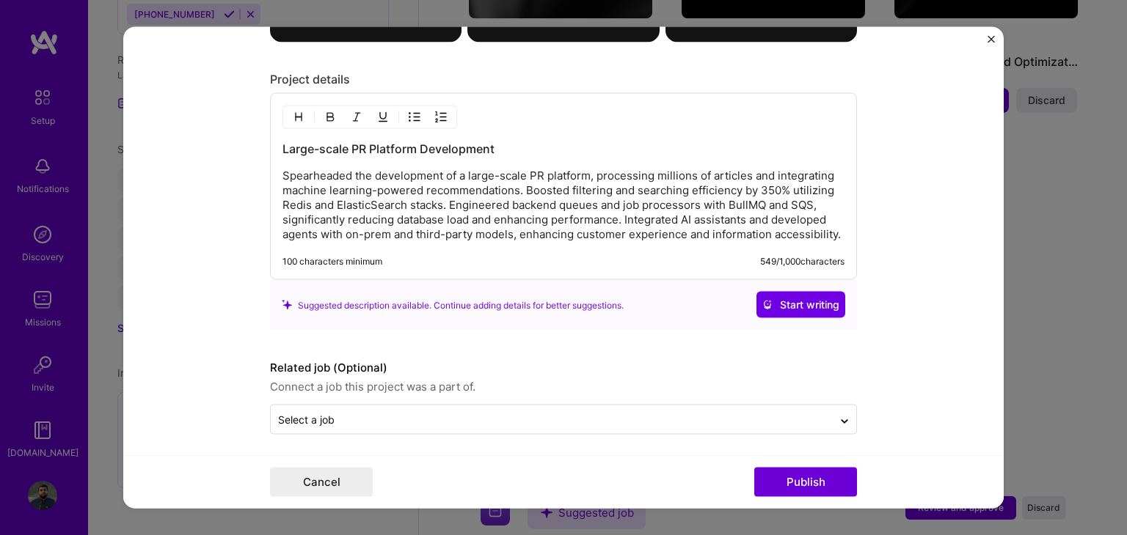
scroll to position [1680, 0]
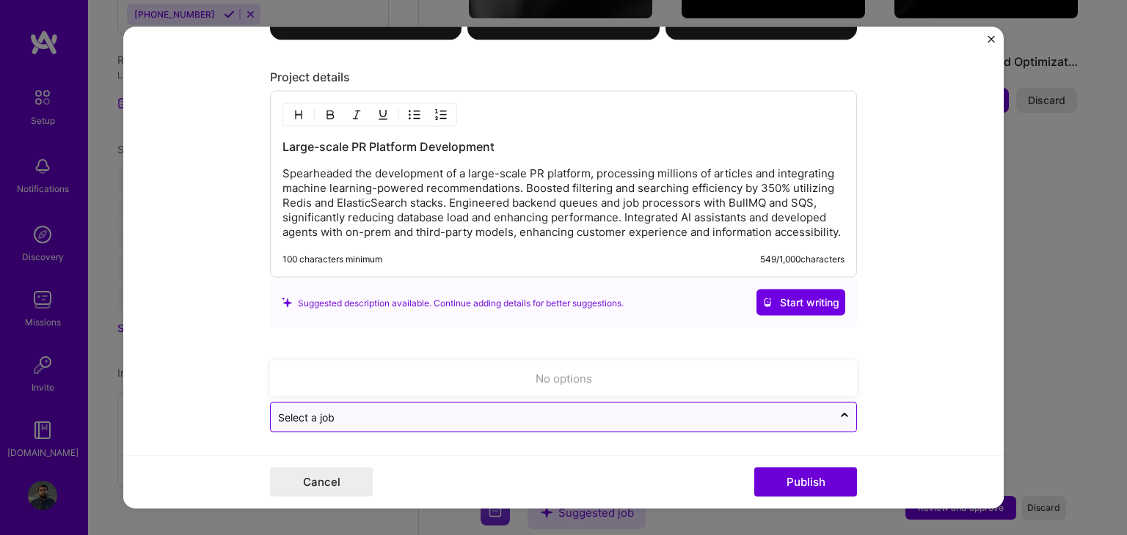
click at [552, 414] on input "text" at bounding box center [551, 417] width 547 height 15
click at [655, 417] on input "text" at bounding box center [551, 417] width 547 height 15
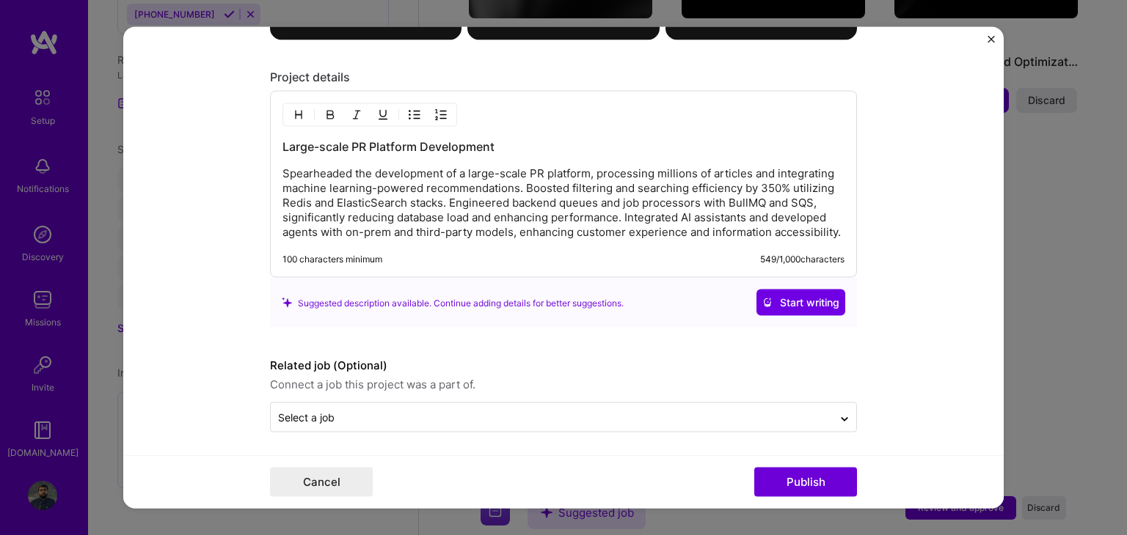
click at [156, 415] on form "Editing suggested project This project is suggested based on your LinkedIn, res…" at bounding box center [563, 268] width 880 height 482
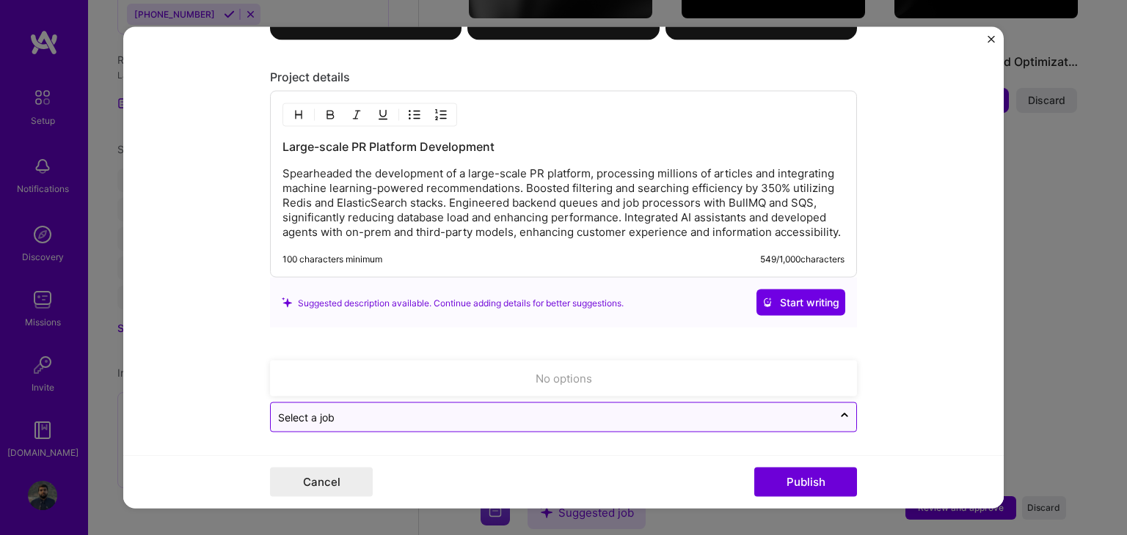
click at [500, 417] on input "text" at bounding box center [551, 417] width 547 height 15
click at [836, 406] on div at bounding box center [844, 417] width 23 height 23
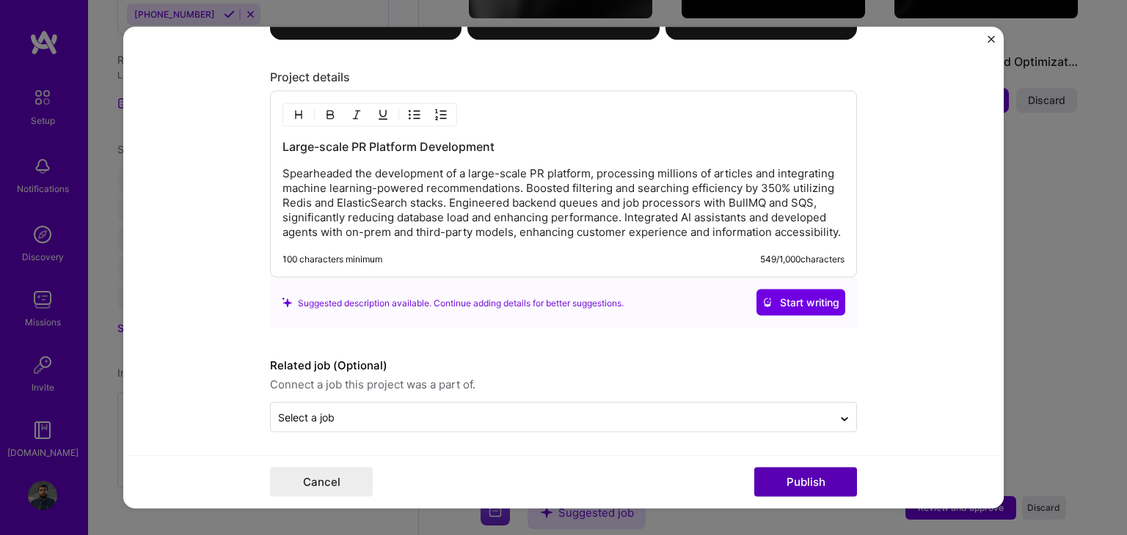
click at [800, 476] on button "Publish" at bounding box center [805, 482] width 103 height 29
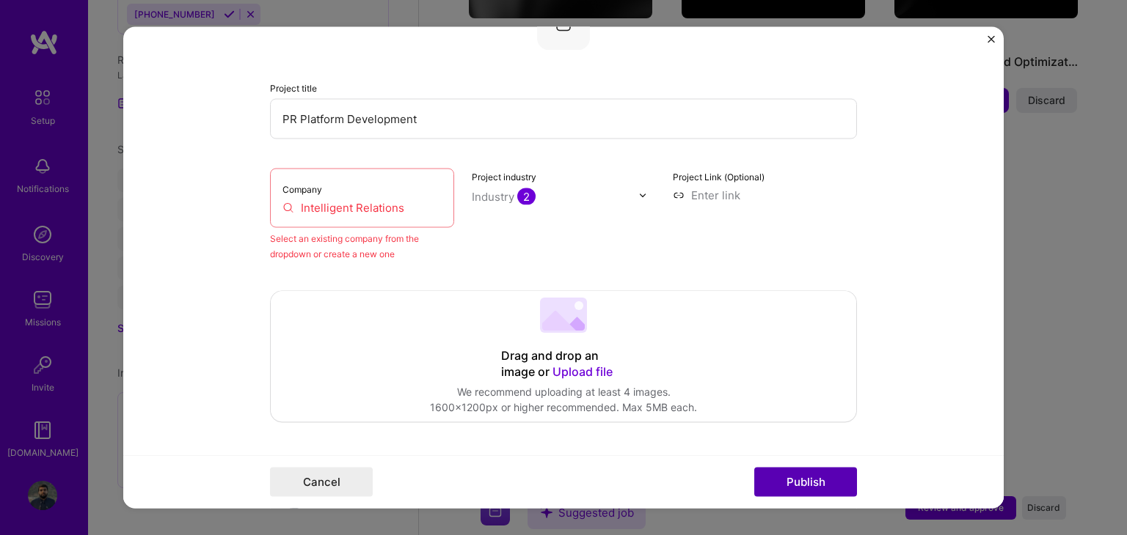
scroll to position [96, 0]
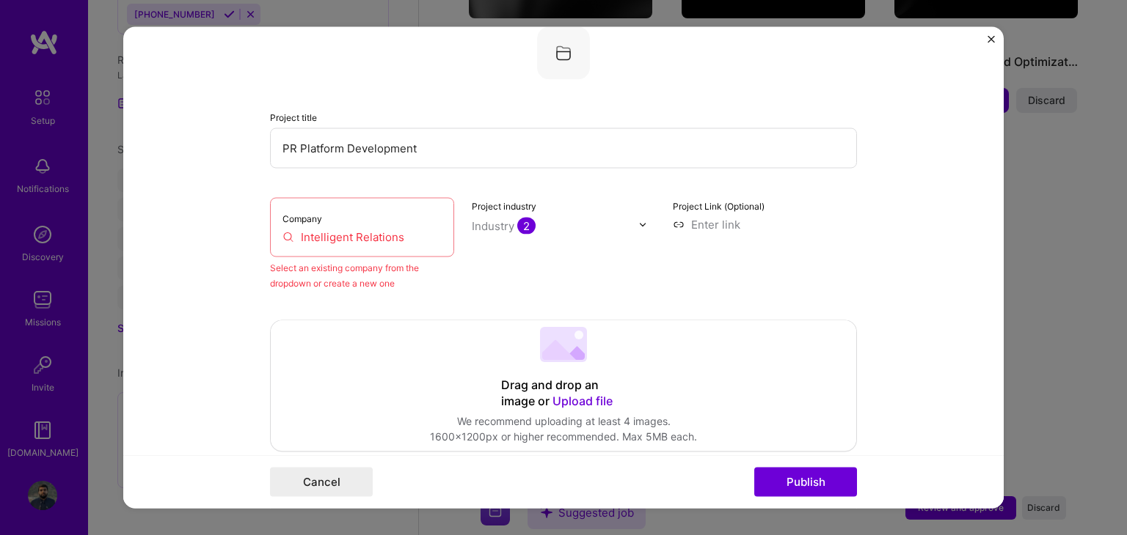
click at [389, 233] on input "Intelligent Relations" at bounding box center [361, 237] width 159 height 15
click at [403, 230] on input "Intelligent relations" at bounding box center [361, 237] width 159 height 15
click at [827, 482] on button "Publish" at bounding box center [805, 482] width 103 height 29
click at [396, 226] on div "Company Intelligent relations" at bounding box center [362, 227] width 184 height 59
click at [405, 235] on input "Intelligent relations" at bounding box center [361, 237] width 159 height 15
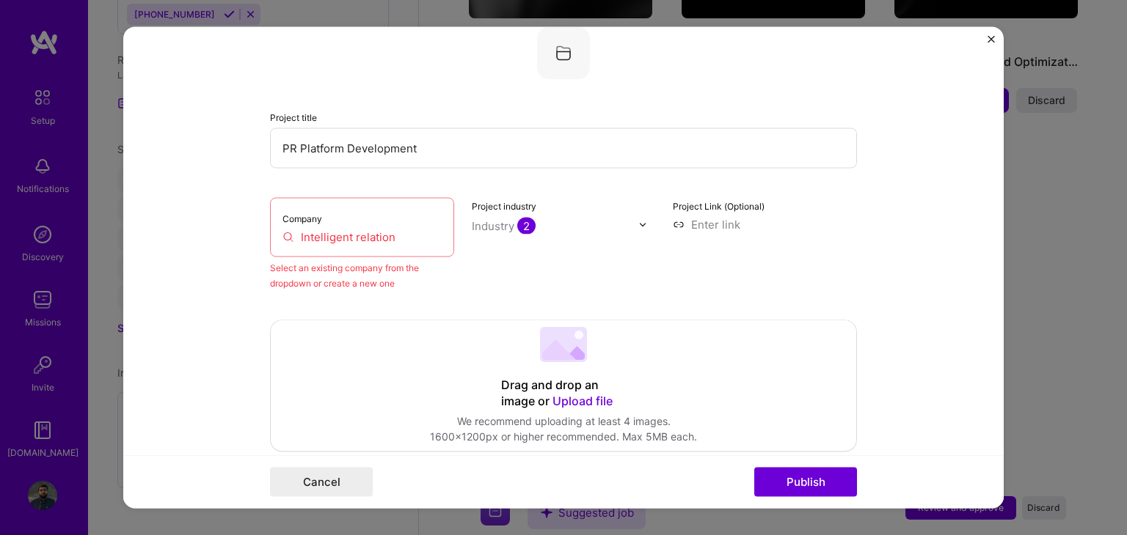
click at [398, 238] on input "Intelligent relation" at bounding box center [361, 237] width 159 height 15
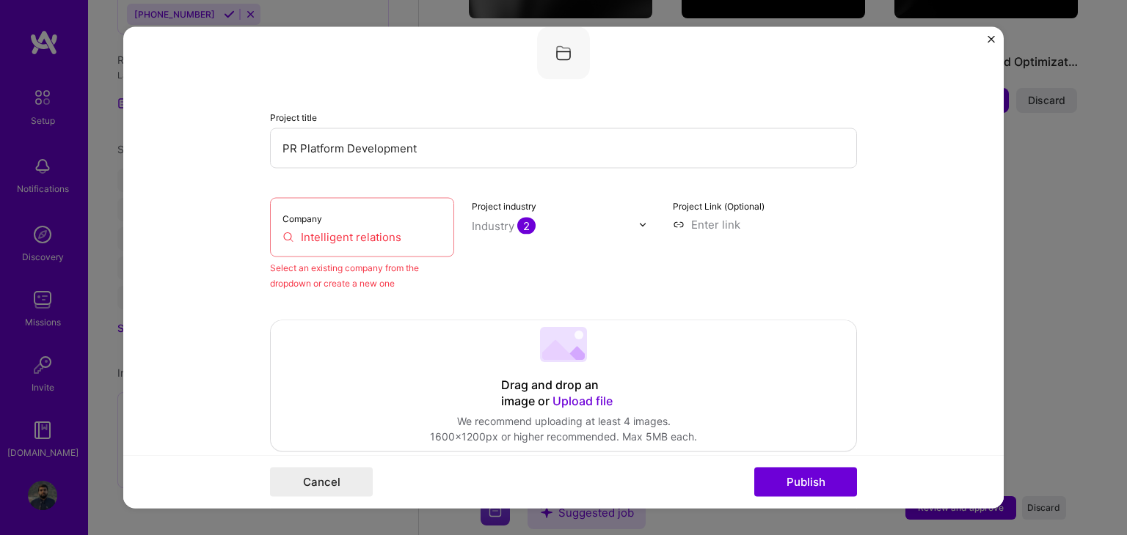
click at [403, 230] on input "Intelligent relations" at bounding box center [361, 237] width 159 height 15
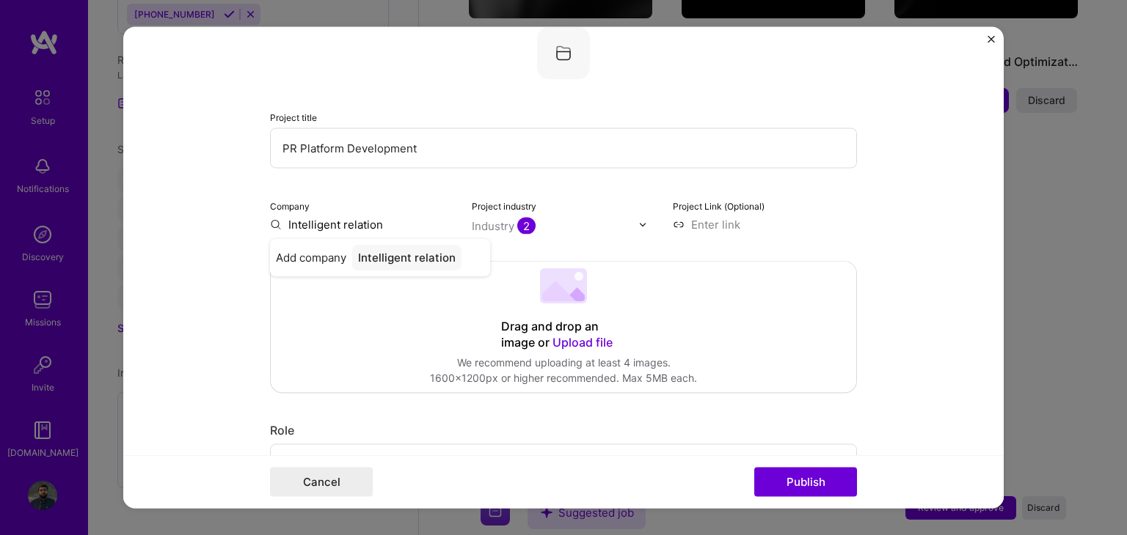
type input "Intelligent relations"
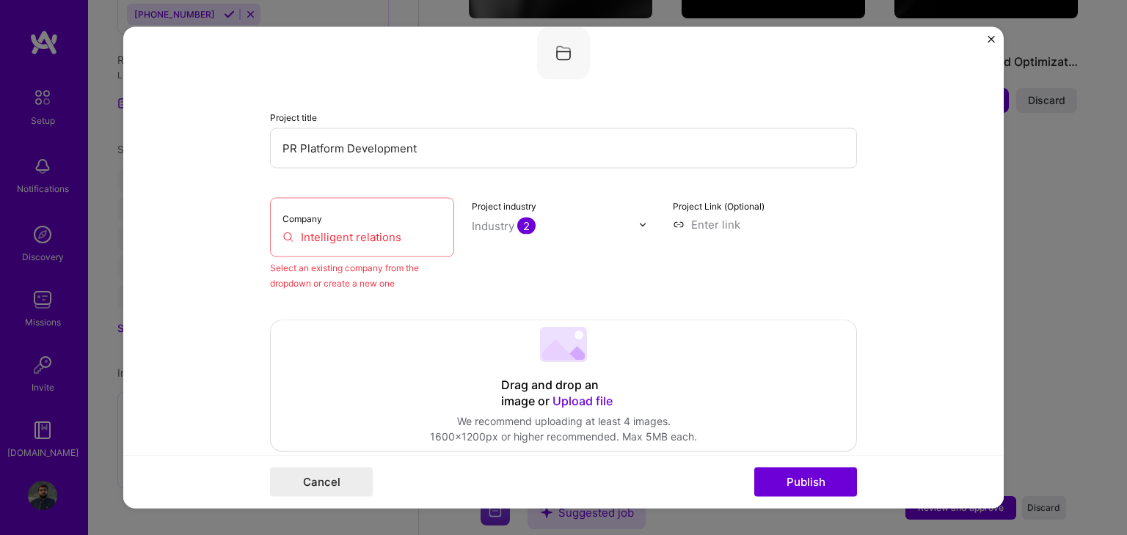
click at [393, 286] on div "Select an existing company from the dropdown or create a new one" at bounding box center [362, 275] width 184 height 31
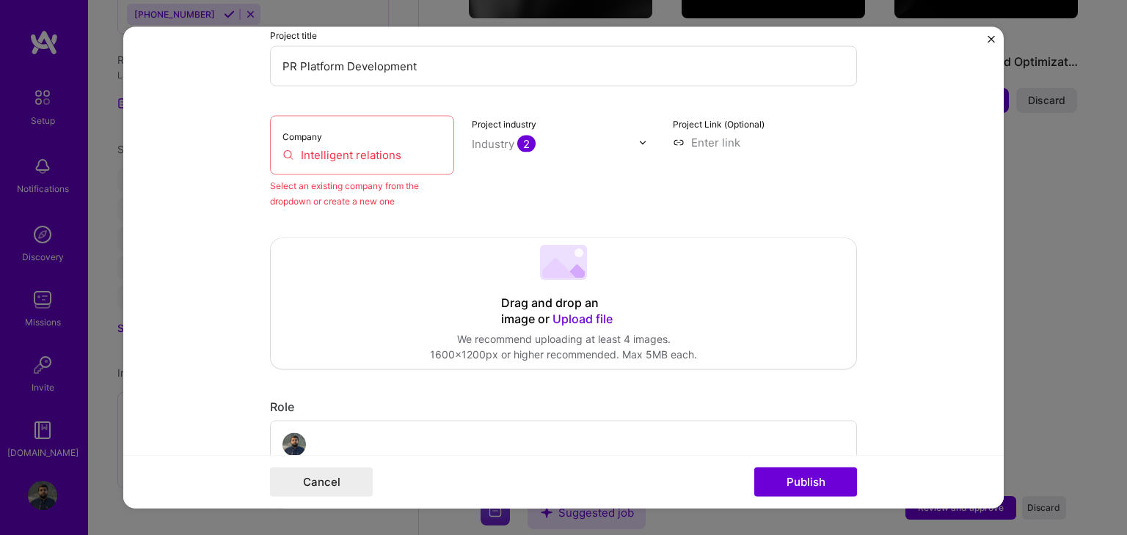
scroll to position [183, 0]
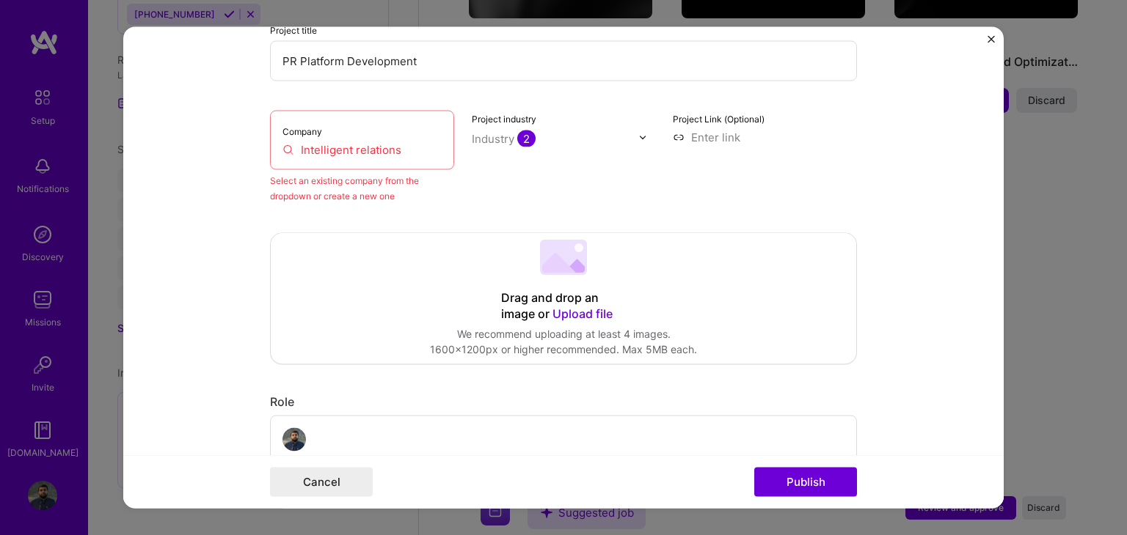
click at [355, 145] on input "Intelligent relations" at bounding box center [361, 149] width 159 height 15
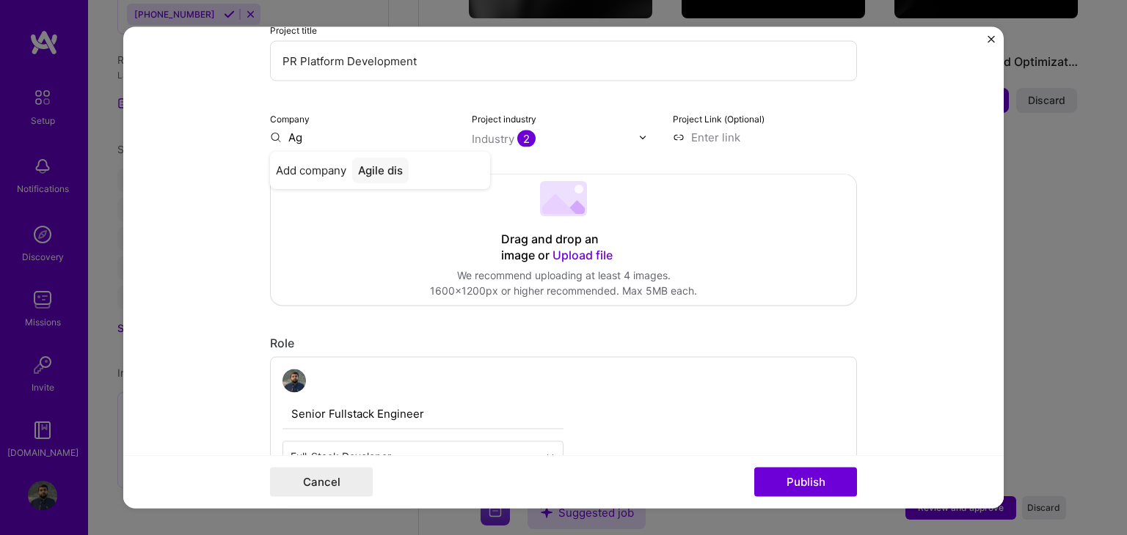
type input "A"
type input "Tensor labs"
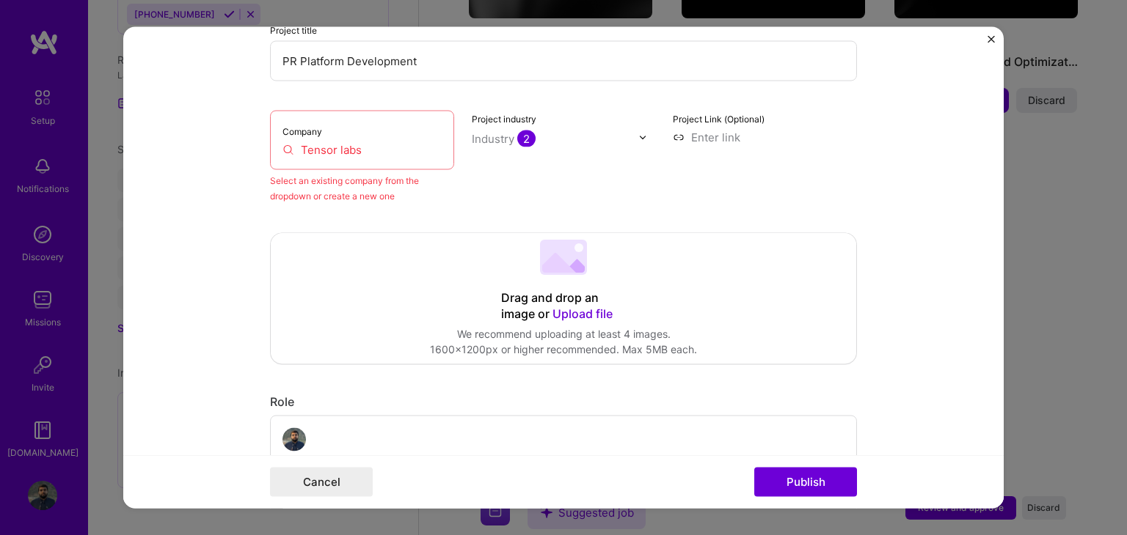
click at [351, 155] on input "Tensor labs" at bounding box center [361, 149] width 159 height 15
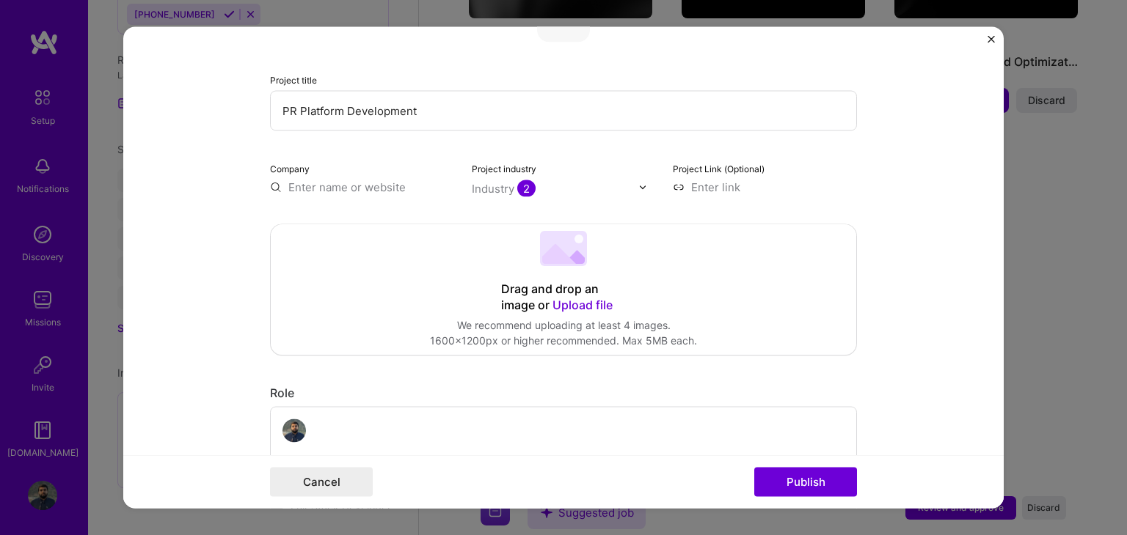
scroll to position [134, 0]
type input "Intelligent Relations"
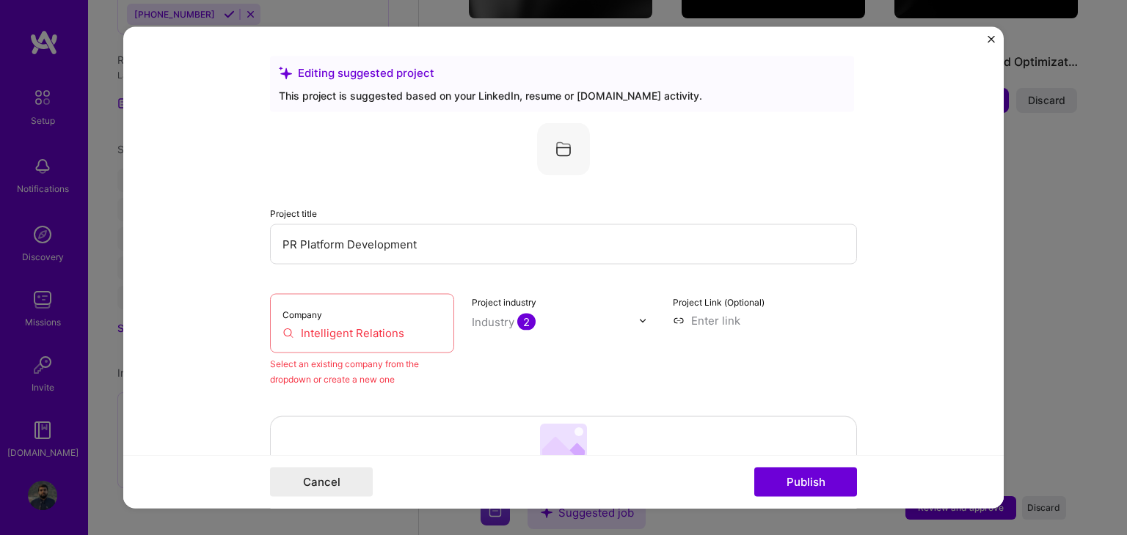
scroll to position [0, 0]
click at [805, 477] on button "Publish" at bounding box center [805, 482] width 103 height 29
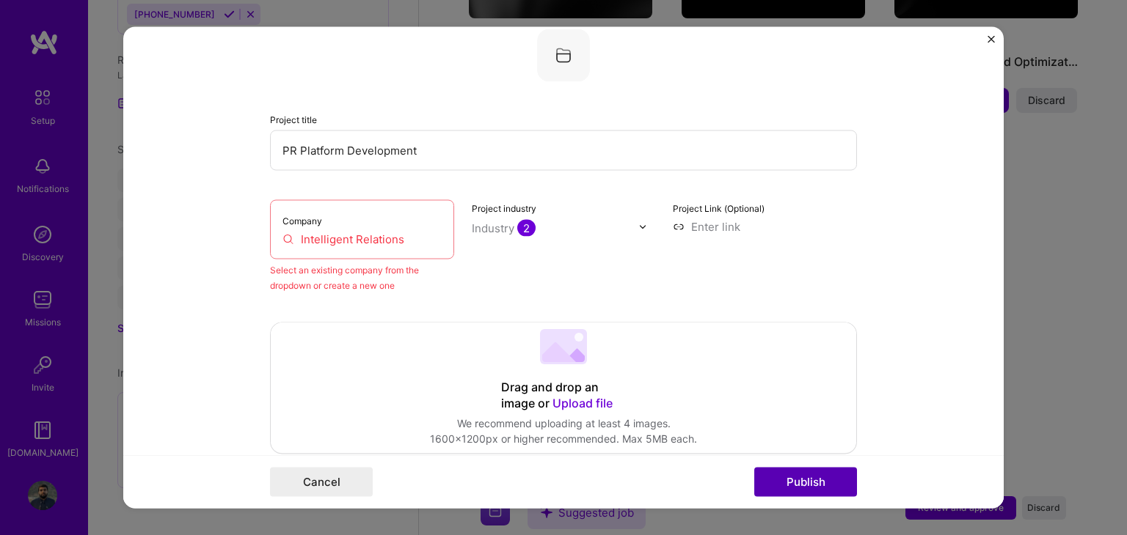
scroll to position [96, 0]
click at [805, 477] on button "Publish" at bounding box center [805, 482] width 103 height 29
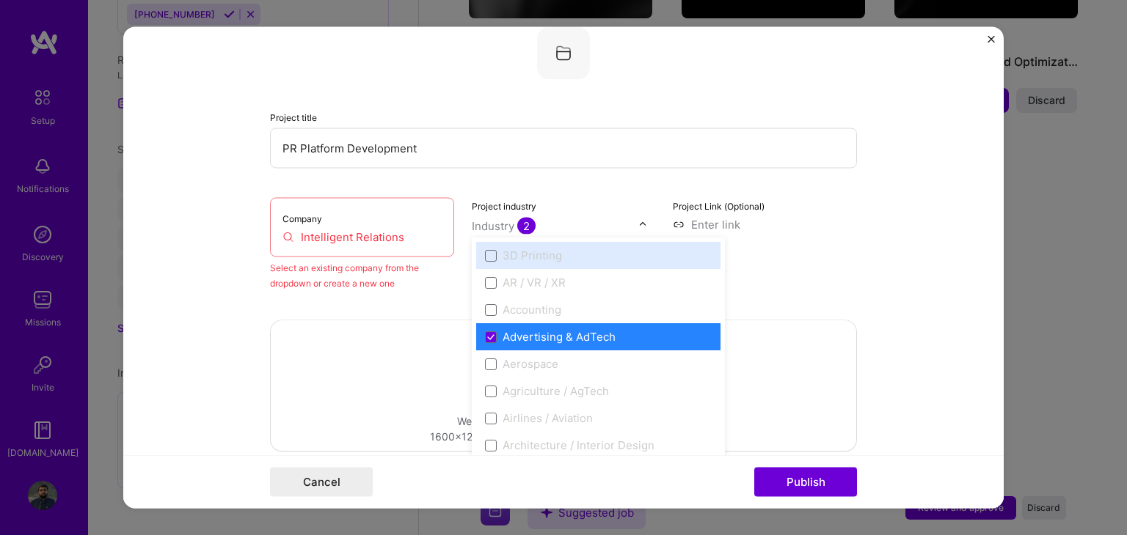
click at [629, 222] on input "text" at bounding box center [555, 226] width 167 height 15
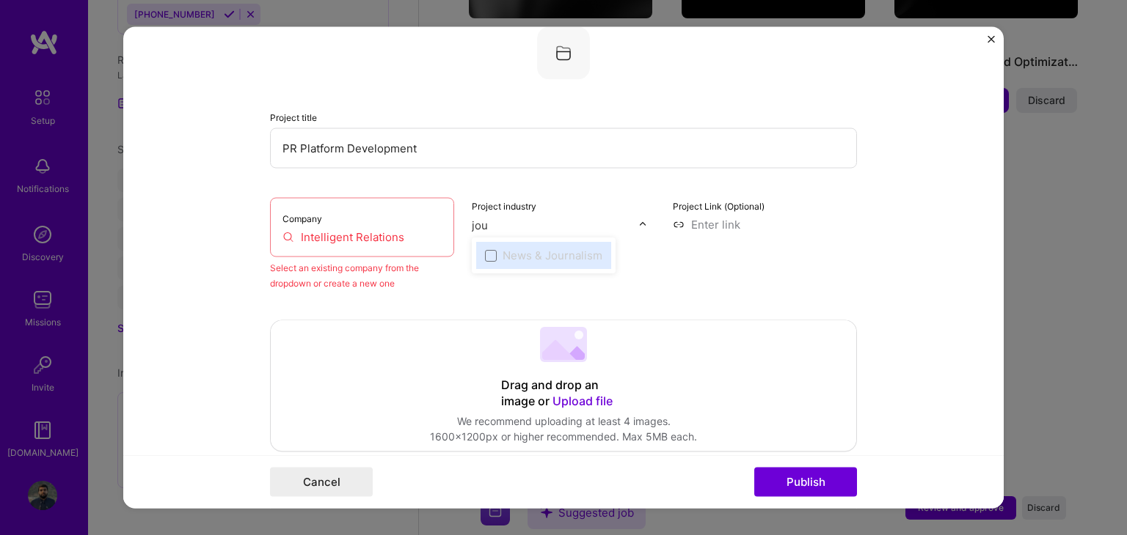
click at [534, 254] on div "News & Journalism" at bounding box center [552, 256] width 100 height 15
click at [621, 221] on input "jou" at bounding box center [555, 226] width 167 height 15
type input "j"
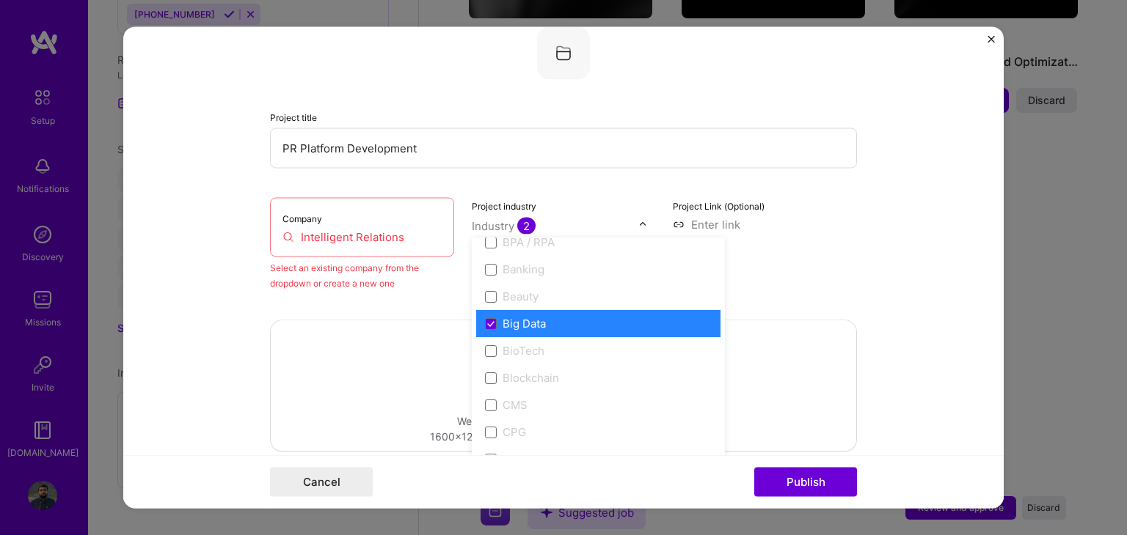
scroll to position [503, 0]
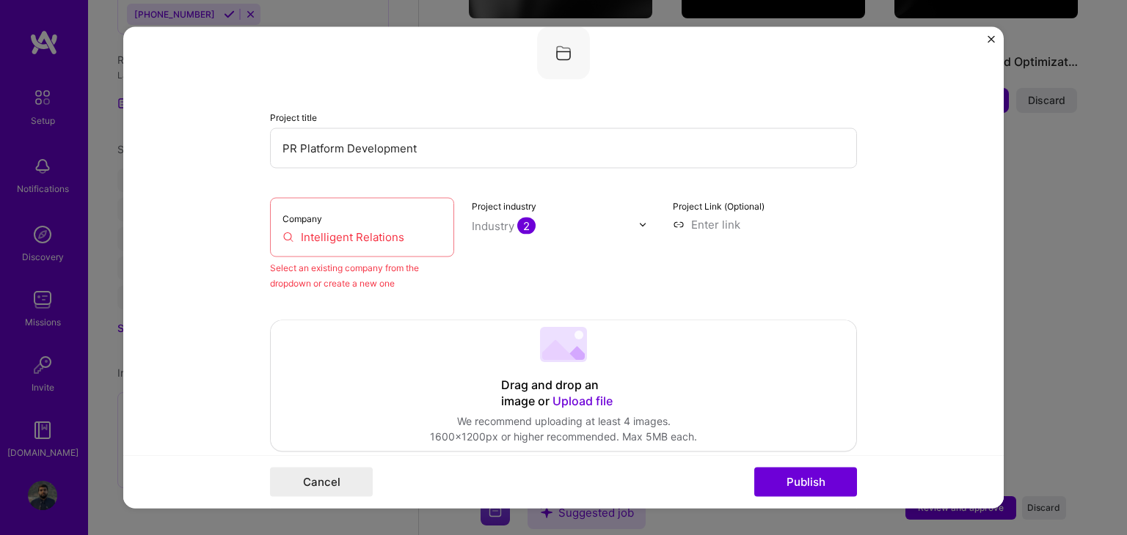
click at [402, 321] on div "Drag and drop an image or Upload file Upload file We recommend uploading at lea…" at bounding box center [563, 386] width 585 height 131
click at [370, 238] on input "Intelligent Relations" at bounding box center [361, 237] width 159 height 15
click at [405, 233] on input "Intelligent Relations" at bounding box center [361, 237] width 159 height 15
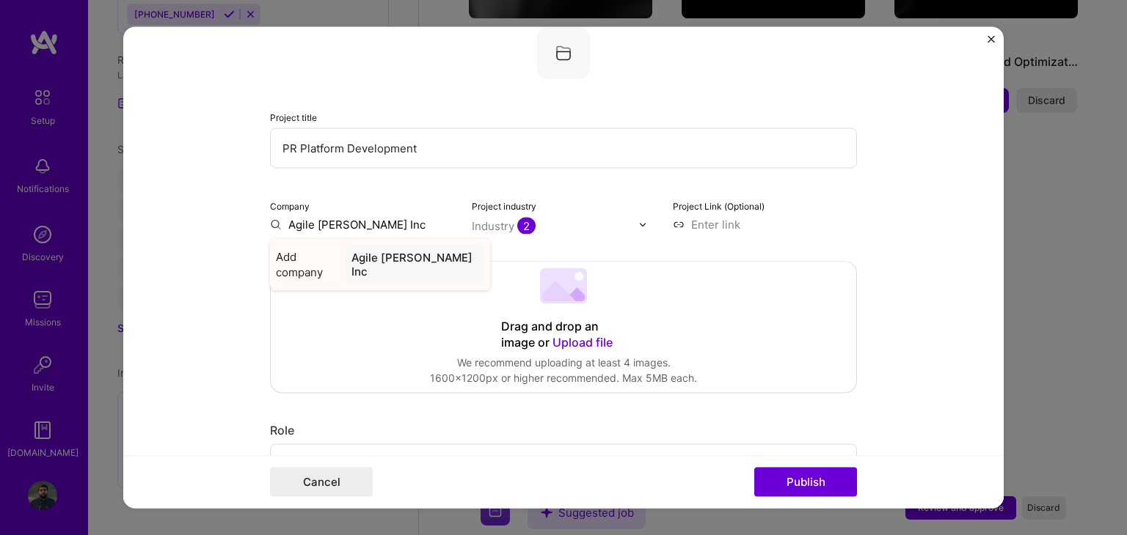
type input "Agile [PERSON_NAME] Inc"
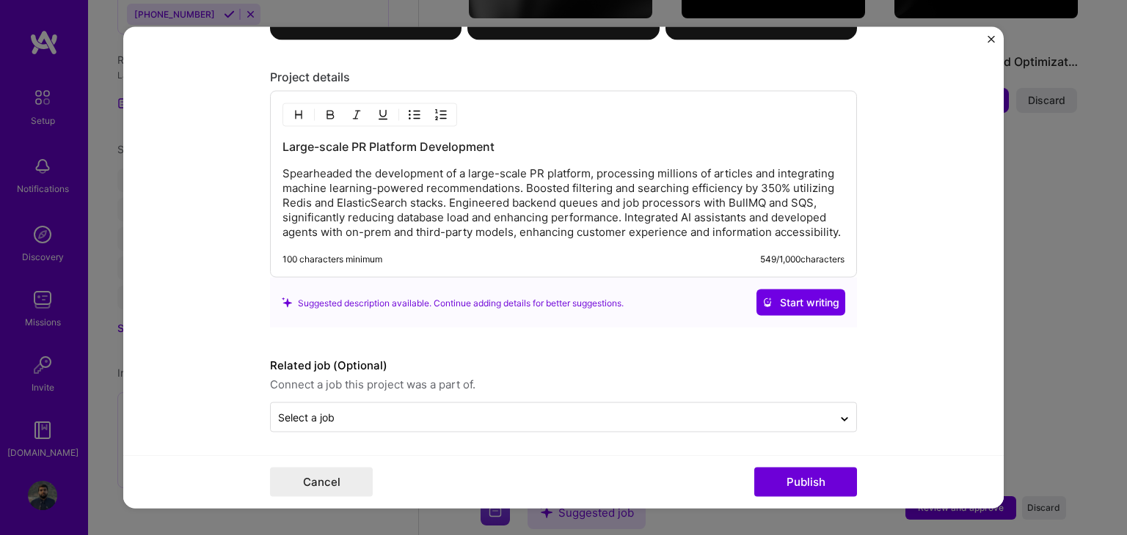
scroll to position [1754, 0]
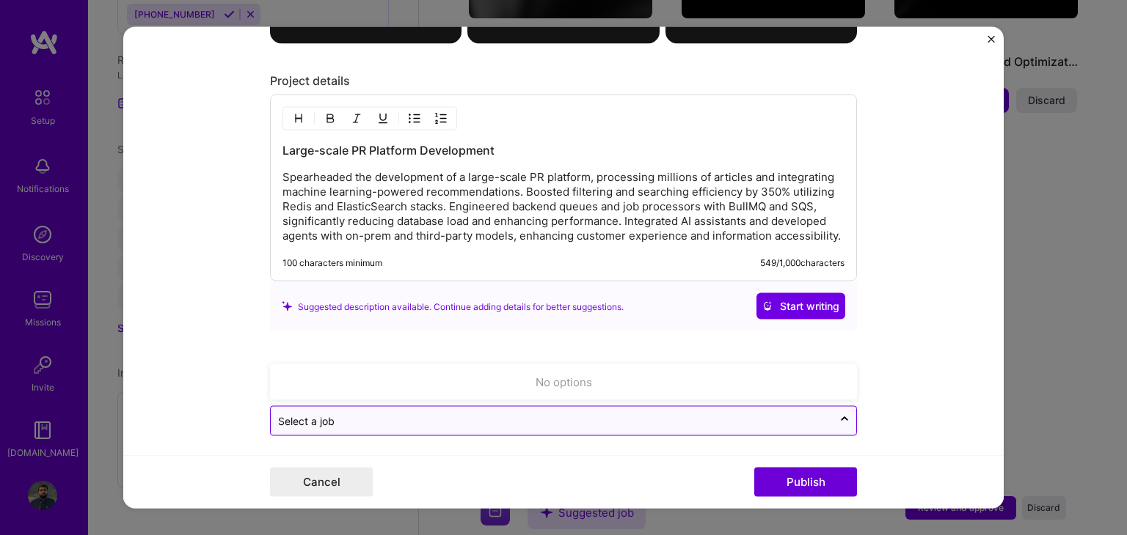
click at [384, 414] on input "text" at bounding box center [551, 421] width 547 height 15
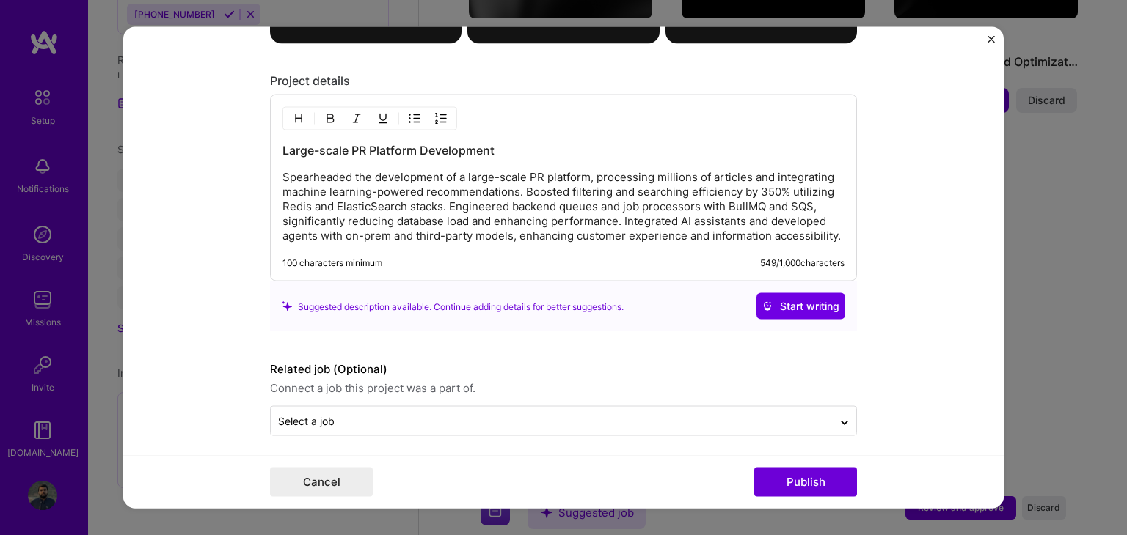
click at [490, 361] on label "Related job (Optional)" at bounding box center [563, 370] width 587 height 18
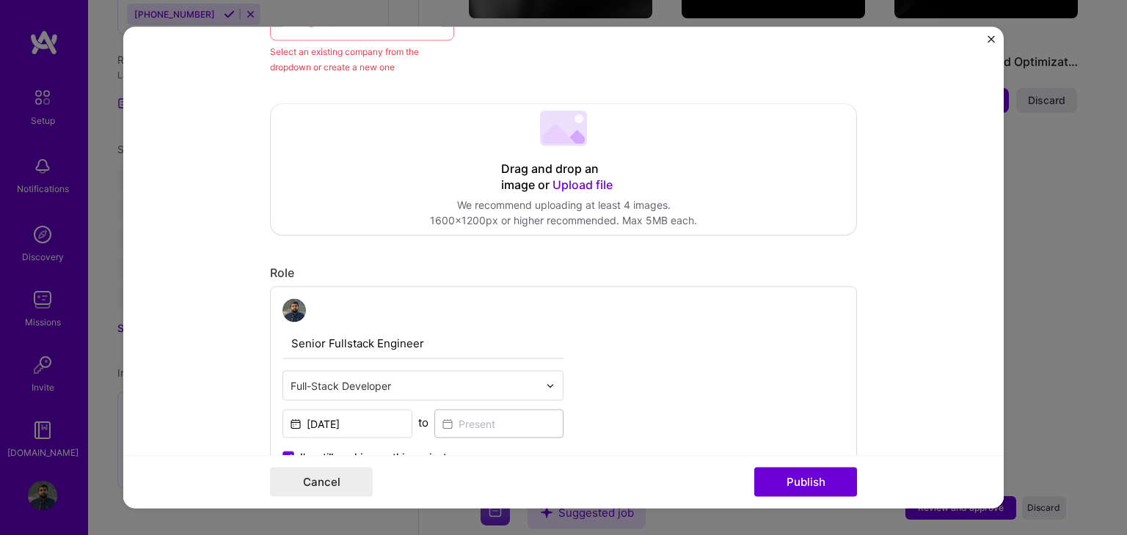
scroll to position [0, 0]
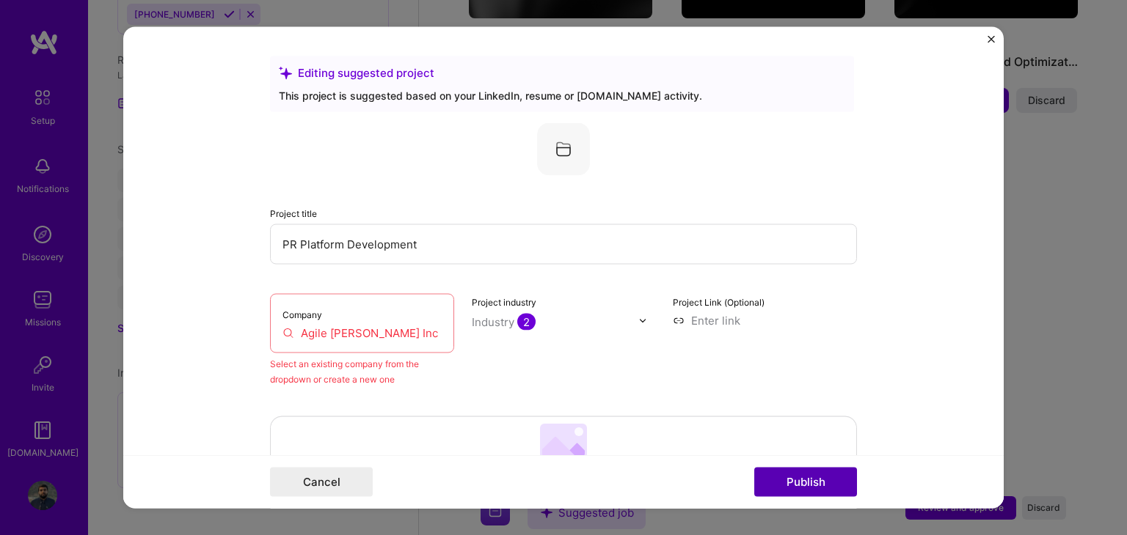
click at [806, 475] on button "Publish" at bounding box center [805, 482] width 103 height 29
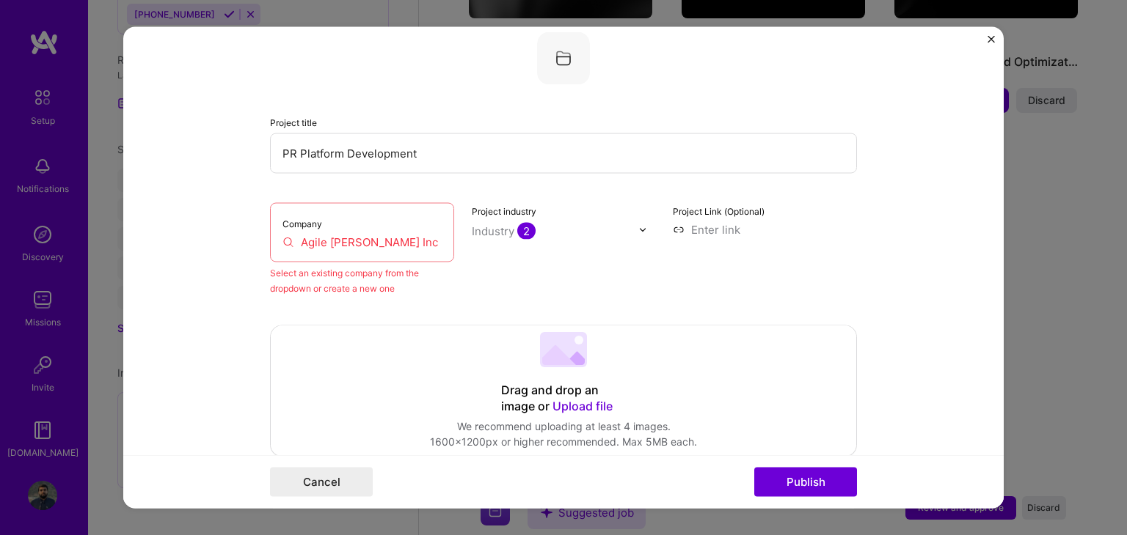
scroll to position [96, 0]
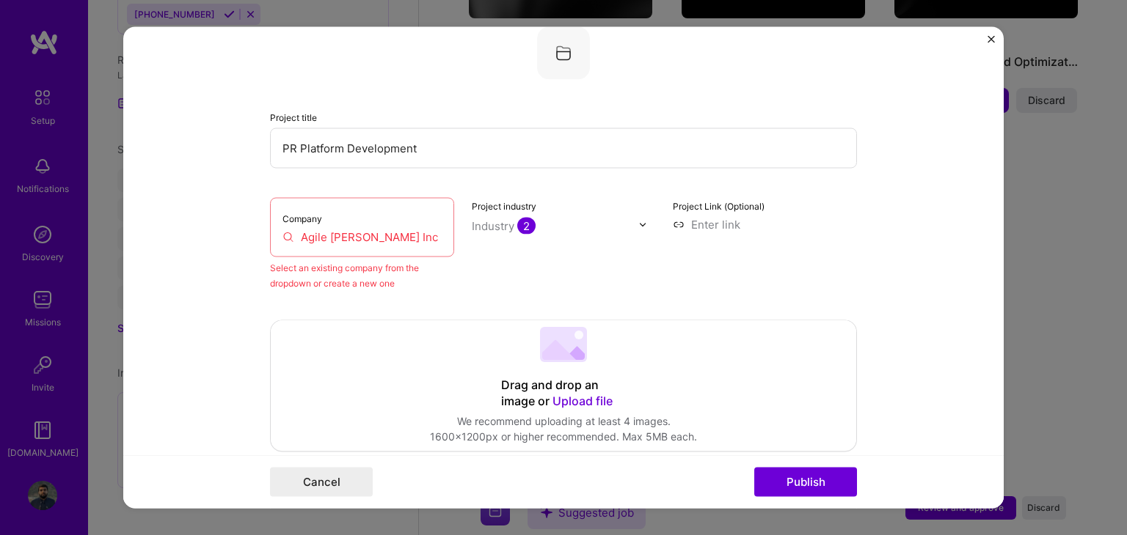
click at [391, 240] on input "Agile [PERSON_NAME] Inc" at bounding box center [361, 237] width 159 height 15
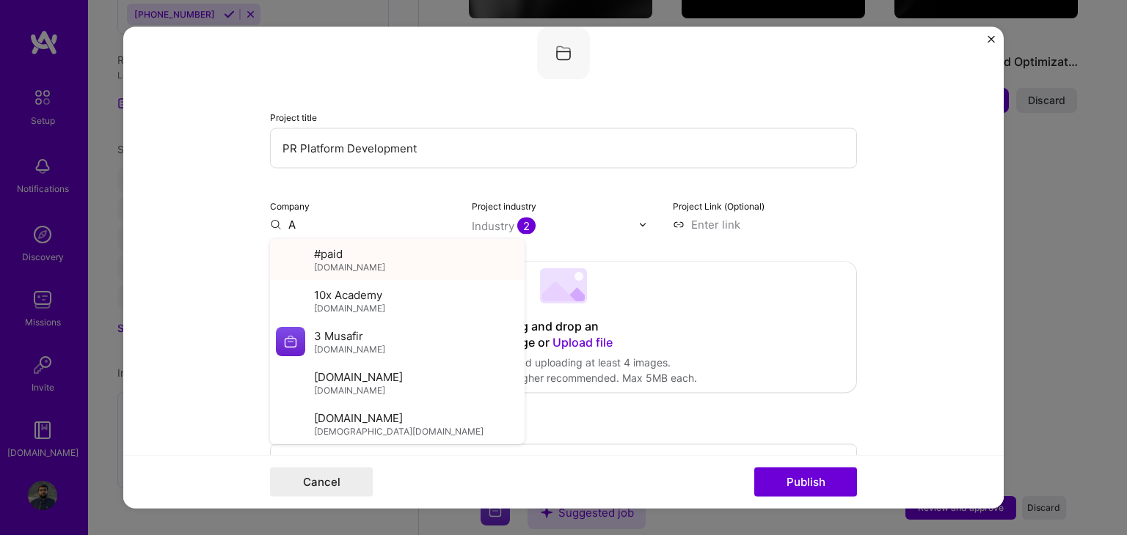
type input "A"
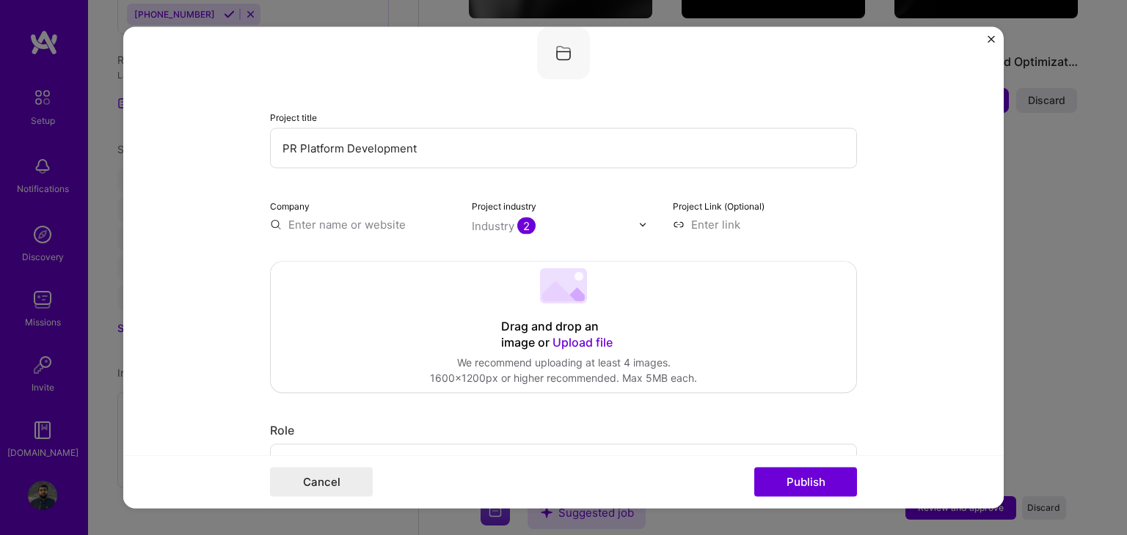
click at [382, 227] on input "text" at bounding box center [362, 224] width 184 height 15
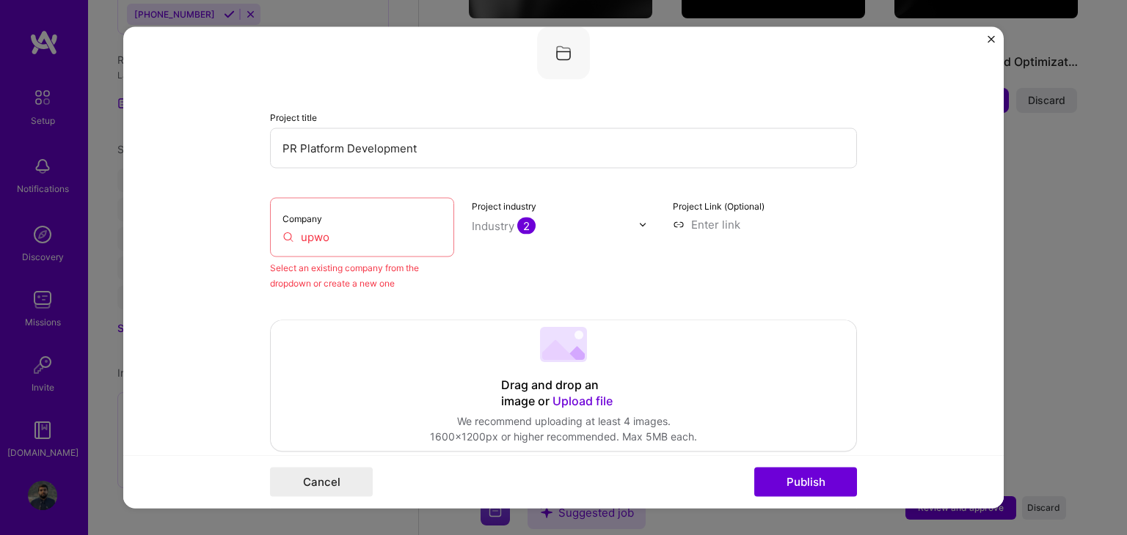
click at [346, 235] on input "upwo" at bounding box center [361, 237] width 159 height 15
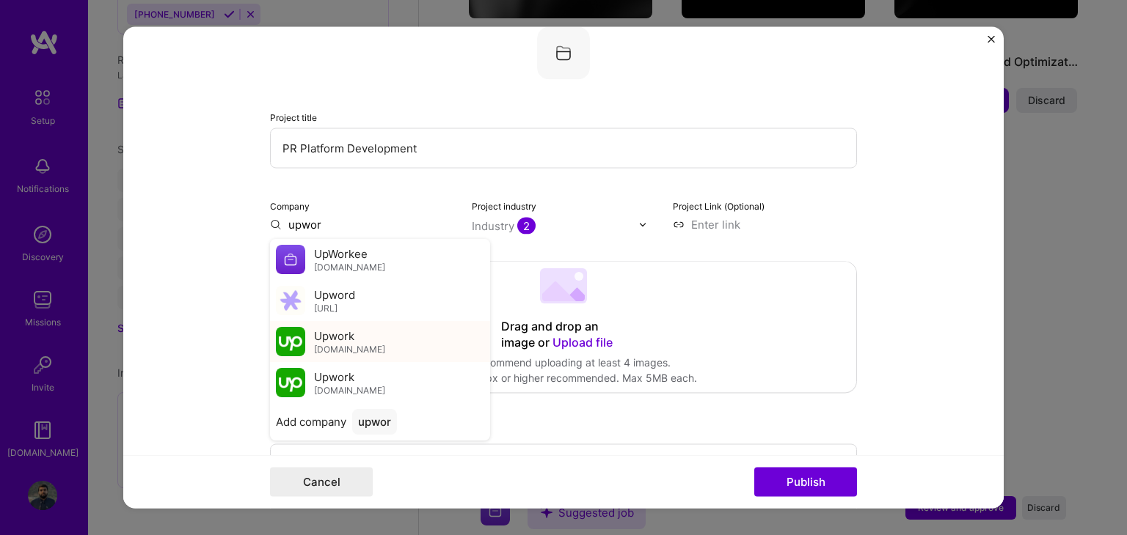
type input "upwor"
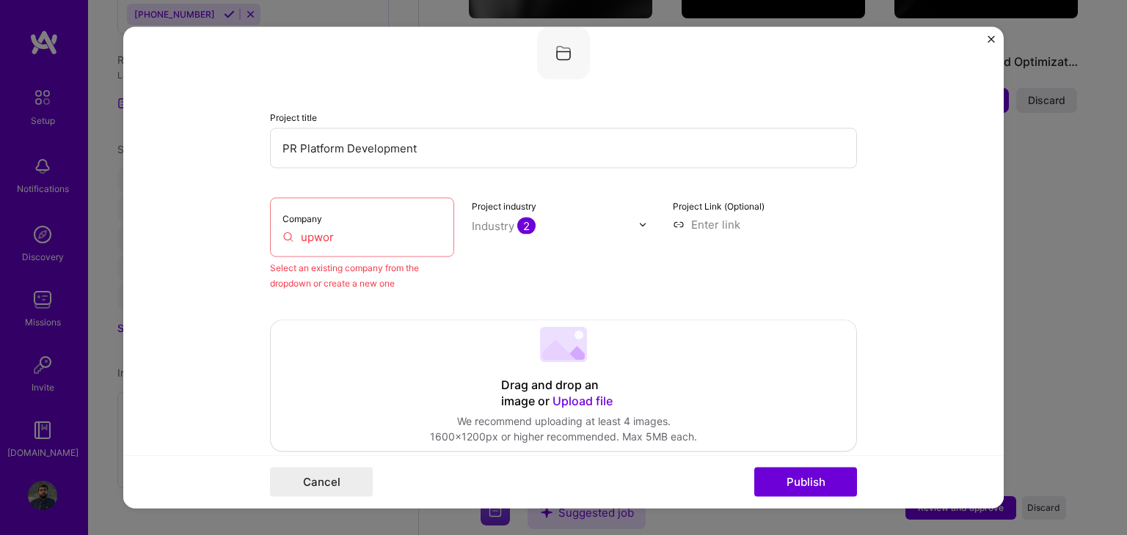
click at [417, 235] on input "upwor" at bounding box center [361, 237] width 159 height 15
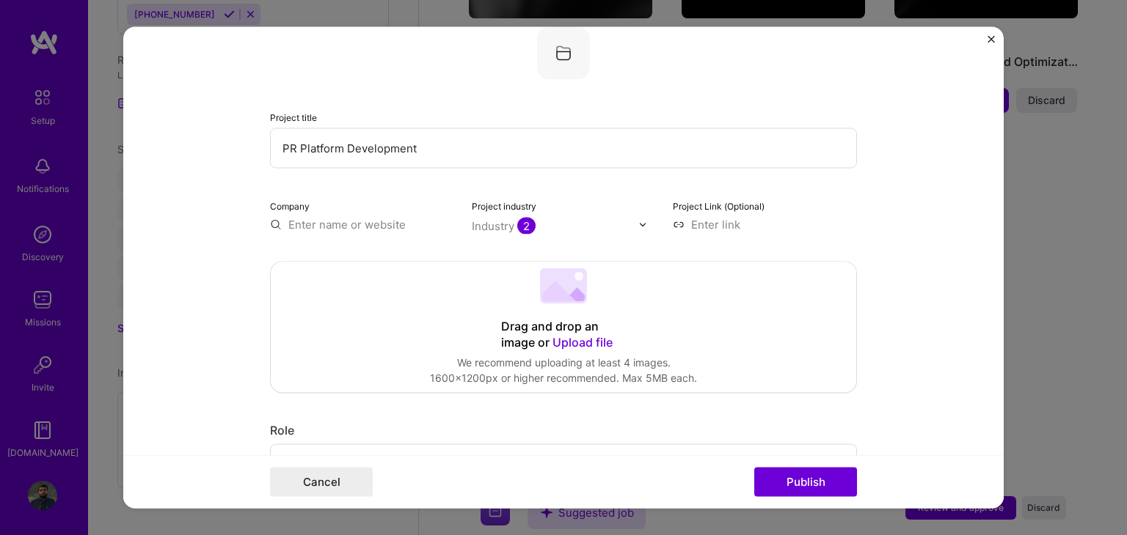
click at [992, 39] on img "Close" at bounding box center [990, 39] width 7 height 7
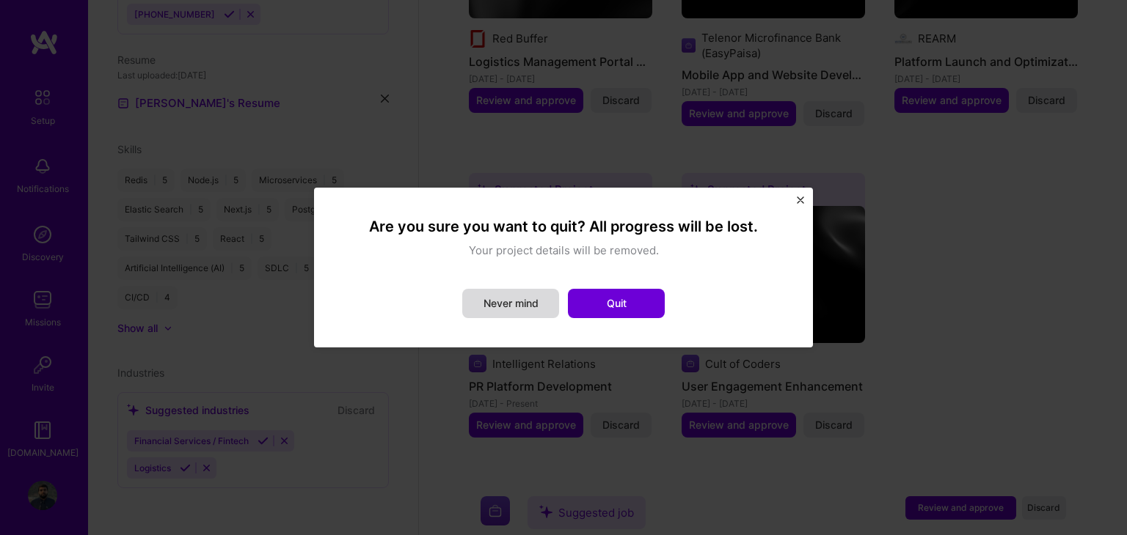
click at [535, 299] on button "Never mind" at bounding box center [510, 303] width 97 height 29
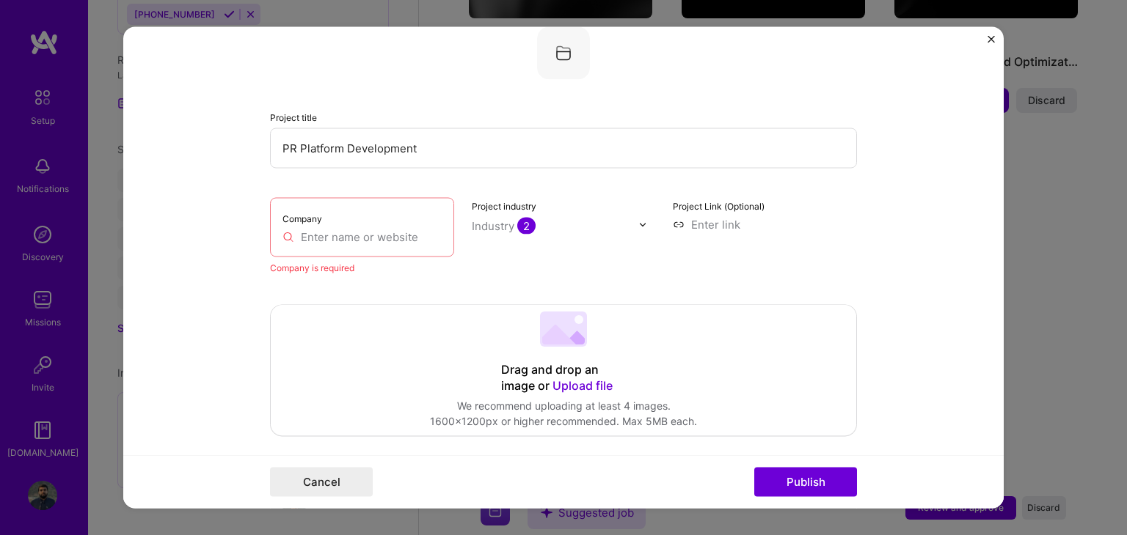
click at [356, 227] on div "Company" at bounding box center [362, 227] width 184 height 59
click at [370, 231] on input "text" at bounding box center [361, 237] width 159 height 15
click at [398, 233] on input "text" at bounding box center [361, 237] width 159 height 15
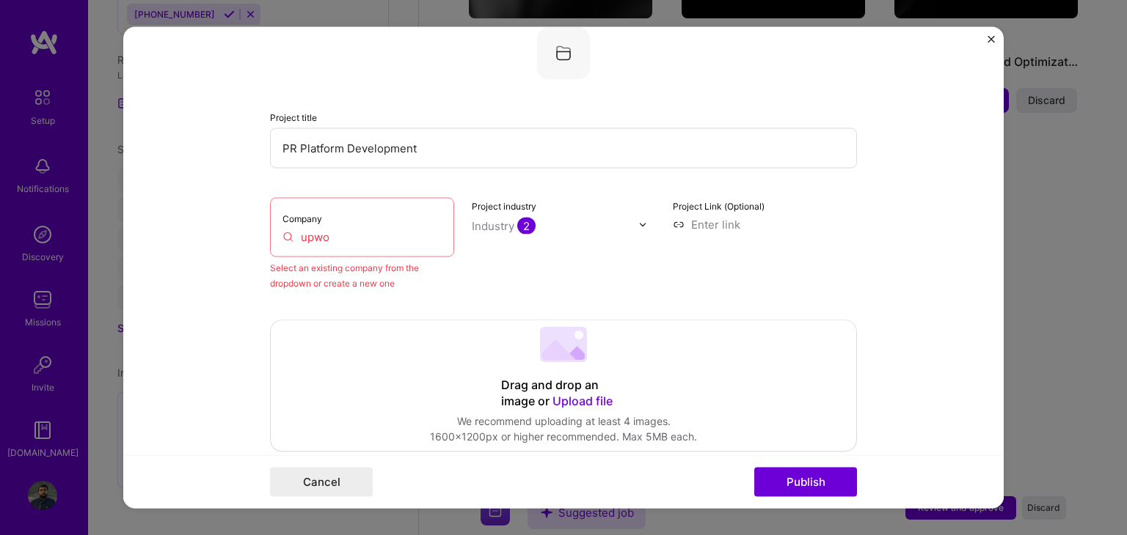
click at [399, 244] on div "Company upwo" at bounding box center [362, 227] width 184 height 59
click at [391, 242] on input "upwo" at bounding box center [361, 237] width 159 height 15
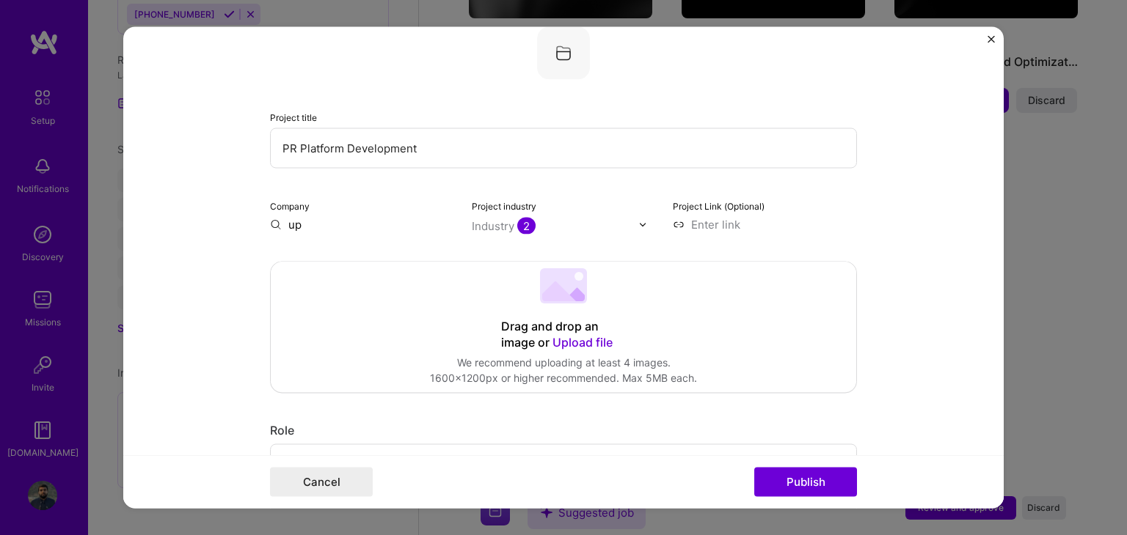
type input "u"
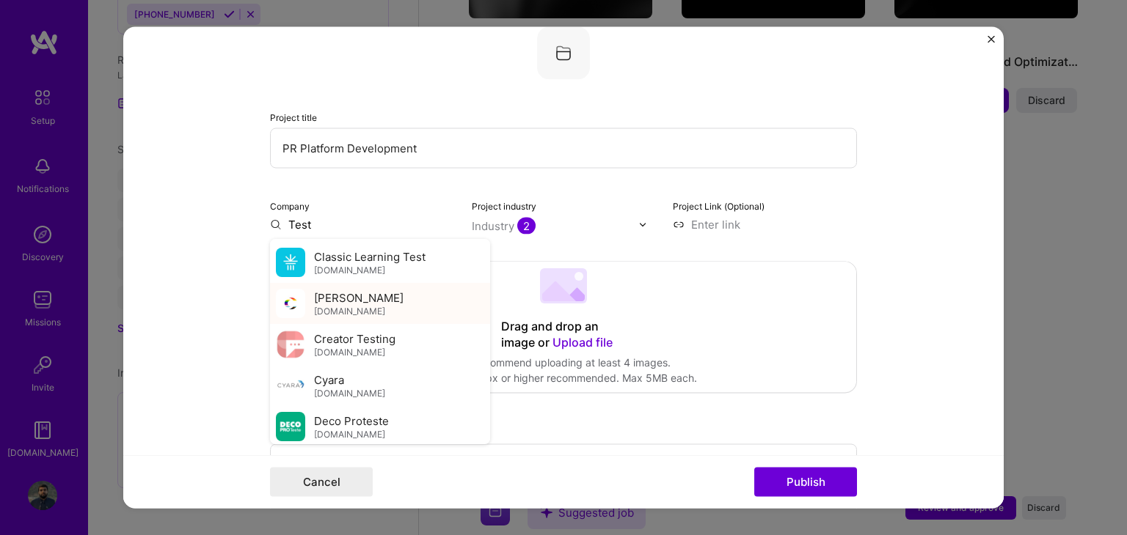
scroll to position [489, 0]
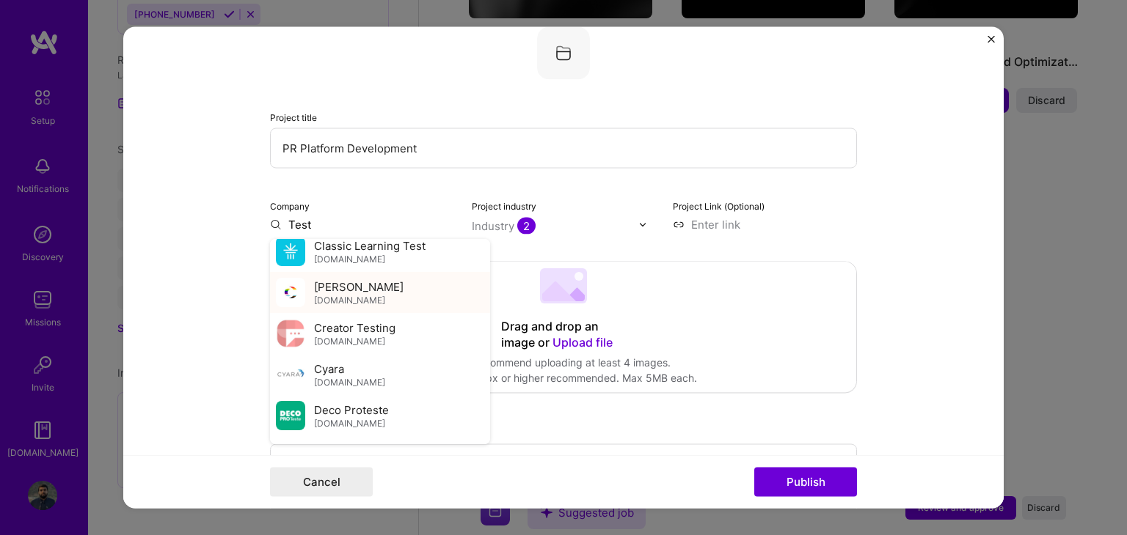
type input "Test"
